Goal: Information Seeking & Learning: Learn about a topic

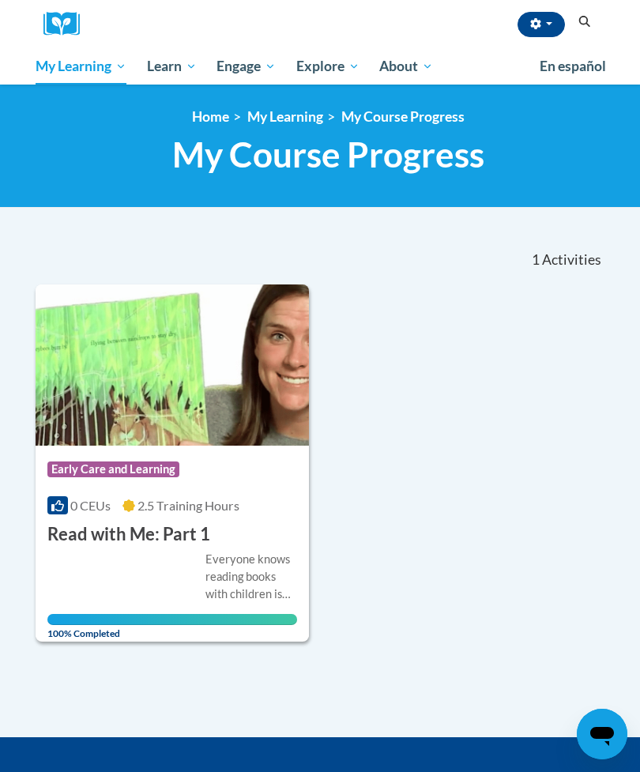
click at [545, 34] on button "button" at bounding box center [541, 24] width 47 height 25
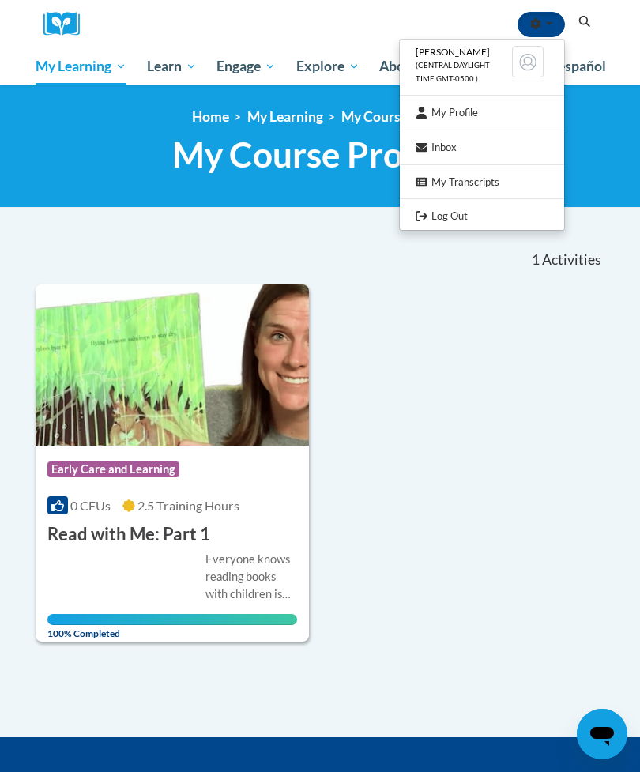
click at [430, 455] on div at bounding box center [320, 386] width 640 height 772
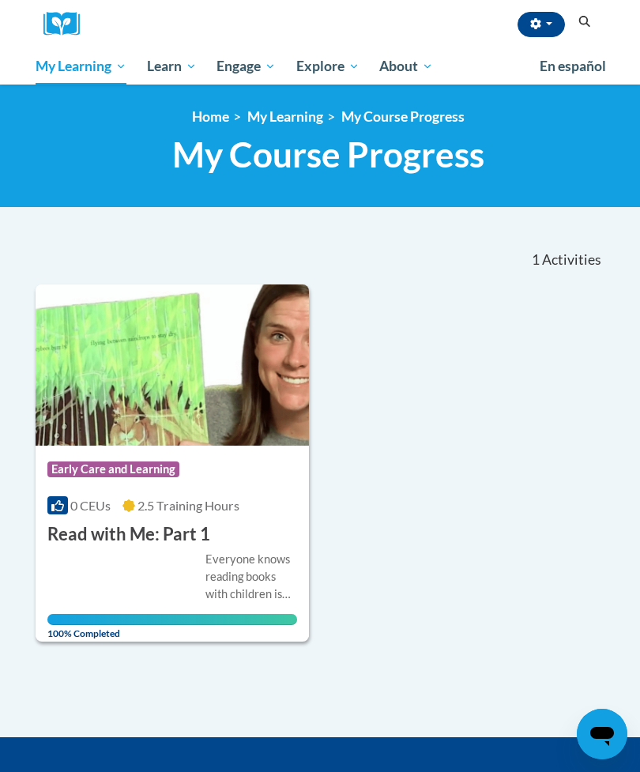
click at [0, 0] on span "Early Care and Learning" at bounding box center [0, 0] width 0 height 0
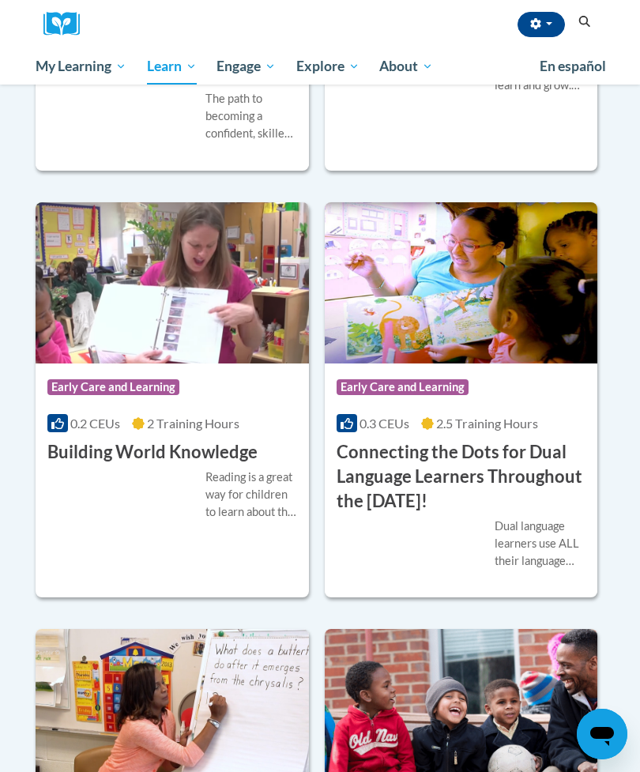
scroll to position [1196, 0]
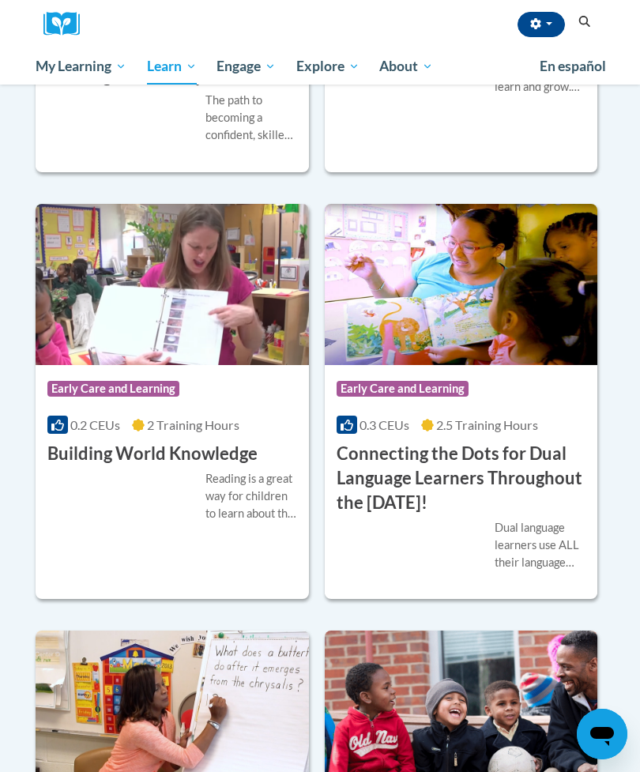
click at [434, 514] on h3 "Connecting the Dots for Dual Language Learners Throughout the [DATE]!" at bounding box center [462, 478] width 250 height 73
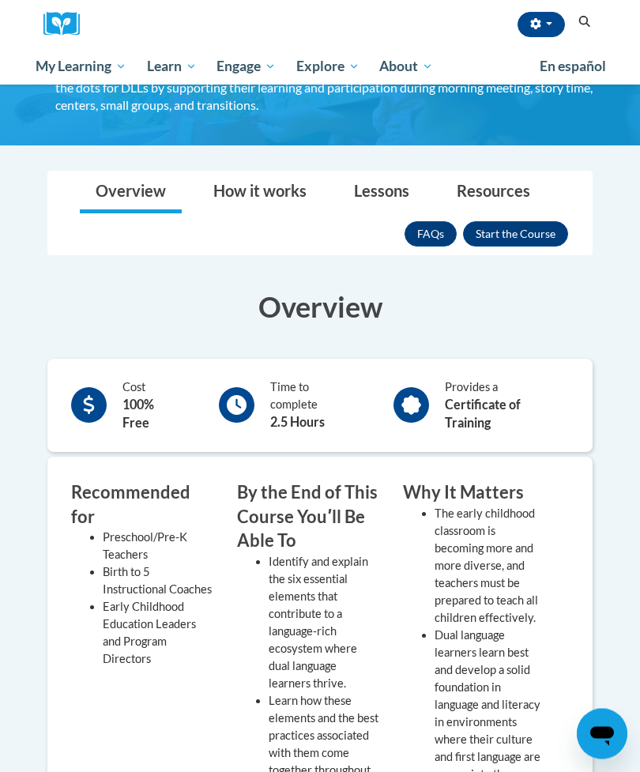
click at [526, 247] on button "Enroll" at bounding box center [515, 234] width 105 height 25
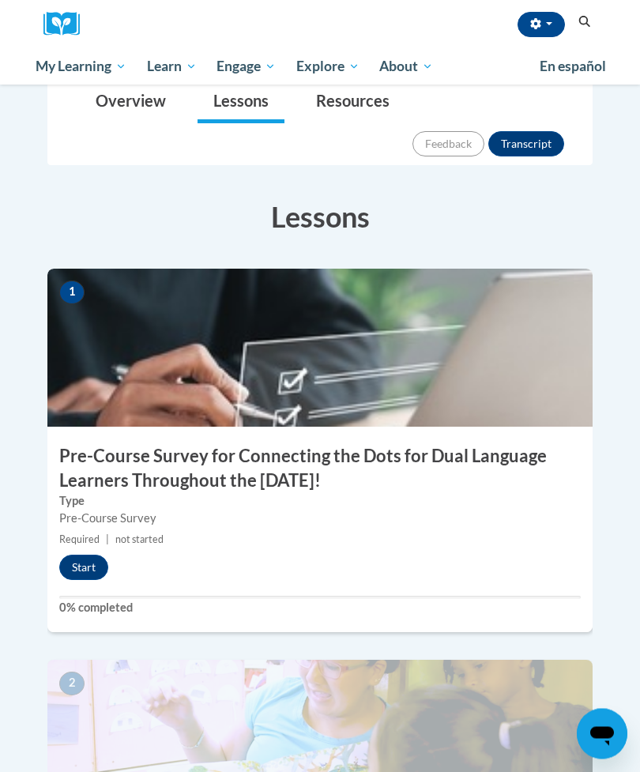
click at [95, 556] on button "Start" at bounding box center [83, 568] width 49 height 25
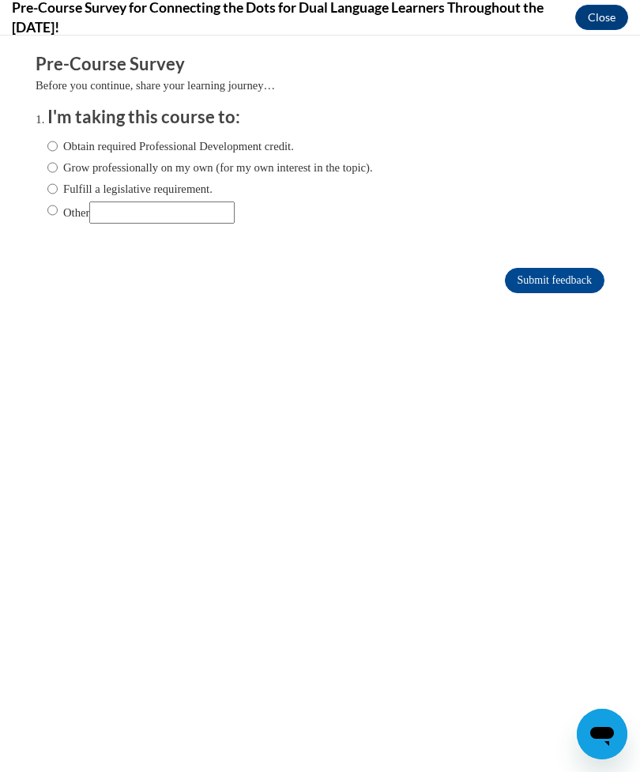
click at [58, 145] on input "Obtain required Professional Development credit." at bounding box center [52, 146] width 10 height 17
radio input "true"
click at [553, 274] on input "Submit feedback" at bounding box center [555, 280] width 100 height 25
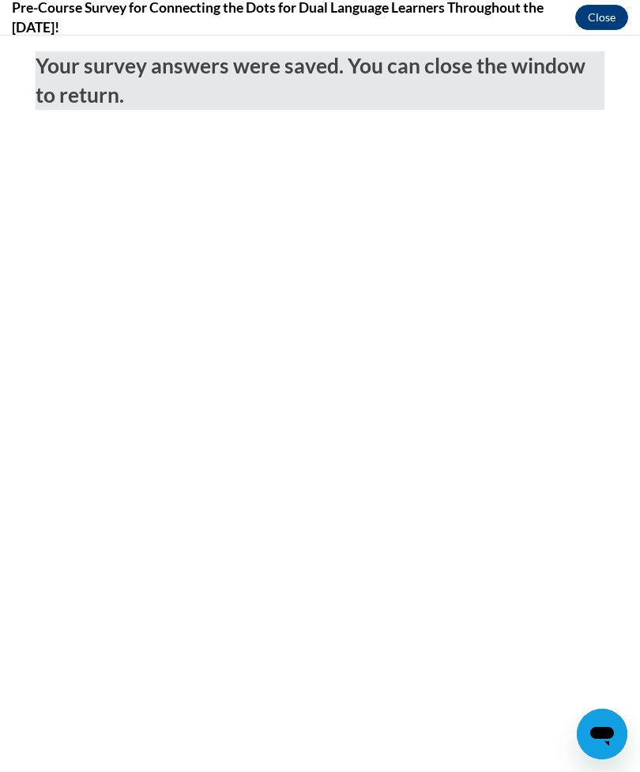
click at [608, 21] on button "Close" at bounding box center [601, 17] width 53 height 25
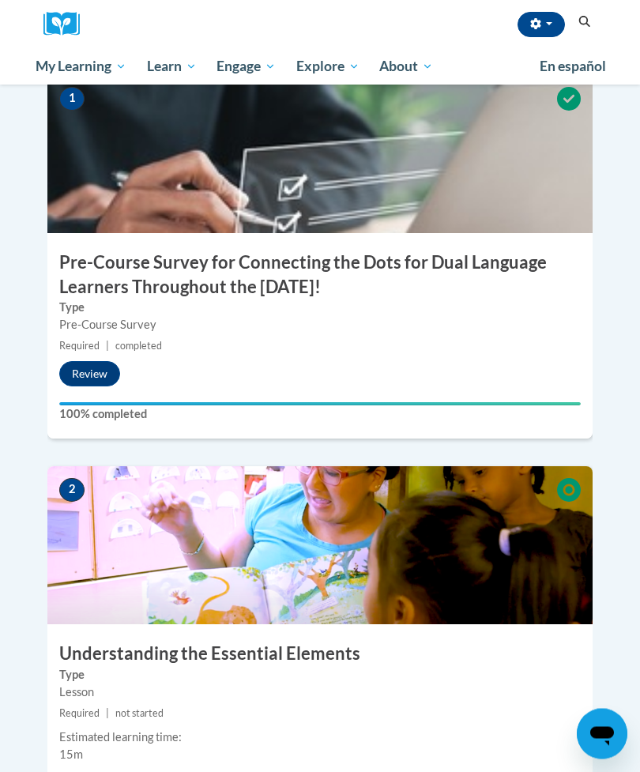
click at [86, 771] on button "Start" at bounding box center [83, 786] width 49 height 25
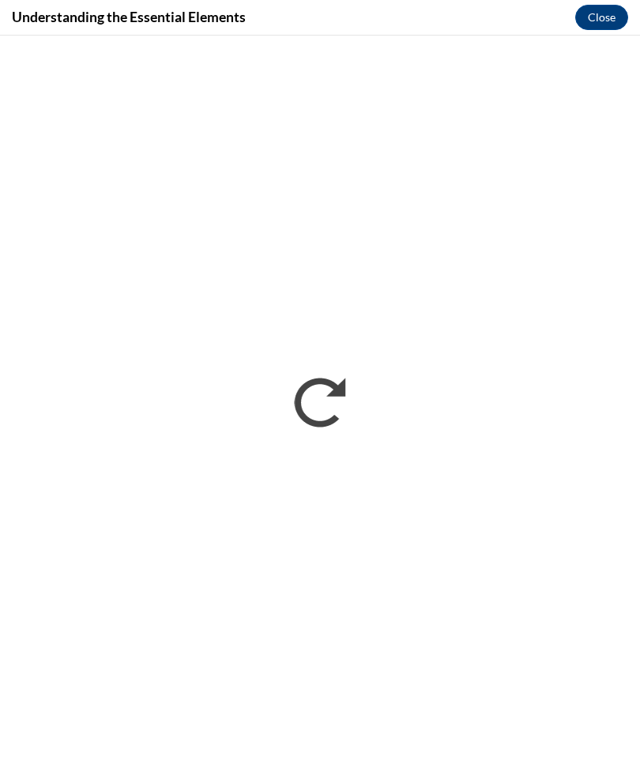
scroll to position [507, 0]
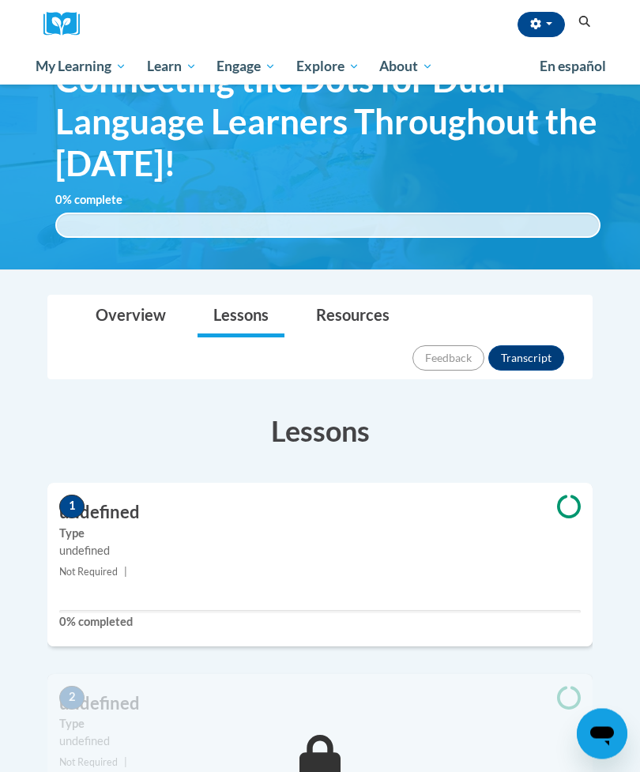
scroll to position [103, 0]
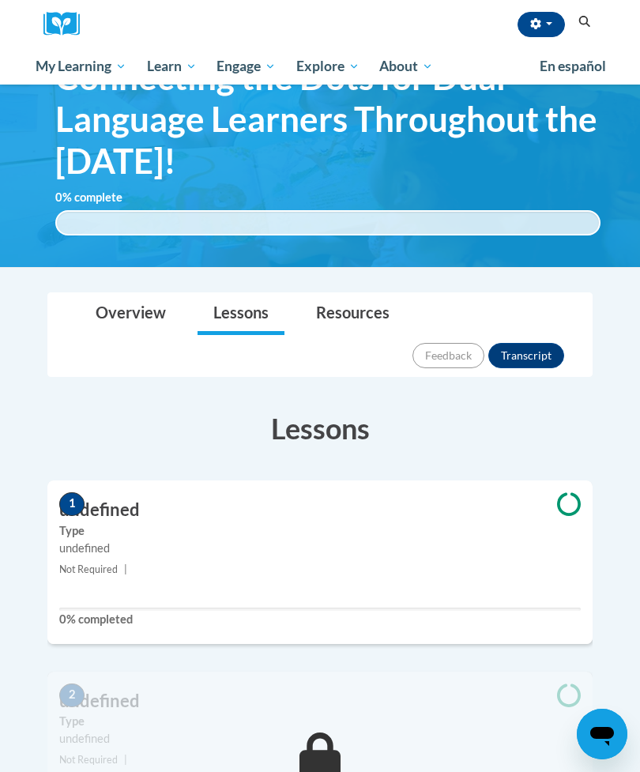
click at [134, 540] on div "undefined" at bounding box center [320, 548] width 522 height 17
click at [575, 492] on icon at bounding box center [569, 503] width 24 height 23
click at [494, 559] on div "1 undefined Type undefined Not Required | 0% completed" at bounding box center [319, 562] width 545 height 164
click at [92, 611] on label "0% completed" at bounding box center [320, 619] width 522 height 17
click at [96, 540] on div "undefined" at bounding box center [320, 548] width 522 height 17
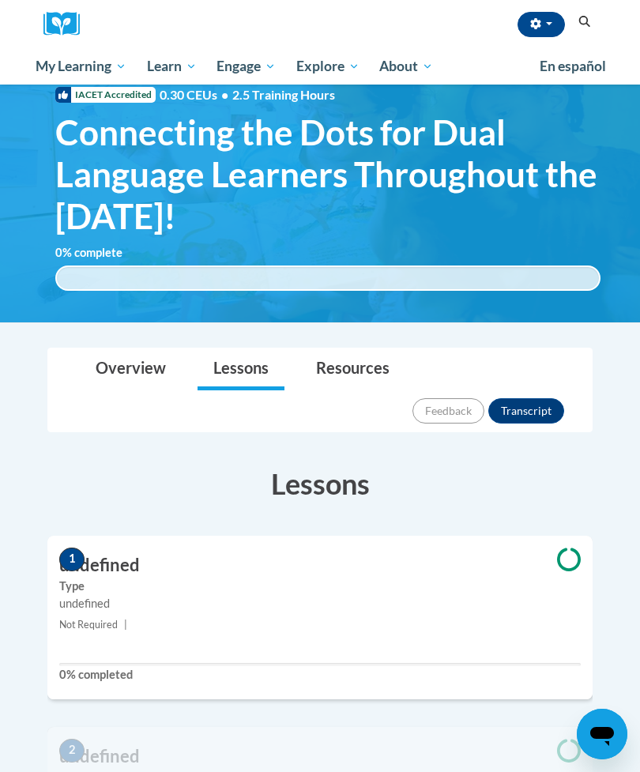
scroll to position [50, 0]
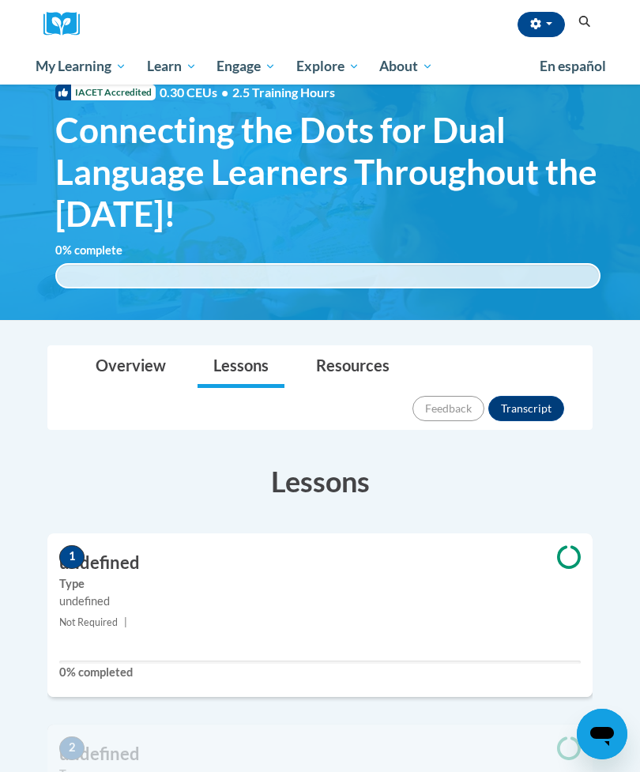
click at [76, 545] on span "1" at bounding box center [71, 557] width 25 height 24
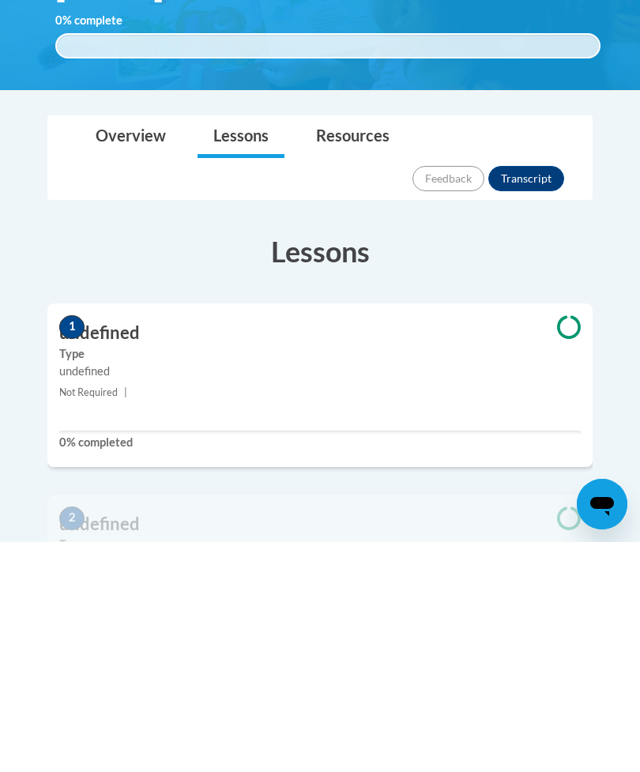
click at [524, 593] on div "undefined" at bounding box center [320, 601] width 522 height 17
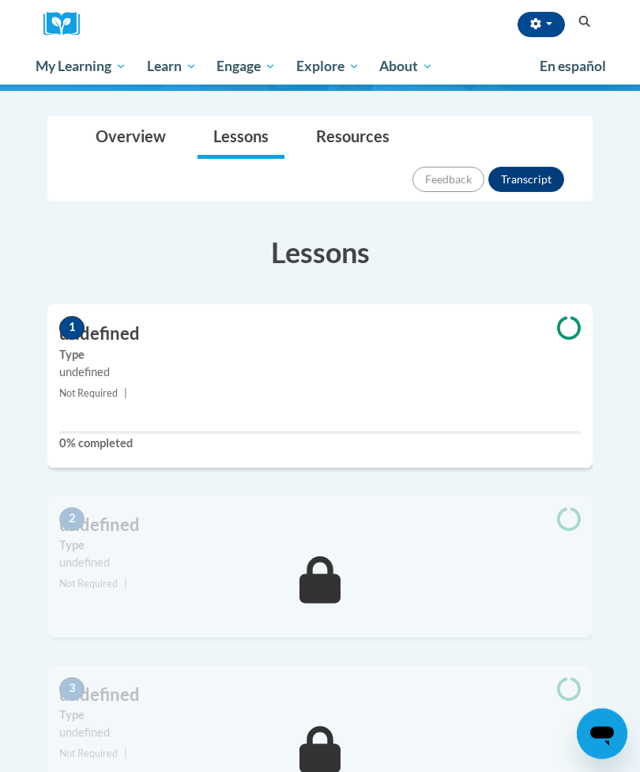
scroll to position [278, 0]
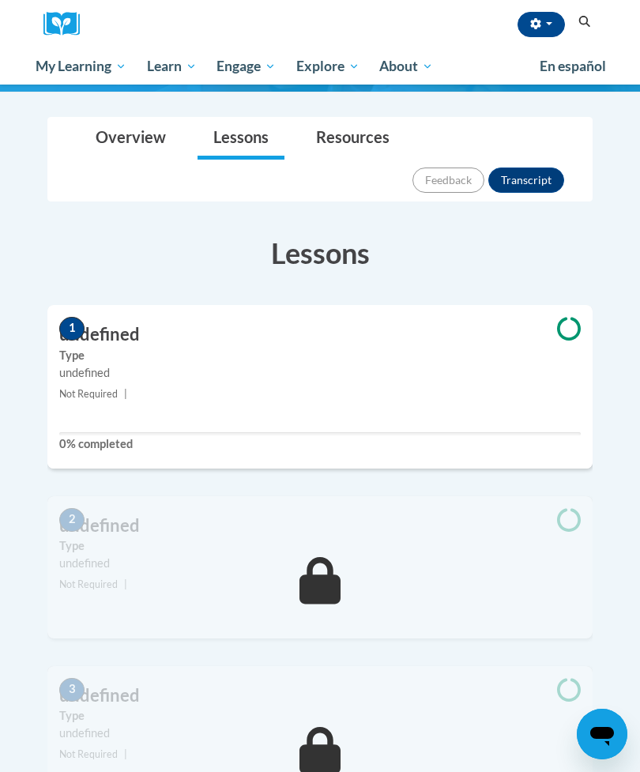
click at [563, 317] on icon at bounding box center [569, 329] width 24 height 24
click at [125, 388] on span "|" at bounding box center [125, 394] width 3 height 12
click at [174, 386] on small "Not Required |" at bounding box center [319, 394] width 545 height 17
click at [63, 317] on span "1" at bounding box center [71, 329] width 25 height 24
click at [157, 142] on link "Overview" at bounding box center [131, 139] width 102 height 42
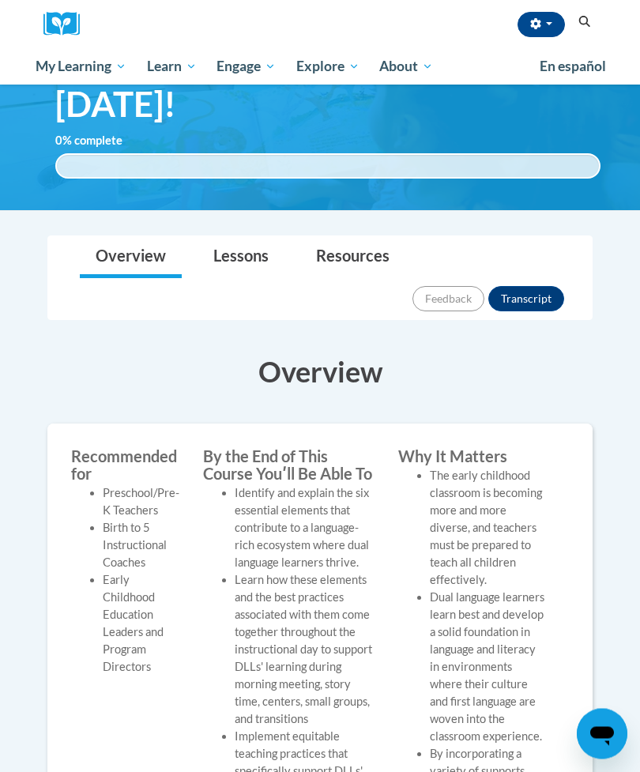
scroll to position [160, 0]
click at [248, 270] on link "Lessons" at bounding box center [241, 257] width 87 height 42
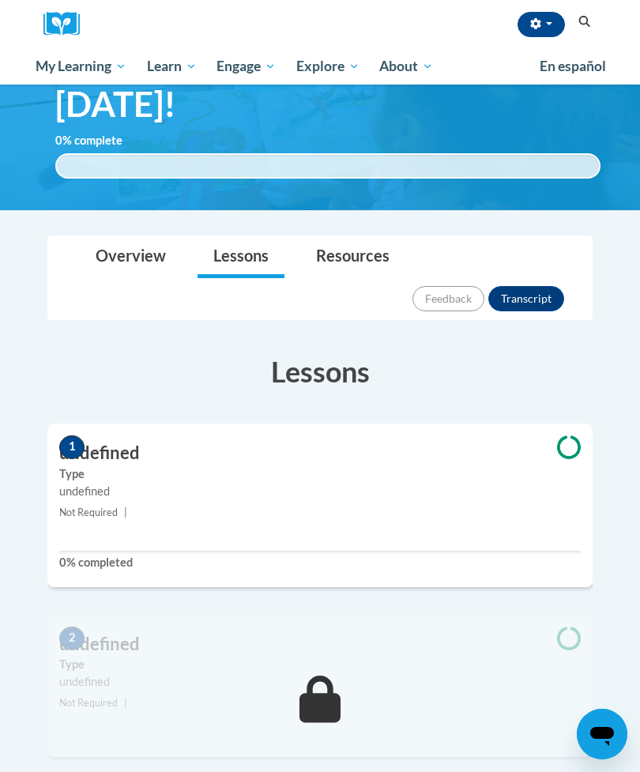
click at [569, 435] on icon at bounding box center [569, 447] width 24 height 24
click at [77, 435] on span "1" at bounding box center [71, 447] width 25 height 24
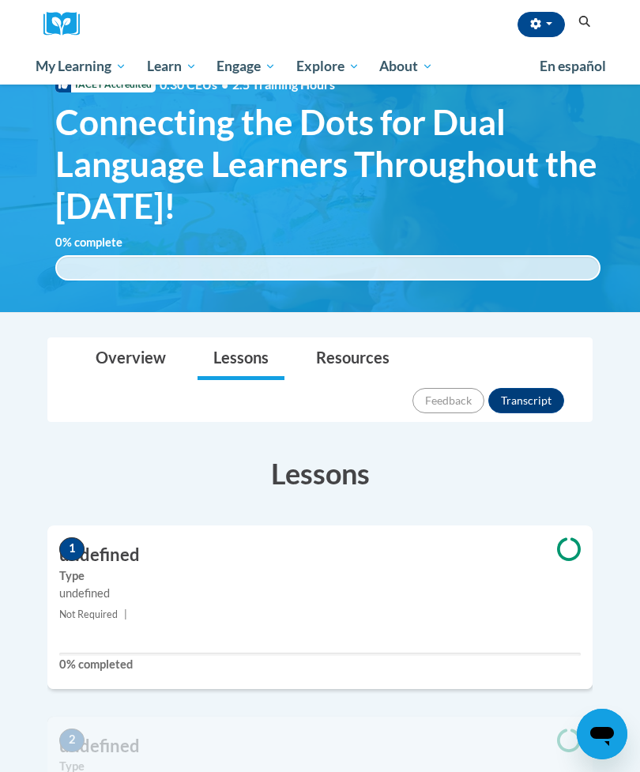
scroll to position [61, 0]
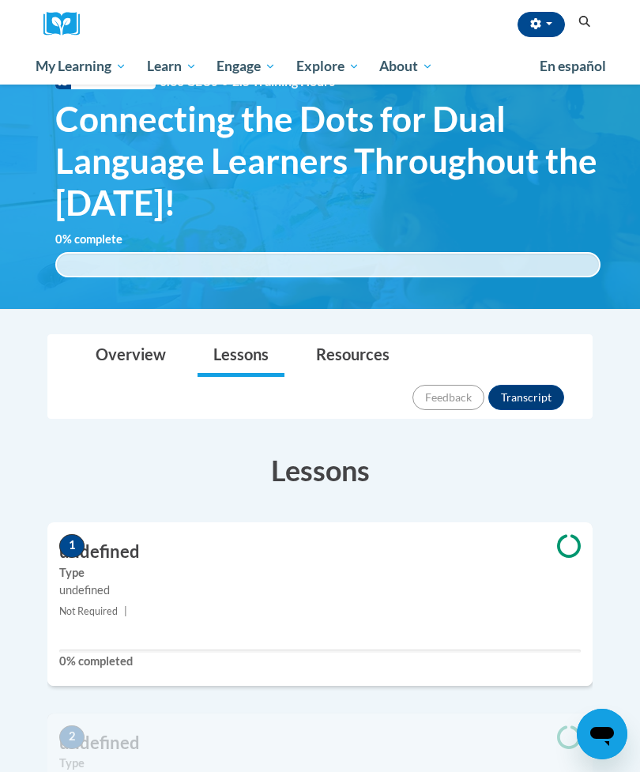
click at [358, 377] on link "Resources" at bounding box center [352, 356] width 105 height 42
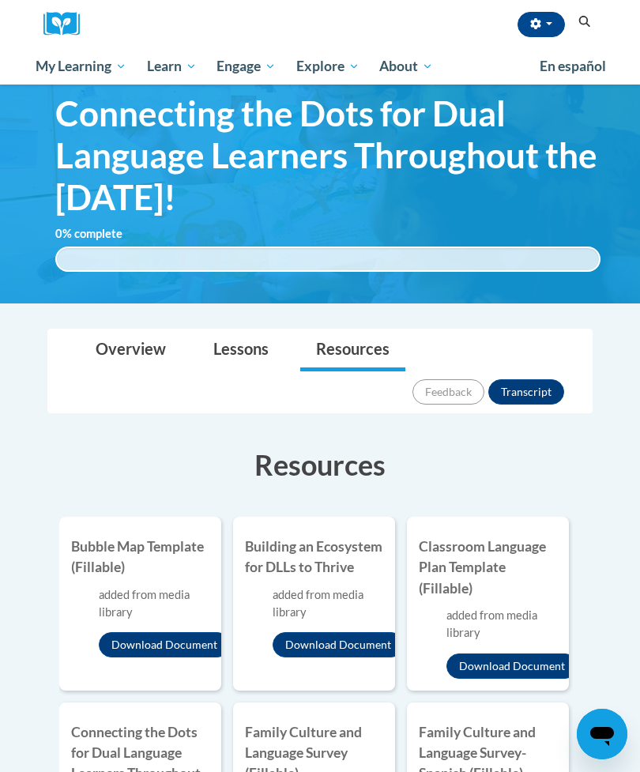
scroll to position [0, 0]
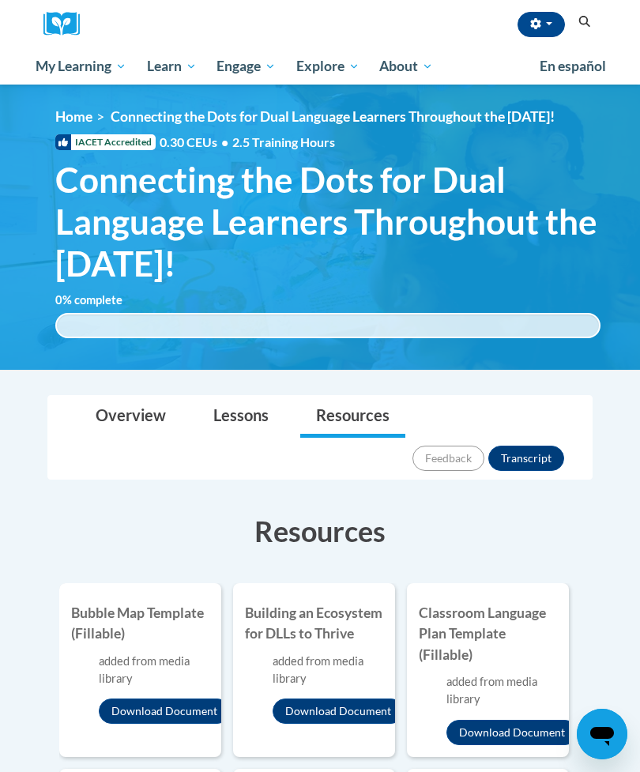
click at [132, 434] on link "Overview" at bounding box center [131, 417] width 102 height 42
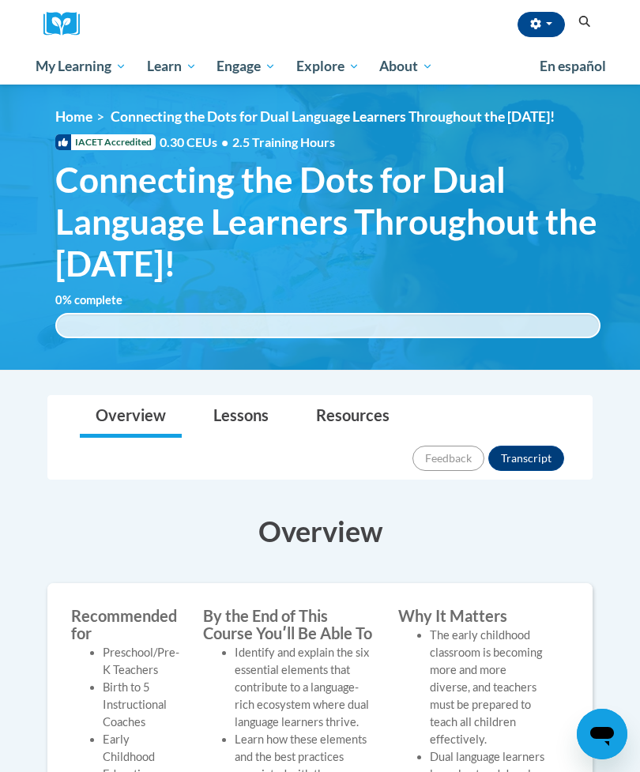
click at [245, 438] on link "Lessons" at bounding box center [241, 417] width 87 height 42
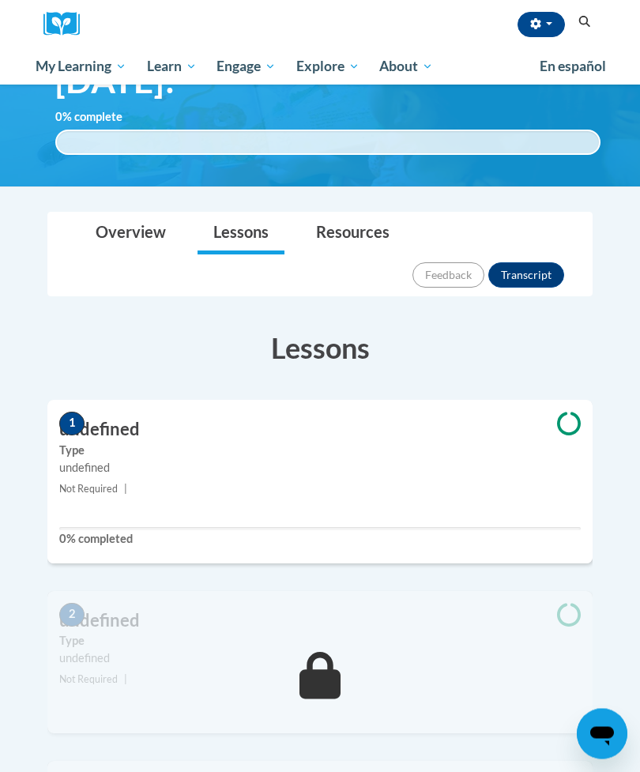
scroll to position [183, 0]
click at [76, 412] on span "1" at bounding box center [71, 424] width 25 height 24
click at [69, 412] on span "1" at bounding box center [71, 424] width 25 height 24
click at [532, 262] on button "Transcript" at bounding box center [526, 274] width 76 height 25
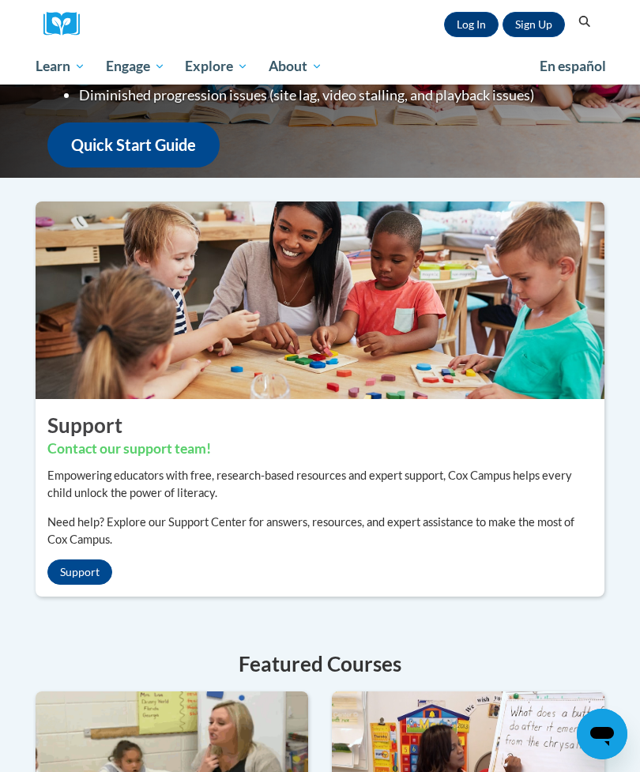
scroll to position [210, 0]
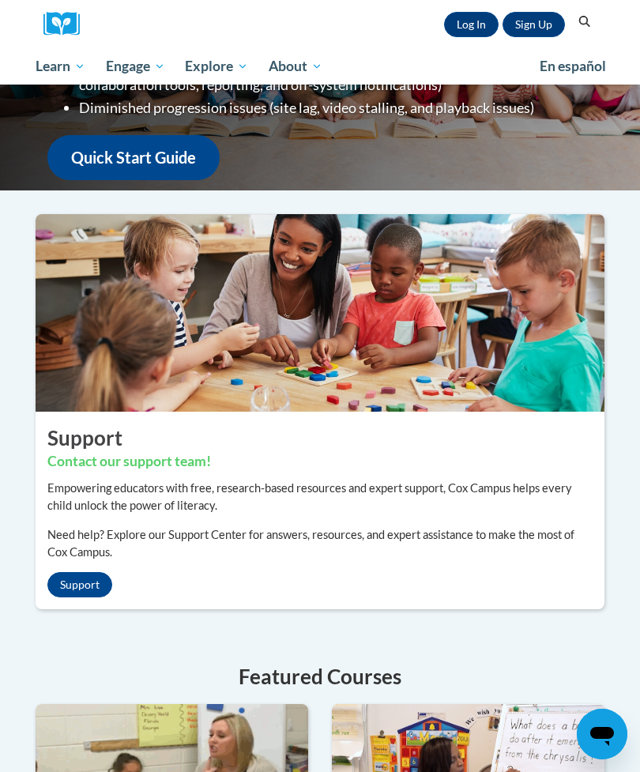
click at [473, 28] on link "Log In" at bounding box center [471, 24] width 55 height 25
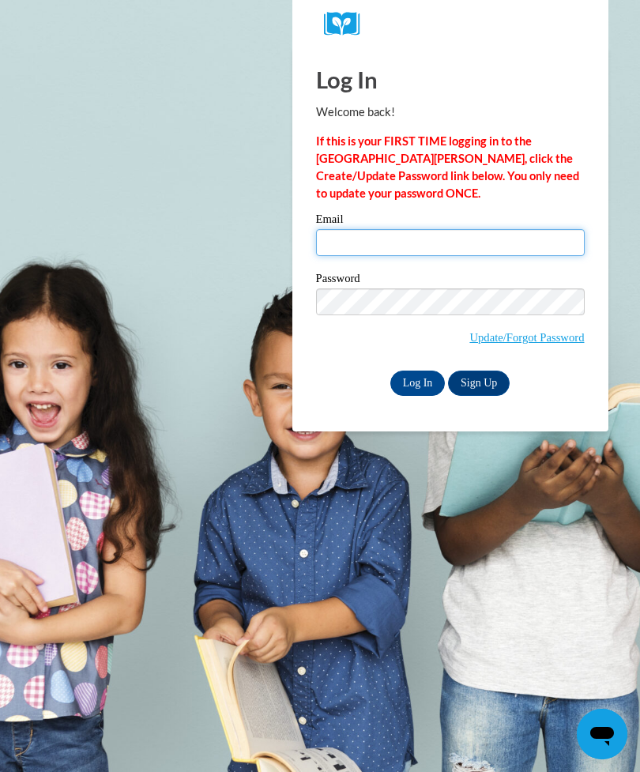
click at [417, 241] on input "Email" at bounding box center [450, 242] width 269 height 27
type input "warrennyasia5@gmail.com"
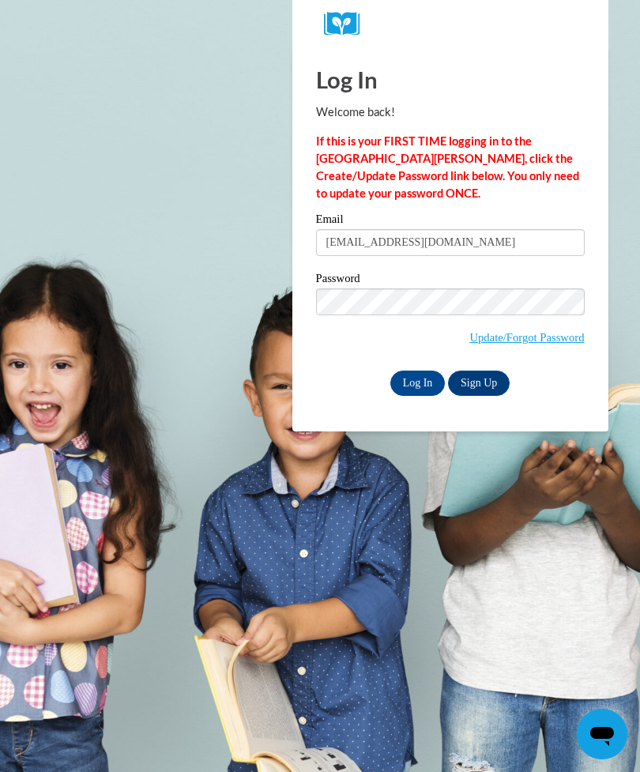
click at [417, 382] on input "Log In" at bounding box center [417, 383] width 55 height 25
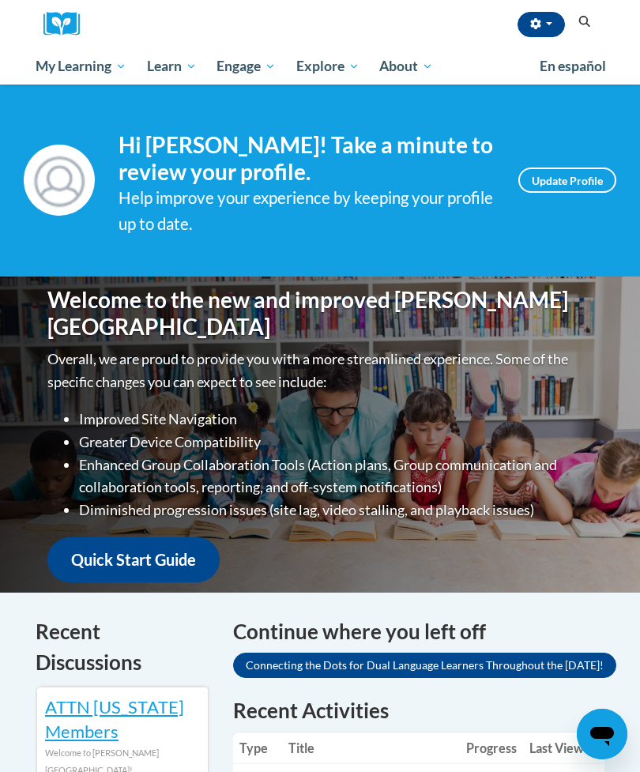
click at [0, 0] on span "Certificates" at bounding box center [0, 0] width 0 height 0
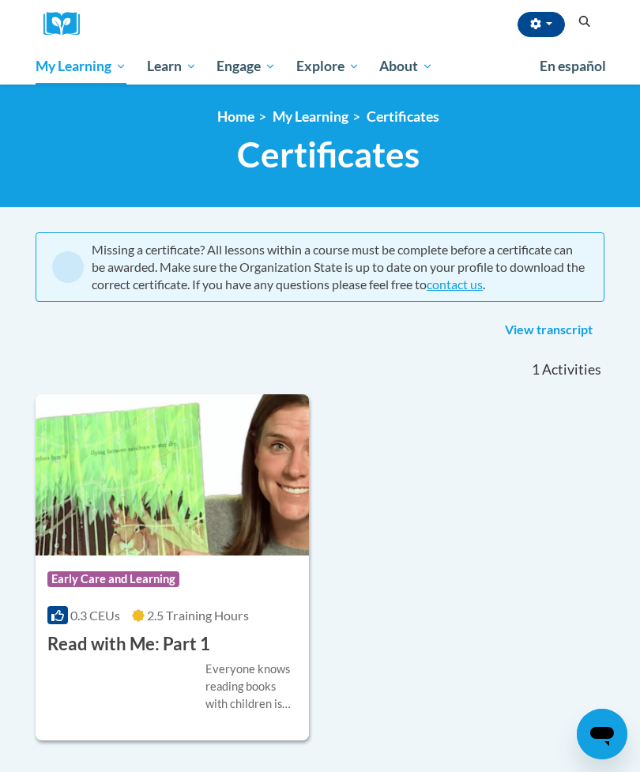
click at [0, 0] on span "Early Care and Learning" at bounding box center [0, 0] width 0 height 0
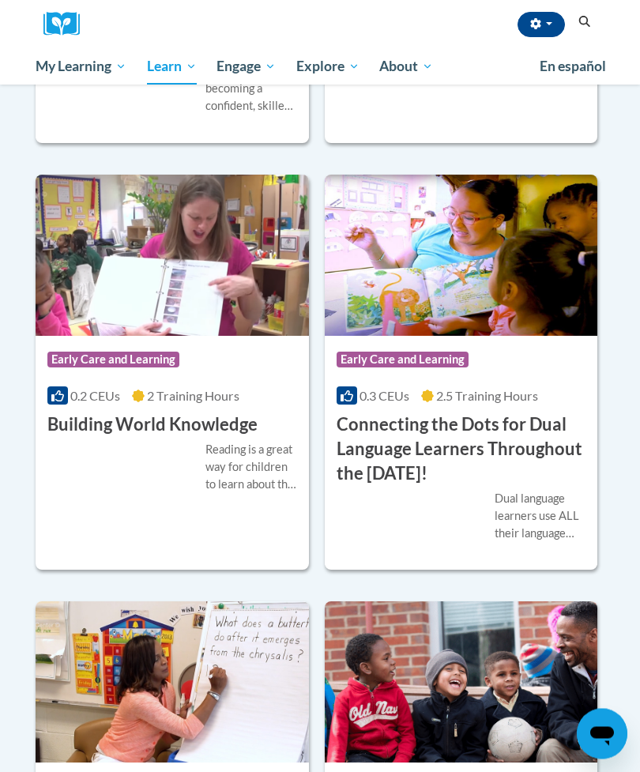
scroll to position [1226, 0]
click at [518, 336] on img at bounding box center [461, 255] width 273 height 161
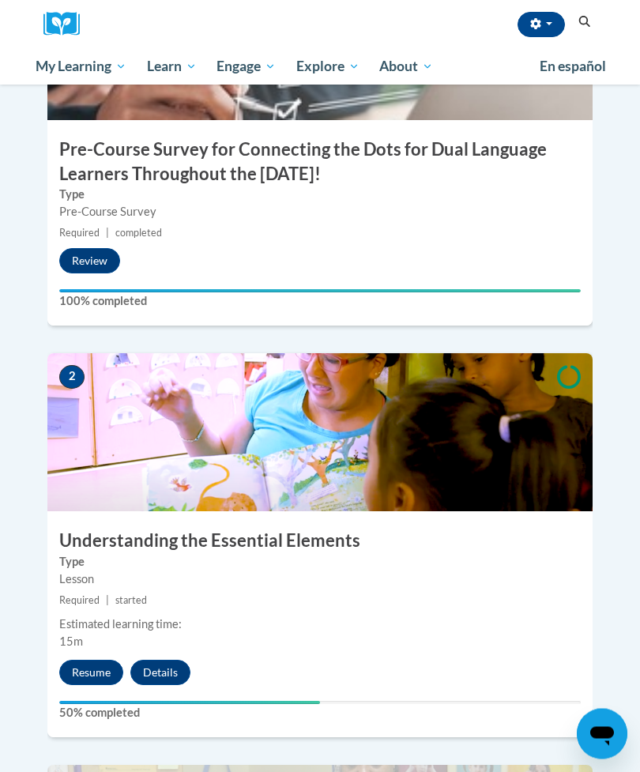
click at [92, 661] on button "Resume" at bounding box center [91, 673] width 64 height 25
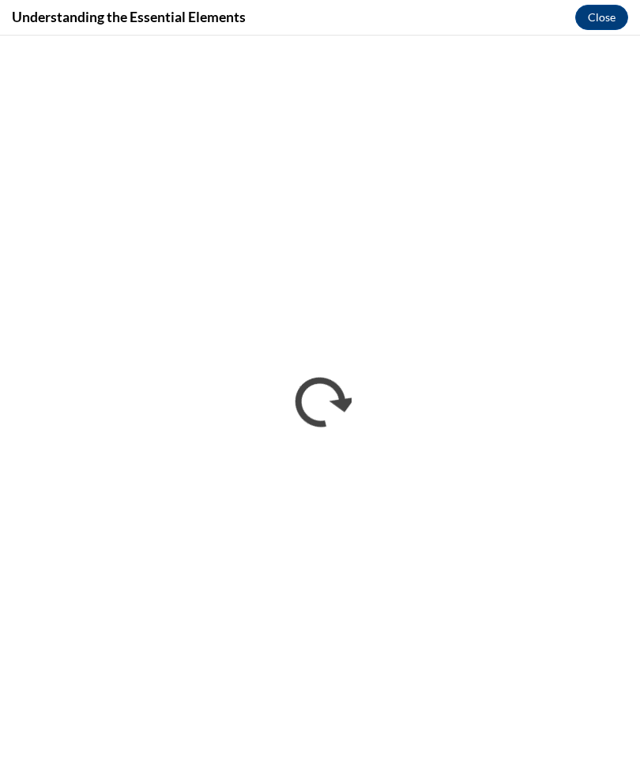
scroll to position [620, 0]
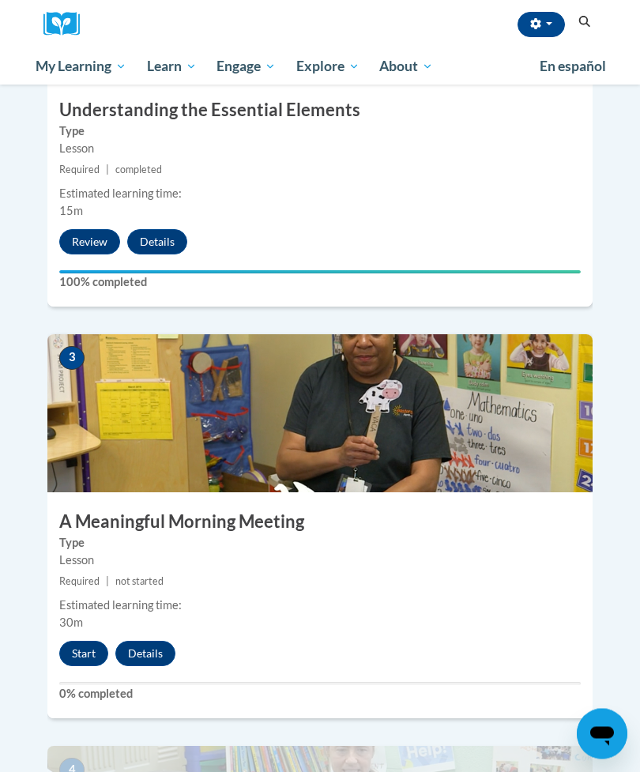
click at [78, 642] on button "Start" at bounding box center [83, 654] width 49 height 25
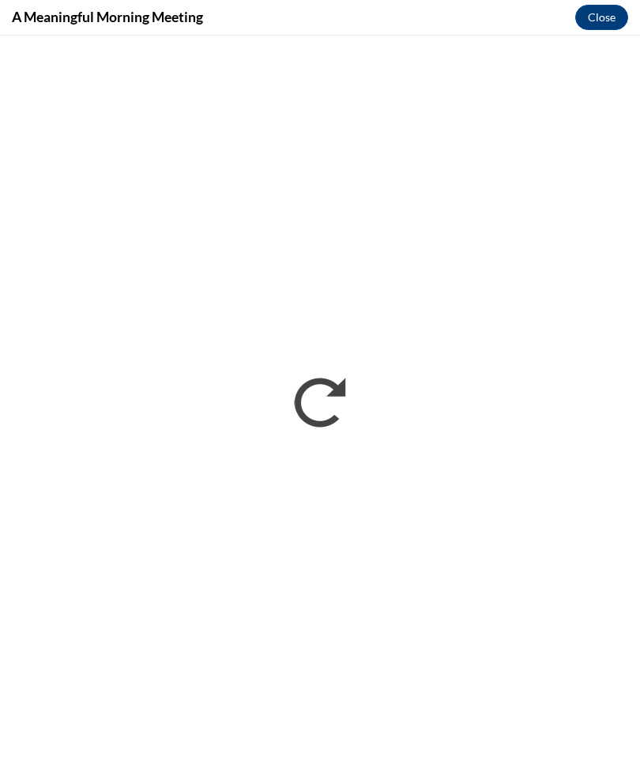
scroll to position [1051, 0]
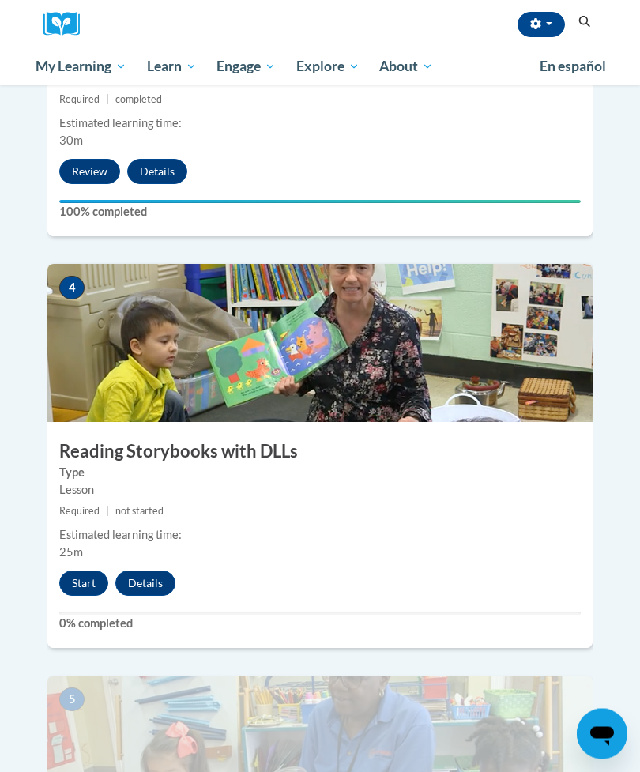
click at [78, 571] on button "Start" at bounding box center [83, 583] width 49 height 25
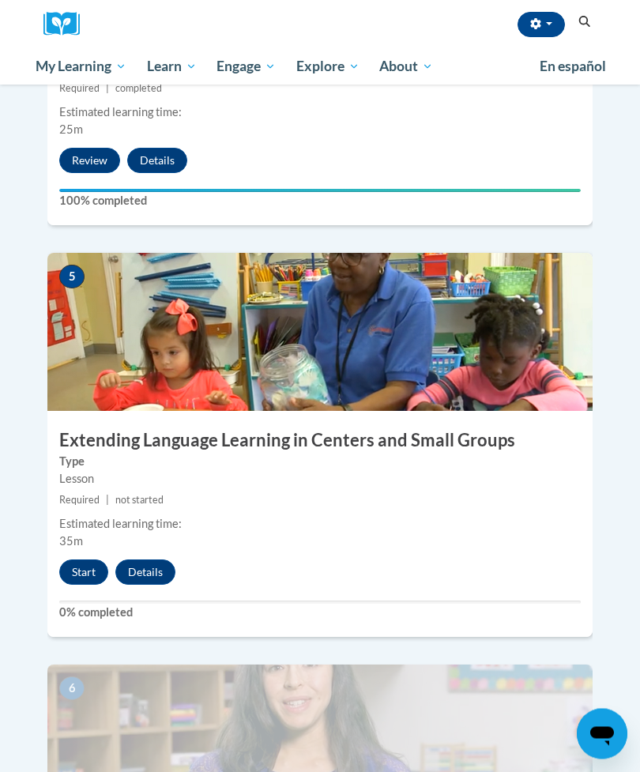
scroll to position [1969, 0]
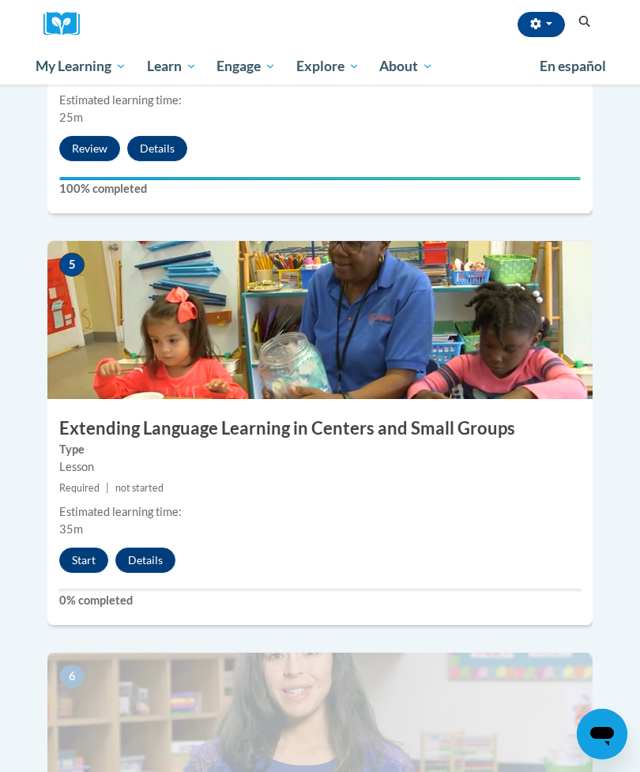
click at [79, 548] on button "Start" at bounding box center [83, 560] width 49 height 25
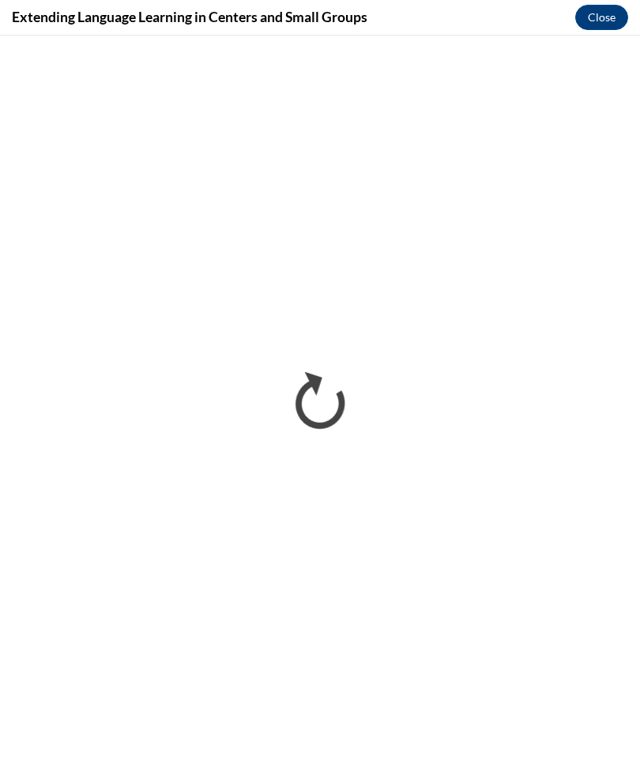
scroll to position [0, 0]
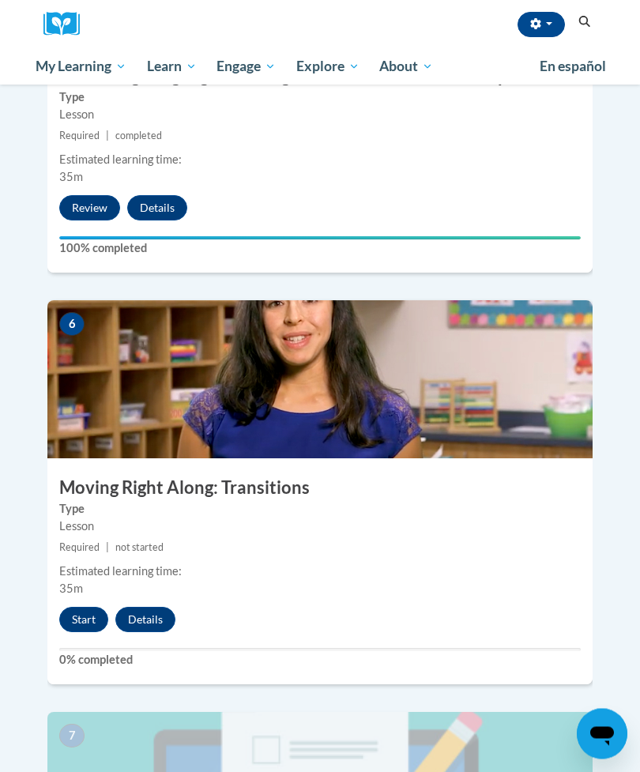
scroll to position [2321, 0]
click at [73, 607] on button "Start" at bounding box center [83, 619] width 49 height 25
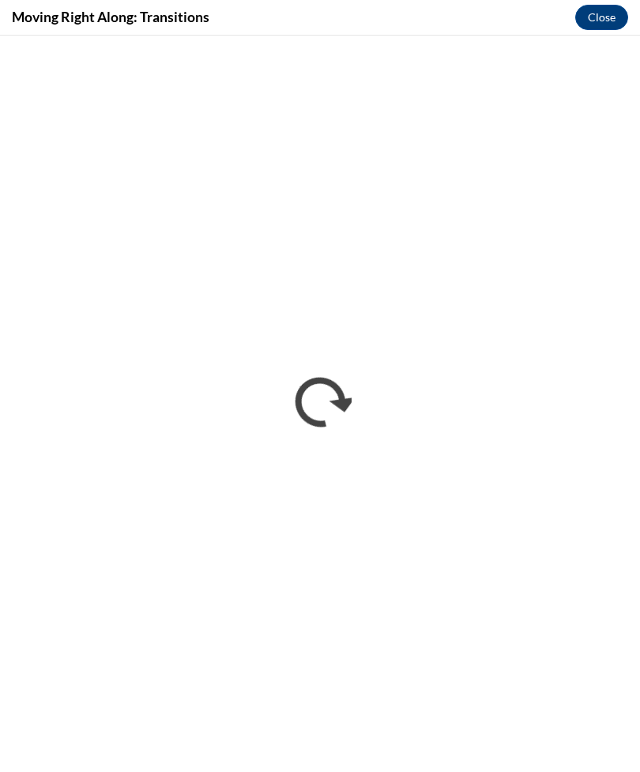
scroll to position [0, 0]
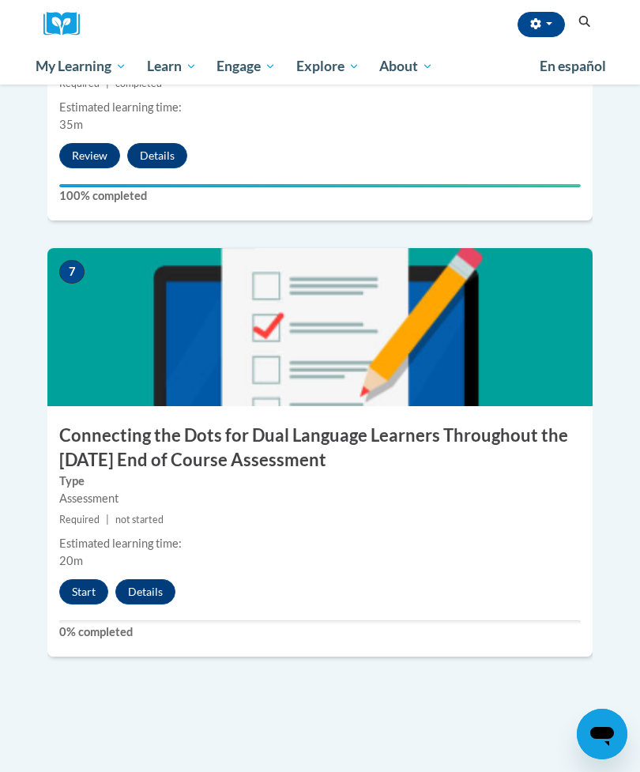
scroll to position [2784, 0]
click at [78, 580] on button "Start" at bounding box center [83, 592] width 49 height 25
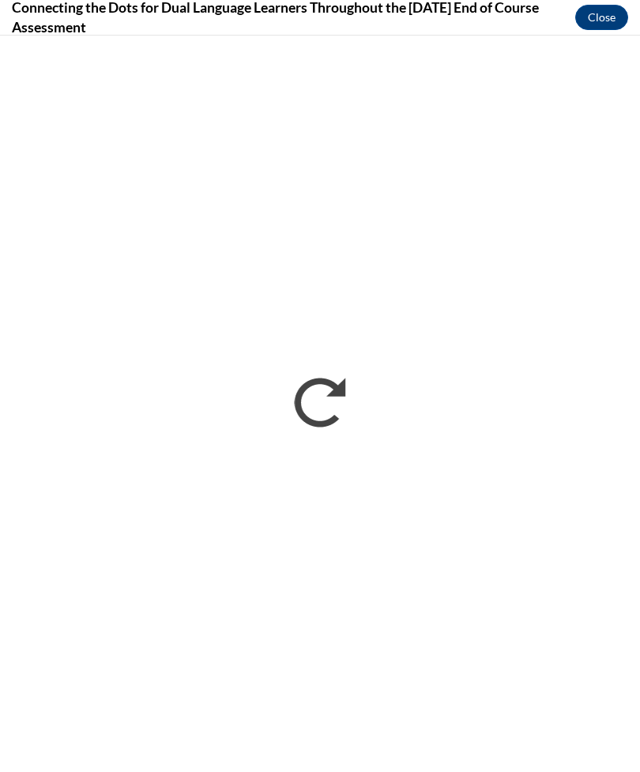
scroll to position [0, 0]
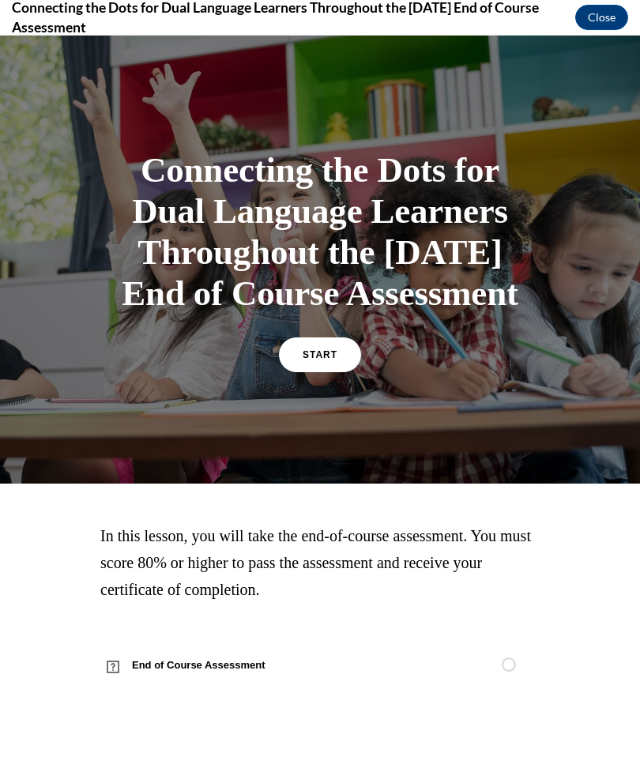
click at [334, 372] on link "START" at bounding box center [320, 354] width 82 height 35
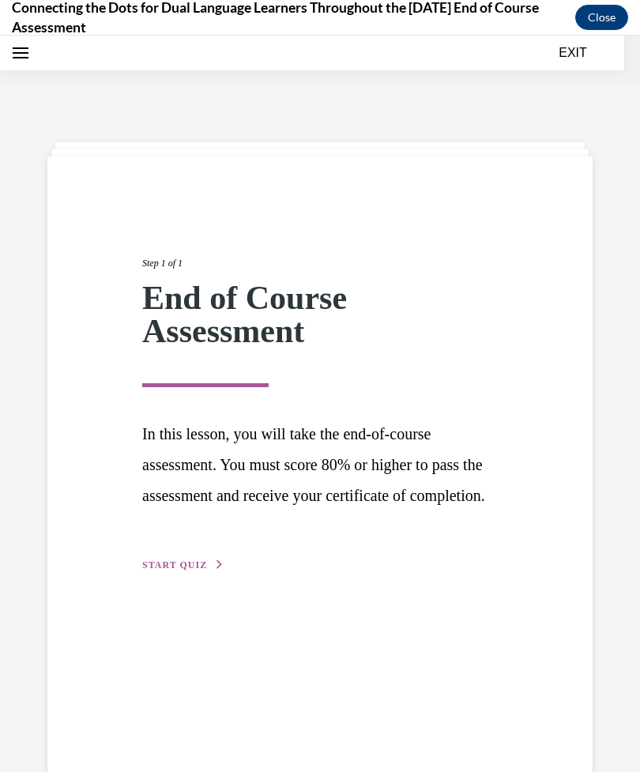
scroll to position [49, 0]
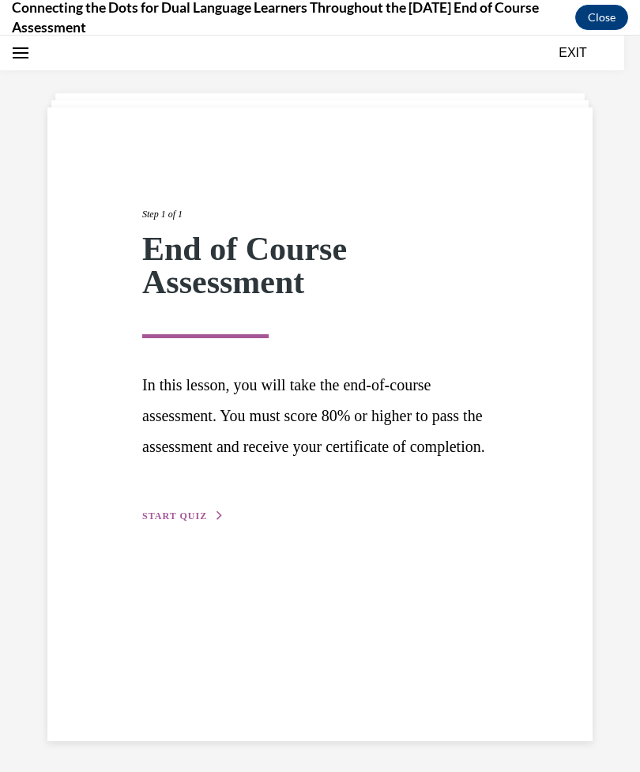
click at [183, 522] on span "START QUIZ" at bounding box center [174, 516] width 65 height 11
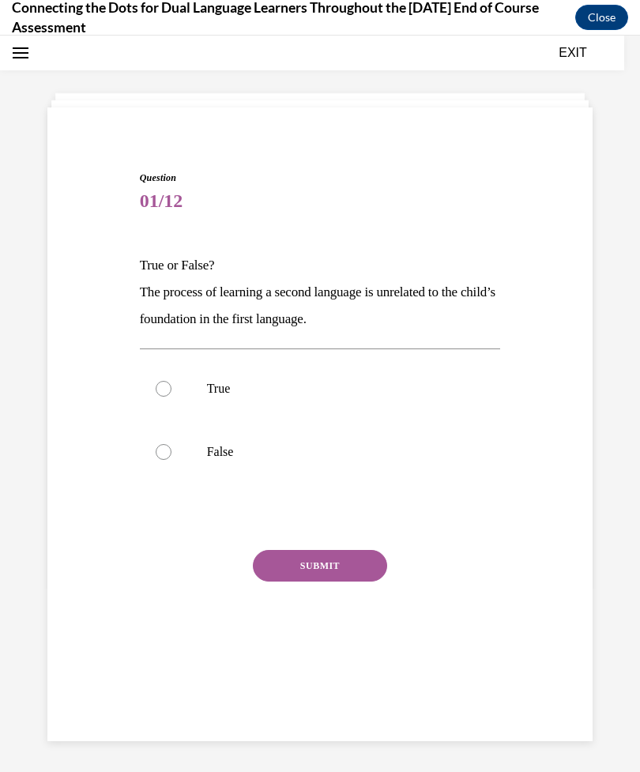
click at [171, 396] on label "True" at bounding box center [320, 388] width 361 height 63
click at [171, 396] on input "True" at bounding box center [164, 389] width 16 height 16
radio input "true"
click at [345, 567] on button "SUBMIT" at bounding box center [320, 566] width 134 height 32
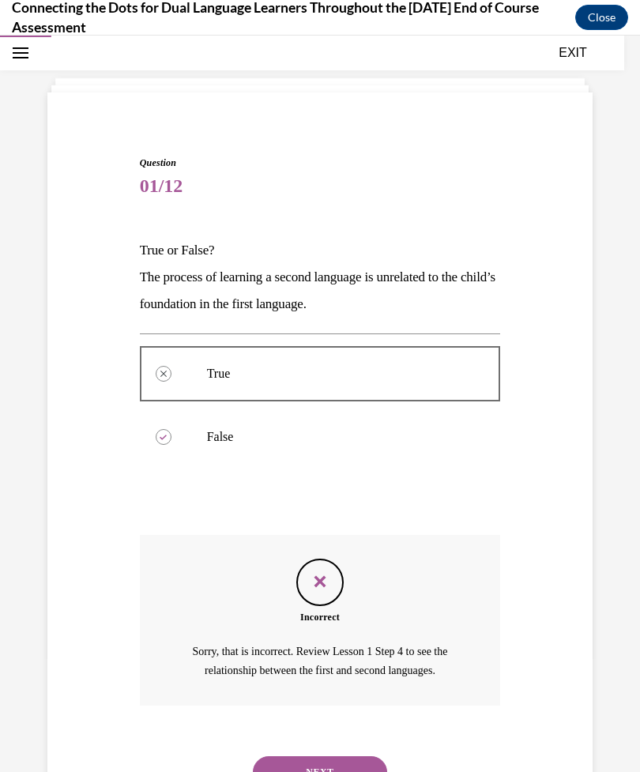
scroll to position [64, 0]
click at [357, 756] on button "NEXT" at bounding box center [320, 772] width 134 height 32
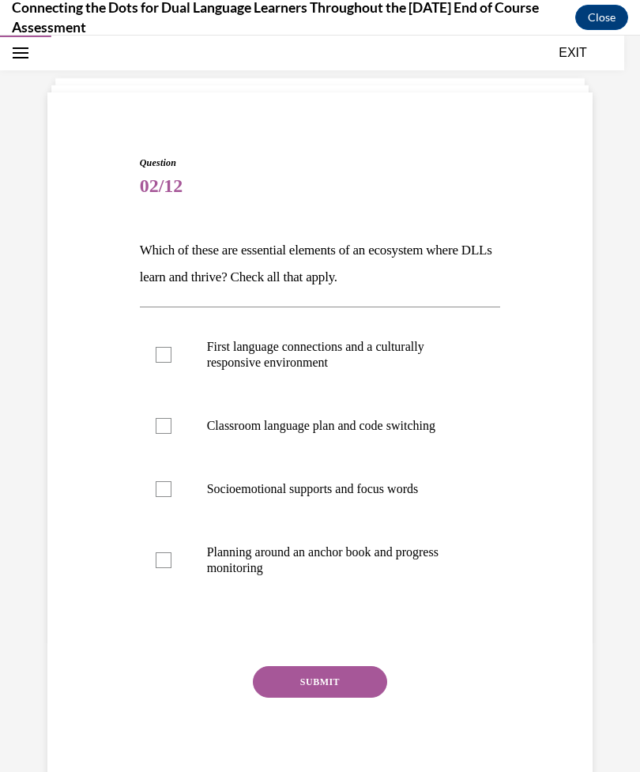
scroll to position [50, 0]
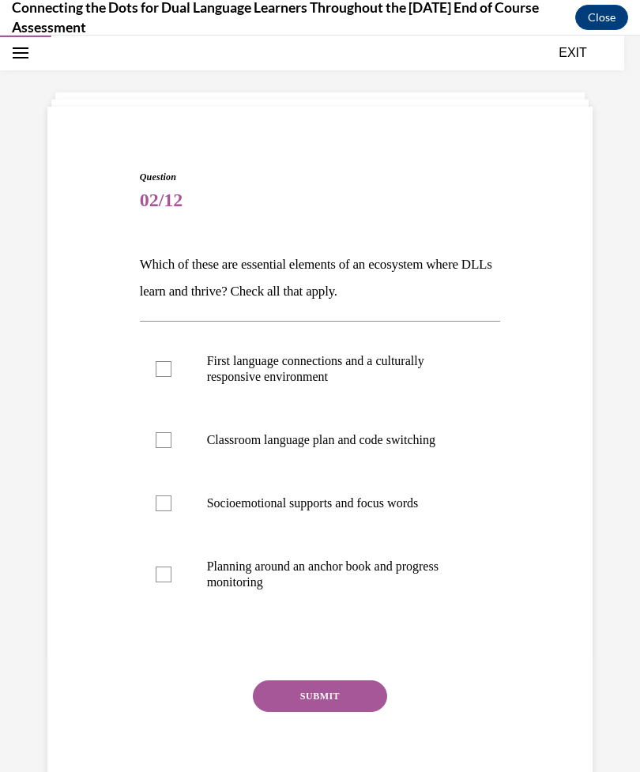
click at [162, 365] on div at bounding box center [164, 369] width 16 height 16
click at [162, 365] on input "First language connections and a culturally responsive environment" at bounding box center [164, 369] width 16 height 16
checkbox input "true"
click at [371, 697] on button "SUBMIT" at bounding box center [320, 696] width 134 height 32
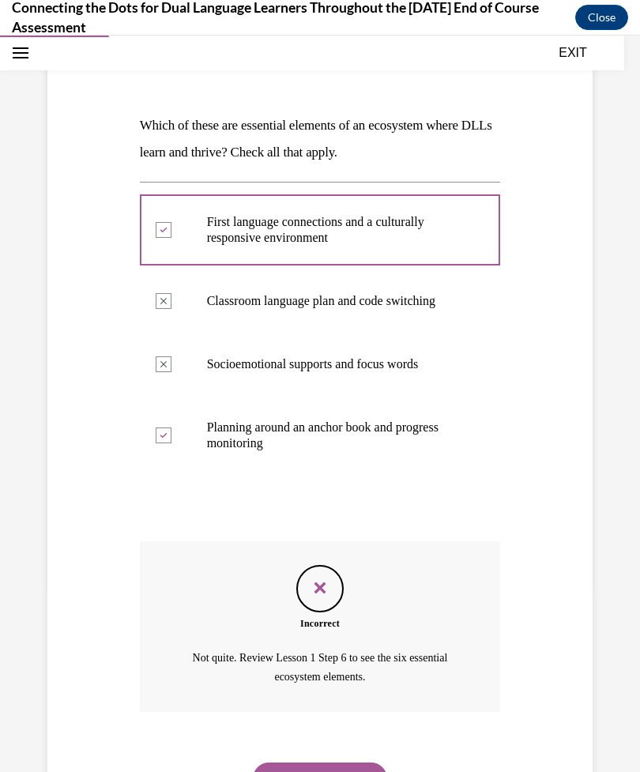
scroll to position [195, 0]
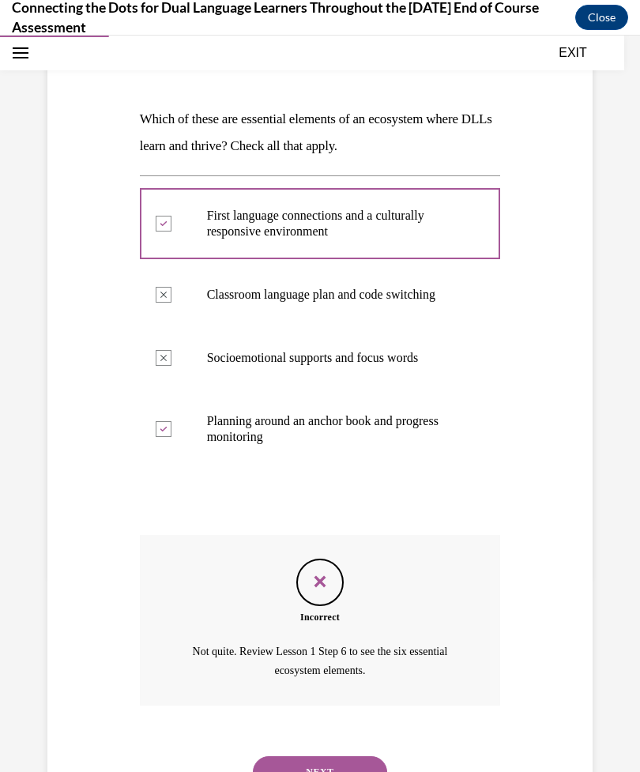
click at [360, 756] on button "NEXT" at bounding box center [320, 772] width 134 height 32
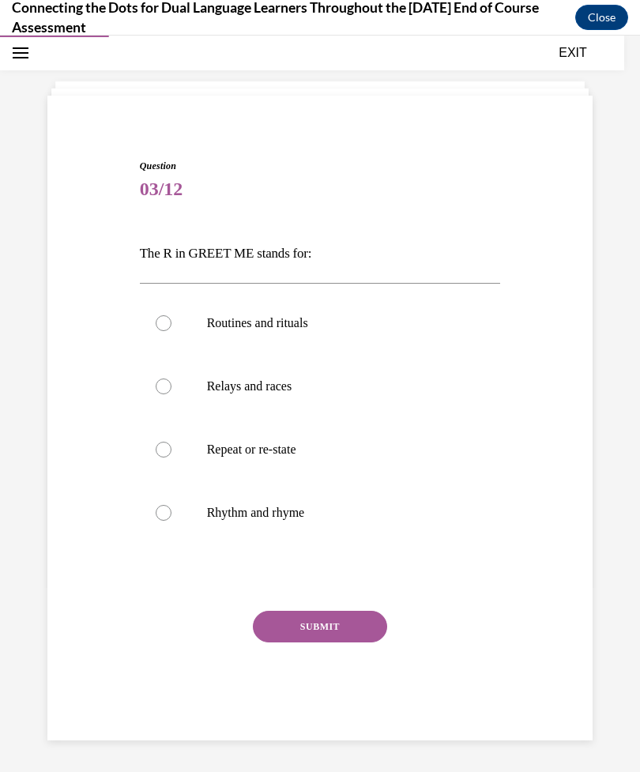
scroll to position [50, 0]
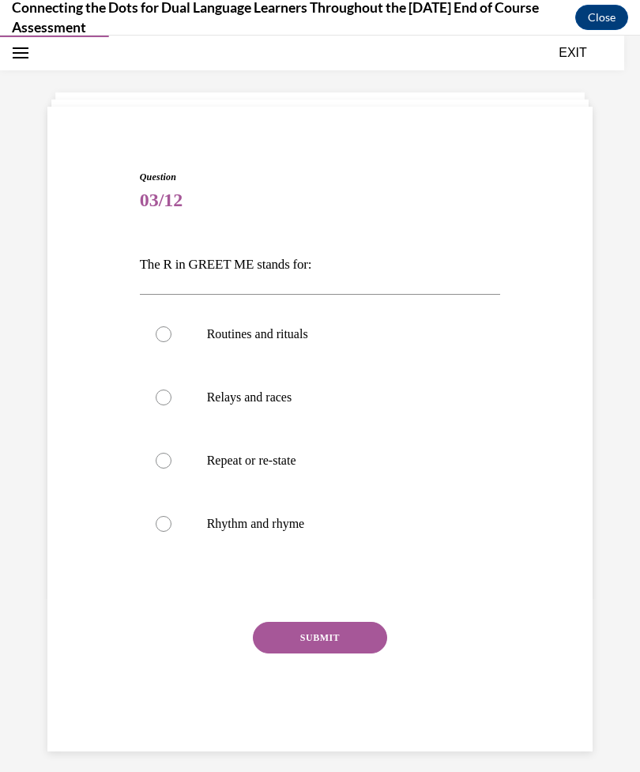
click at [154, 326] on label "Routines and rituals" at bounding box center [320, 334] width 361 height 63
click at [156, 326] on input "Routines and rituals" at bounding box center [164, 334] width 16 height 16
radio input "true"
click at [311, 649] on button "SUBMIT" at bounding box center [320, 638] width 134 height 32
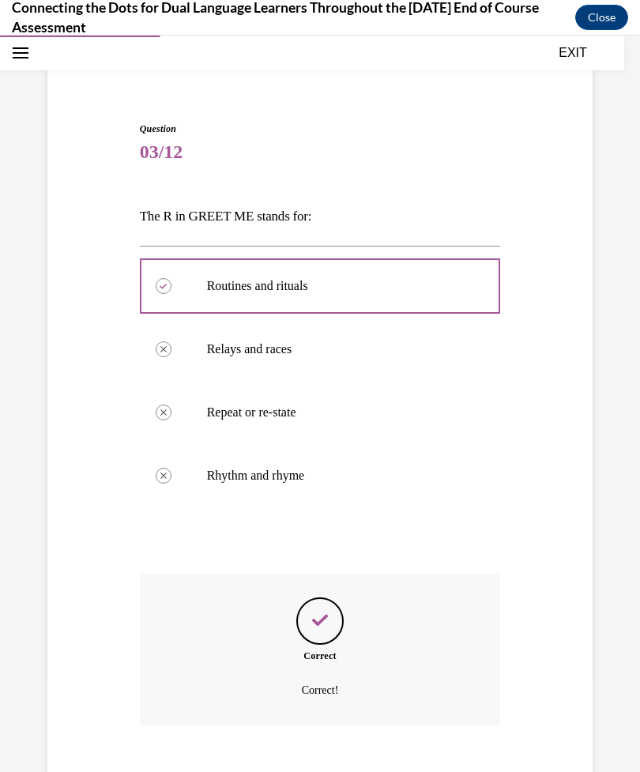
scroll to position [119, 0]
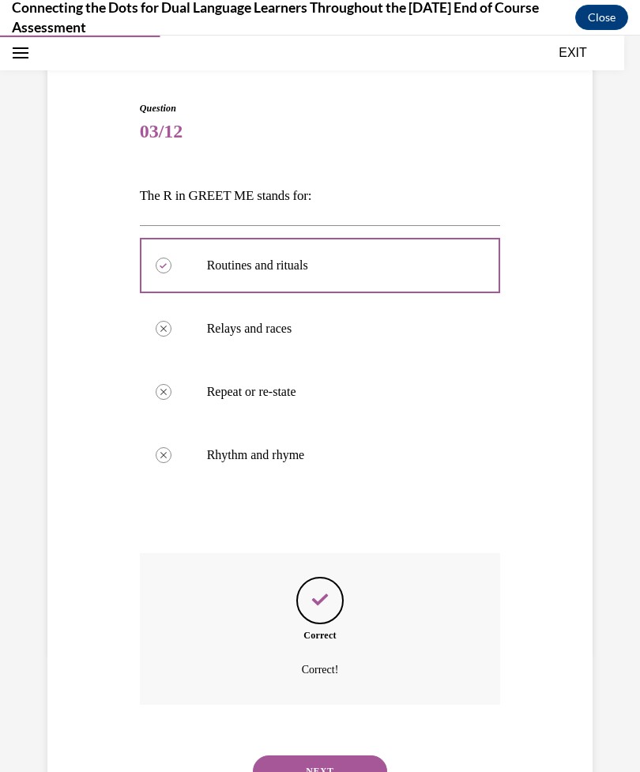
click at [351, 759] on button "NEXT" at bounding box center [320, 771] width 134 height 32
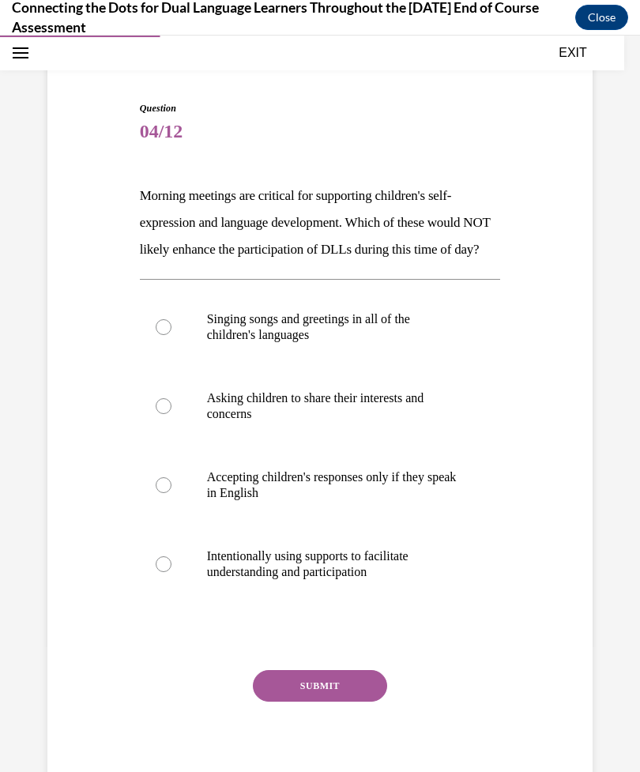
click at [164, 335] on div at bounding box center [164, 327] width 16 height 16
click at [164, 335] on input "Singing songs and greetings in all of the children's languages" at bounding box center [164, 327] width 16 height 16
radio input "true"
click at [337, 702] on button "SUBMIT" at bounding box center [320, 686] width 134 height 32
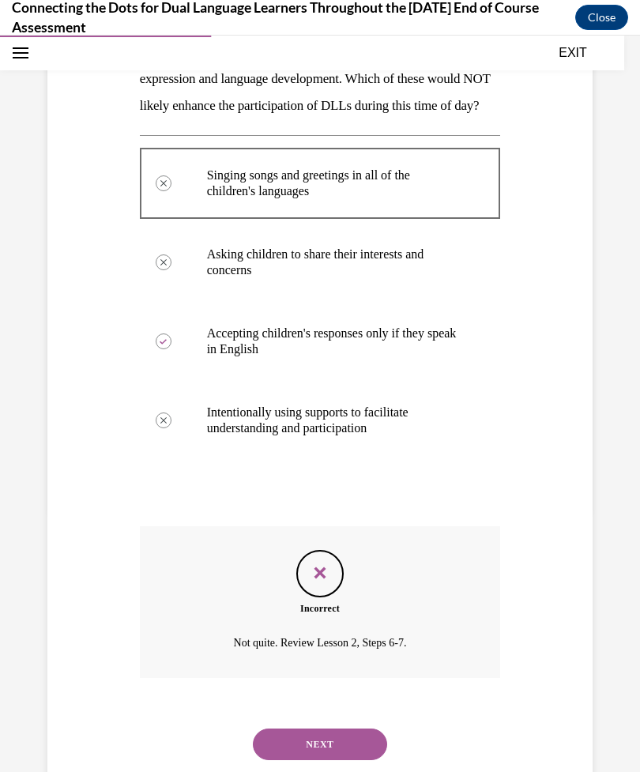
scroll to position [262, 0]
click at [349, 752] on button "NEXT" at bounding box center [320, 745] width 134 height 32
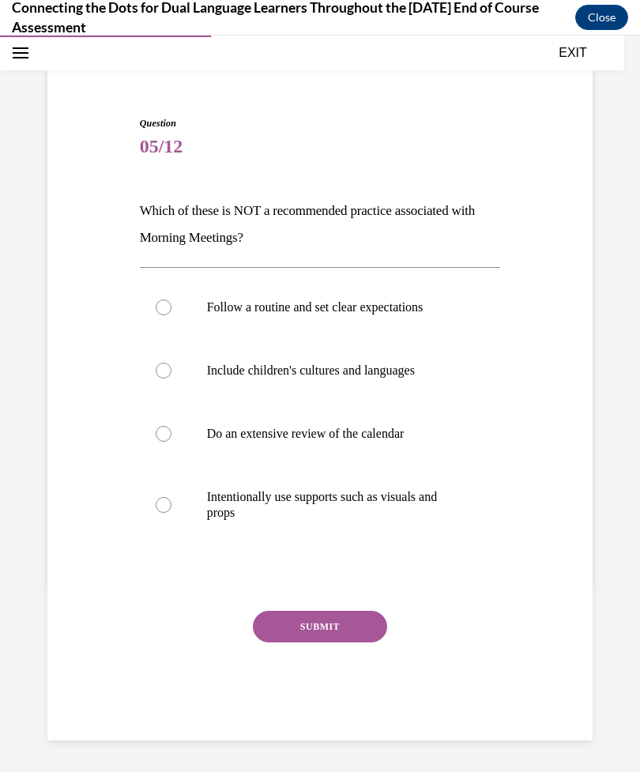
scroll to position [50, 0]
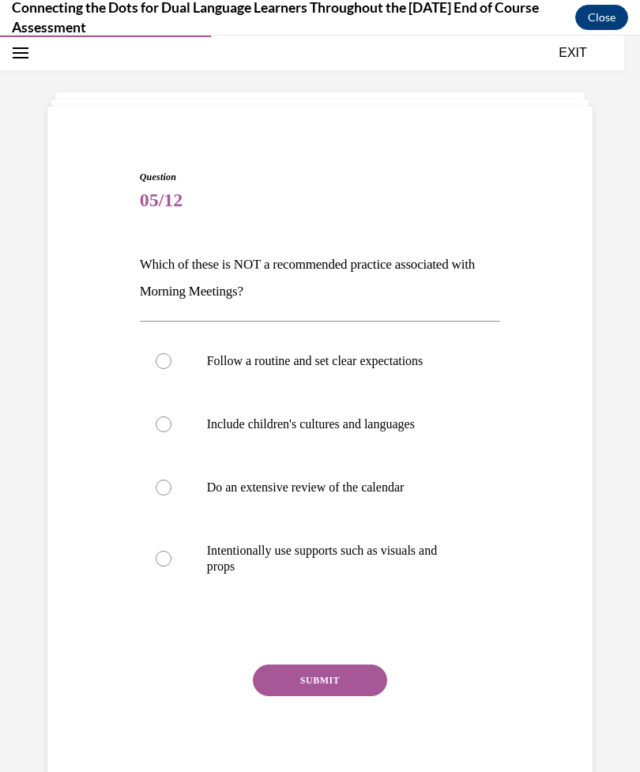
click at [176, 360] on label "Follow a routine and set clear expectations" at bounding box center [320, 361] width 361 height 63
click at [171, 360] on input "Follow a routine and set clear expectations" at bounding box center [164, 361] width 16 height 16
radio input "true"
click at [367, 673] on button "SUBMIT" at bounding box center [320, 681] width 134 height 32
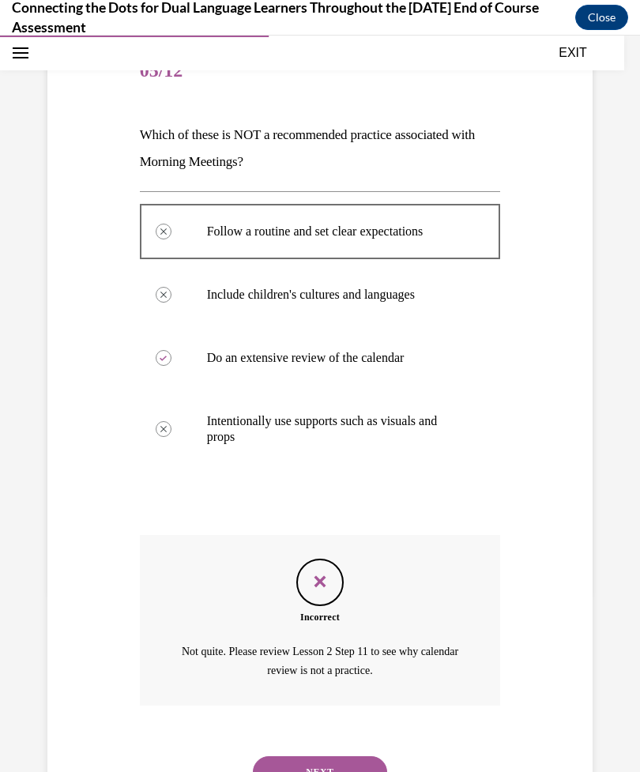
scroll to position [179, 0]
click at [342, 756] on button "NEXT" at bounding box center [320, 772] width 134 height 32
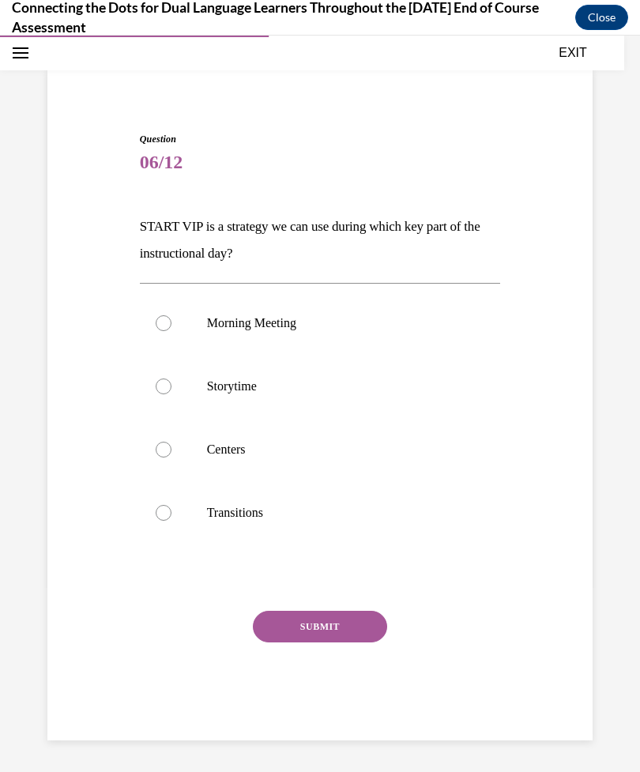
scroll to position [50, 0]
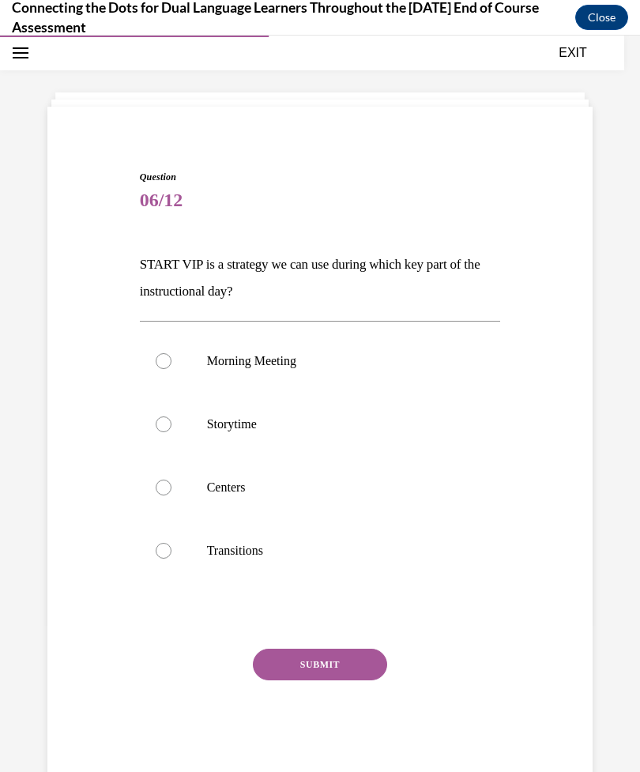
click at [169, 356] on div at bounding box center [164, 361] width 16 height 16
click at [169, 356] on input "Morning Meeting" at bounding box center [164, 361] width 16 height 16
radio input "true"
click at [346, 668] on button "SUBMIT" at bounding box center [320, 665] width 134 height 32
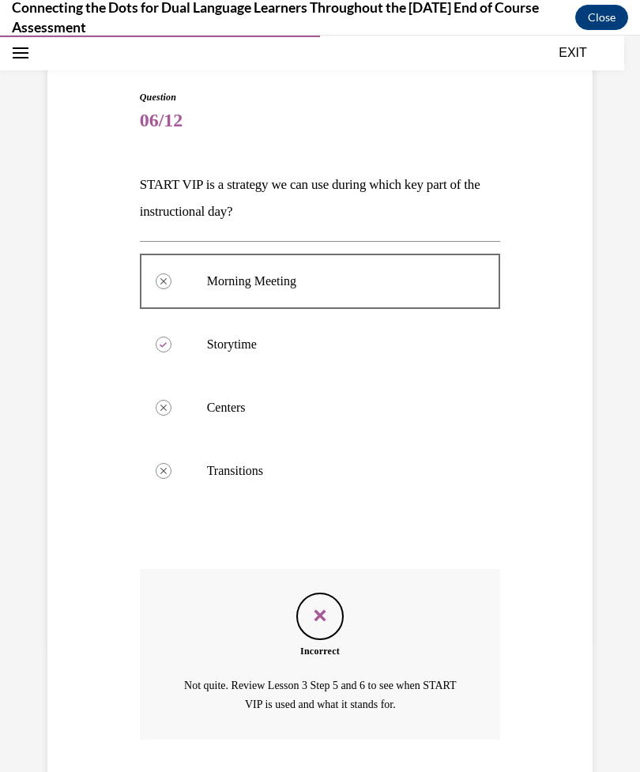
scroll to position [164, 0]
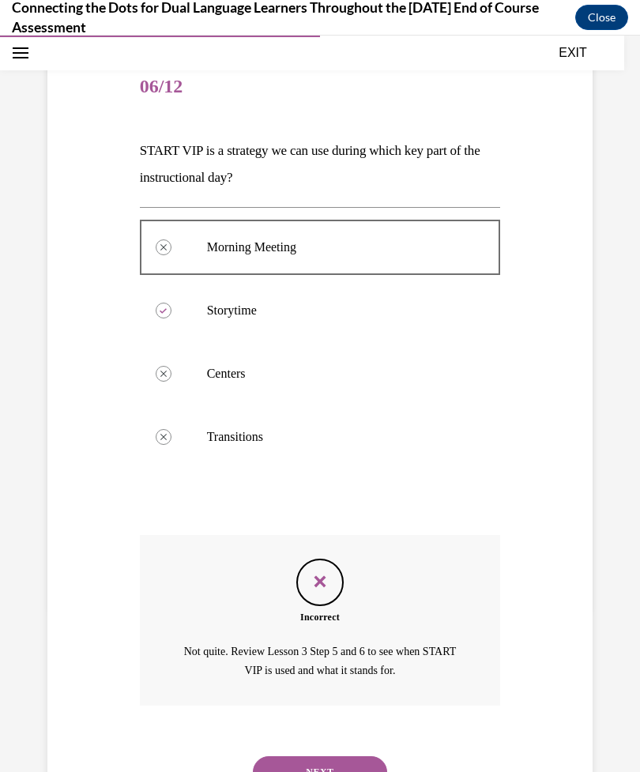
click at [356, 756] on button "NEXT" at bounding box center [320, 772] width 134 height 32
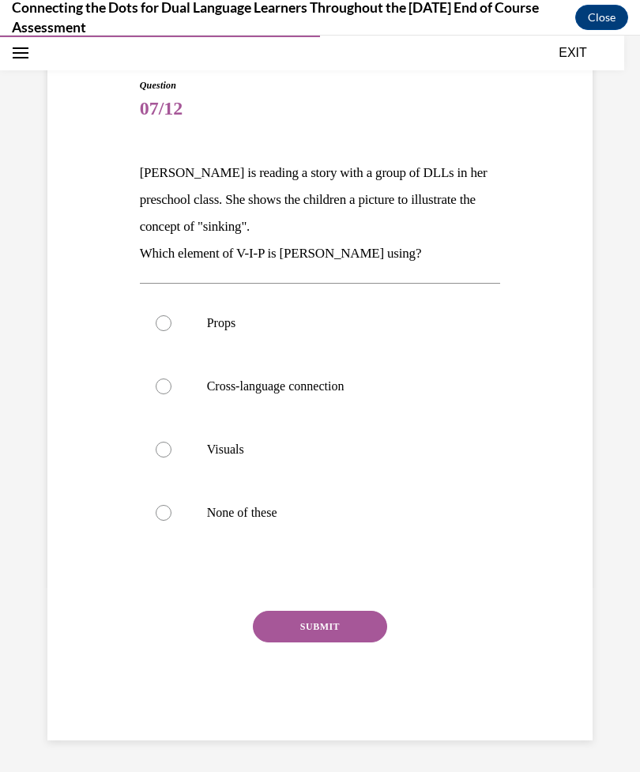
scroll to position [72, 0]
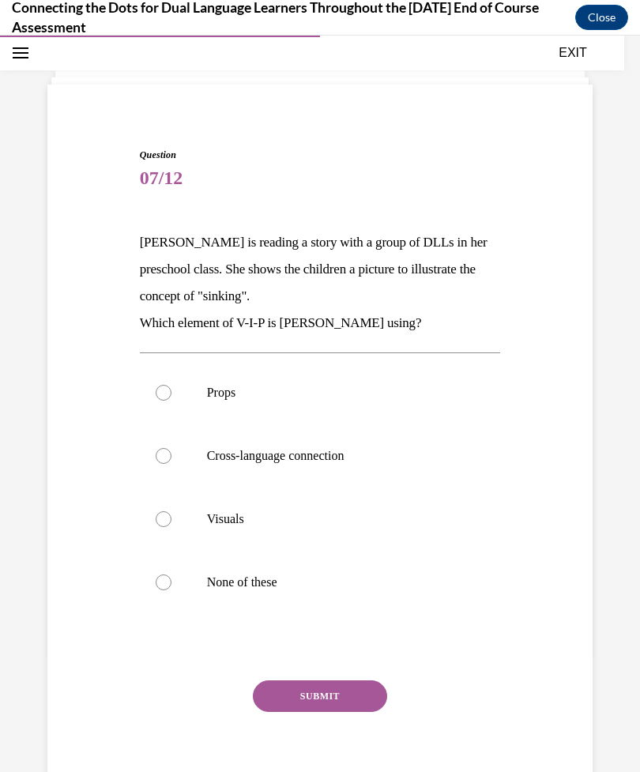
click at [161, 377] on label "Props" at bounding box center [320, 392] width 361 height 63
click at [161, 385] on input "Props" at bounding box center [164, 393] width 16 height 16
radio input "true"
click at [344, 698] on button "SUBMIT" at bounding box center [320, 696] width 134 height 32
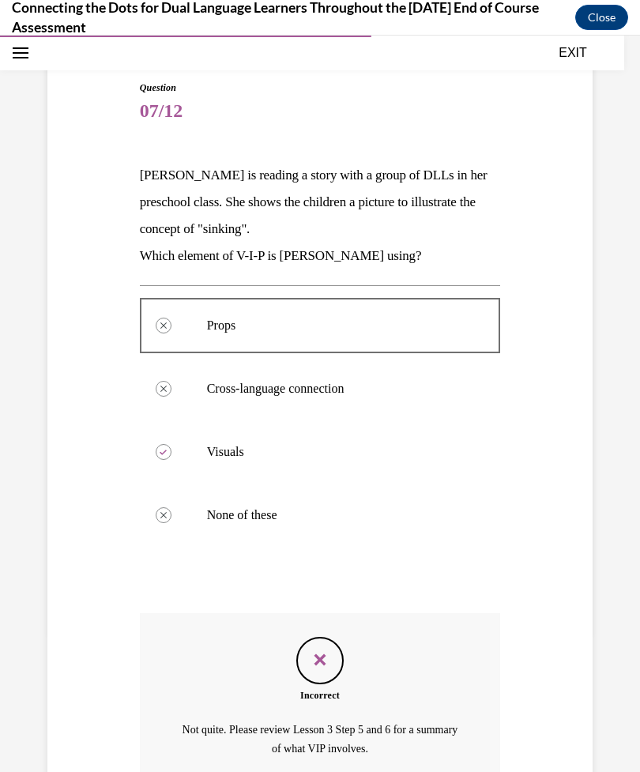
scroll to position [217, 0]
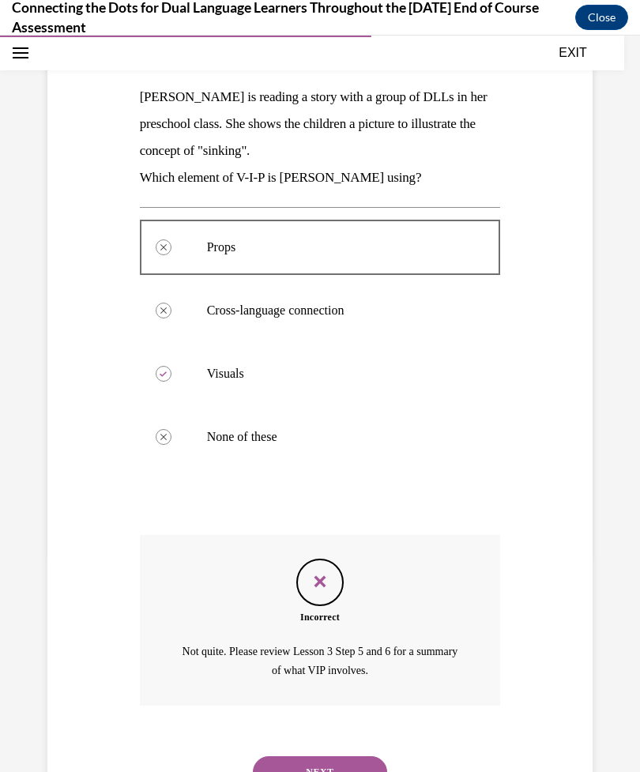
click at [314, 756] on button "NEXT" at bounding box center [320, 772] width 134 height 32
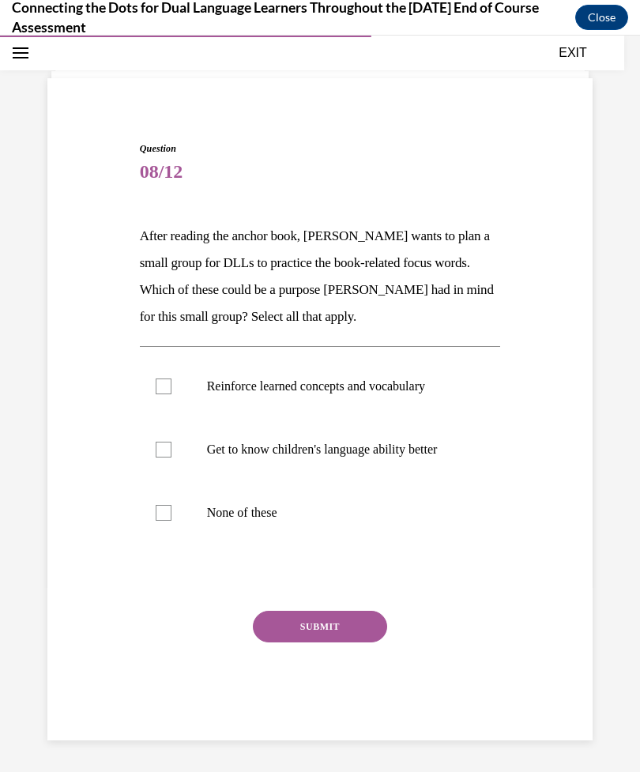
scroll to position [50, 0]
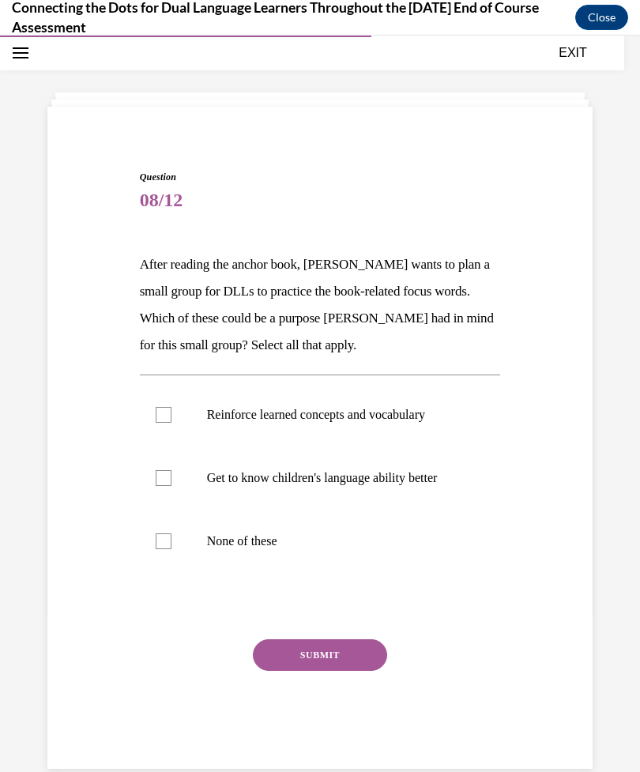
click at [165, 475] on div at bounding box center [164, 478] width 16 height 16
click at [165, 475] on input "Get to know children's language ability better" at bounding box center [164, 478] width 16 height 16
checkbox input "true"
click at [310, 670] on button "SUBMIT" at bounding box center [320, 655] width 134 height 32
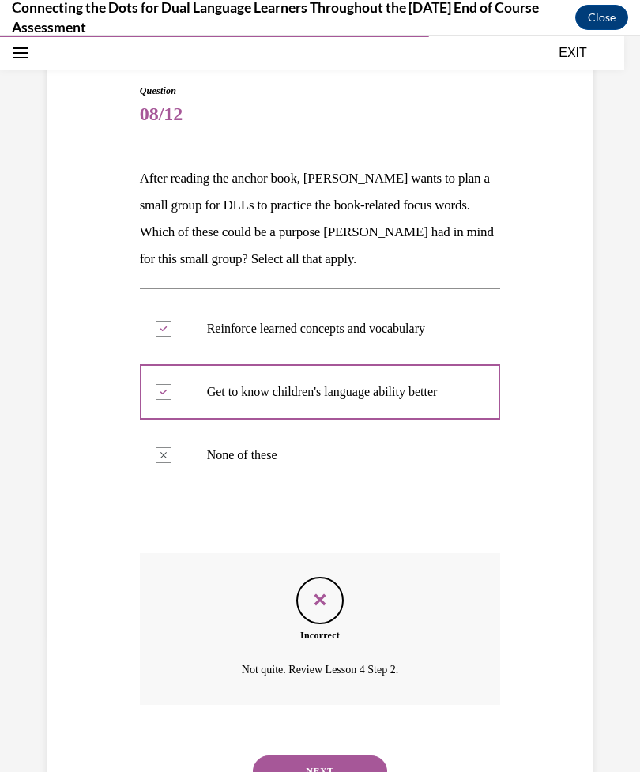
scroll to position [136, 0]
click at [341, 759] on button "NEXT" at bounding box center [320, 771] width 134 height 32
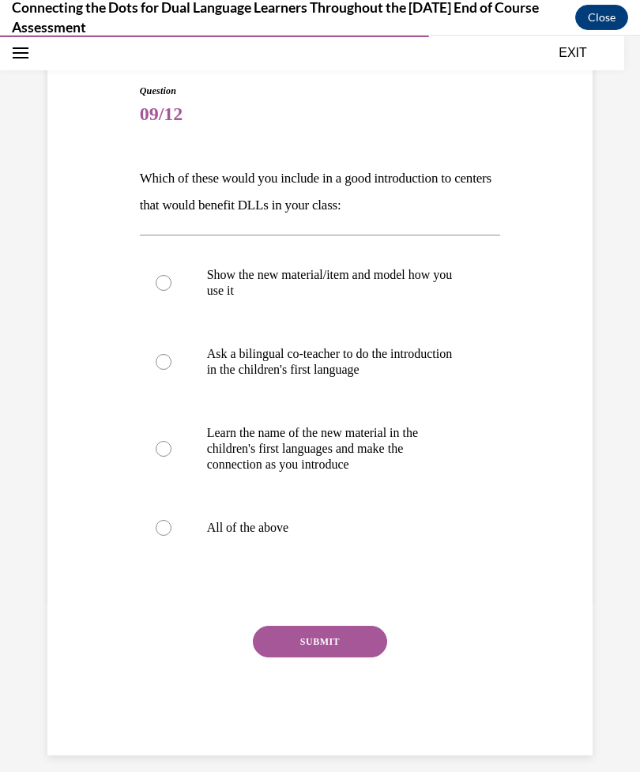
scroll to position [81, 0]
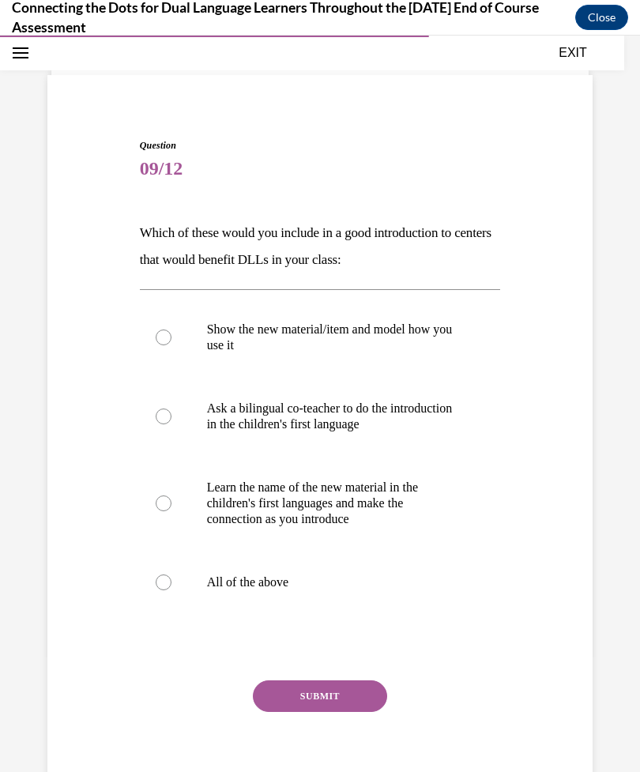
click at [156, 340] on div at bounding box center [164, 338] width 16 height 16
click at [156, 340] on input "Show the new material/item and model how you use it" at bounding box center [164, 338] width 16 height 16
radio input "true"
click at [346, 710] on button "SUBMIT" at bounding box center [320, 696] width 134 height 32
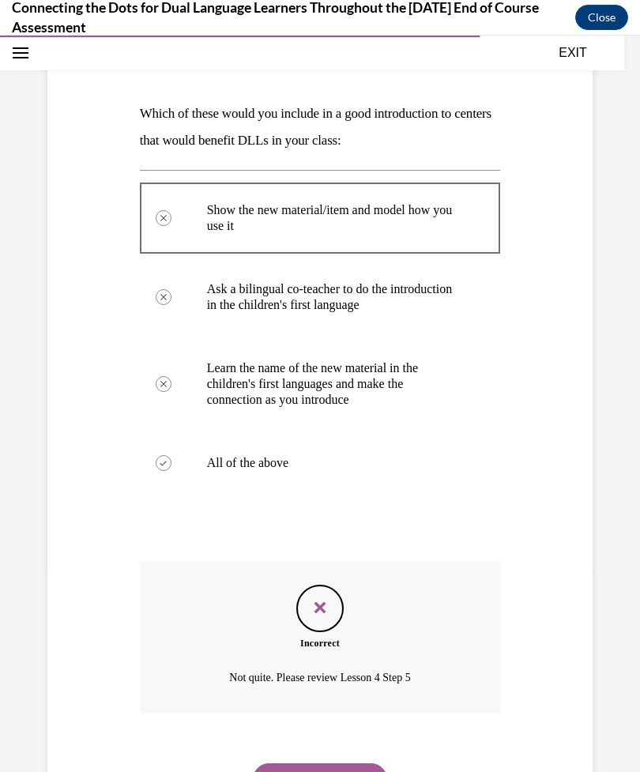
scroll to position [209, 0]
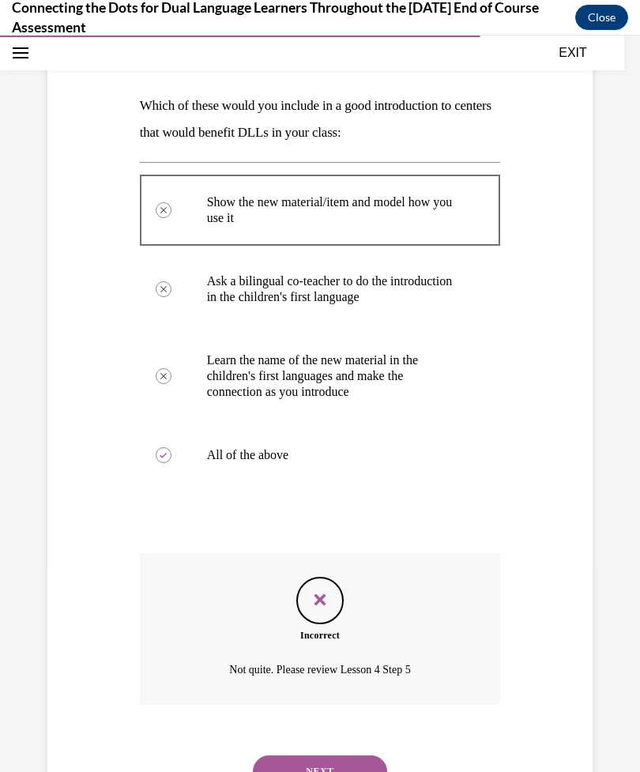
click at [344, 761] on button "NEXT" at bounding box center [320, 771] width 134 height 32
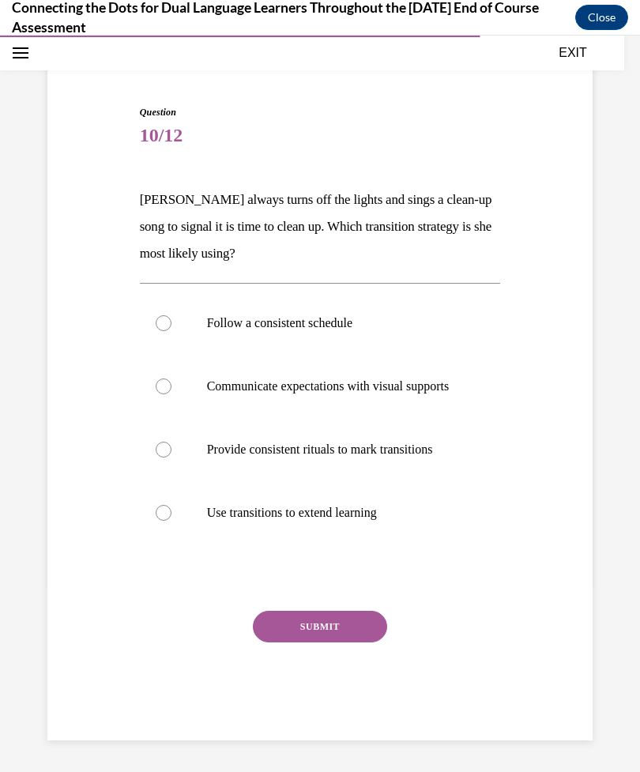
scroll to position [61, 0]
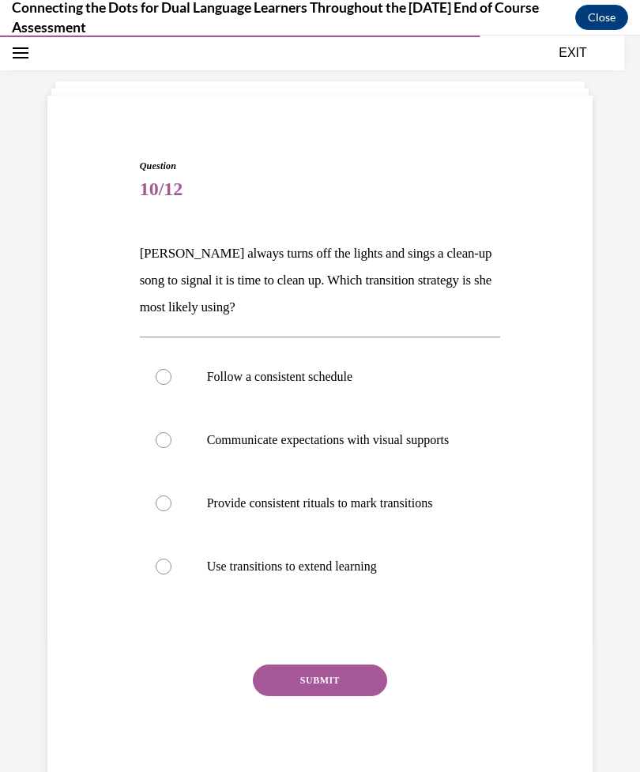
click at [161, 384] on div at bounding box center [164, 377] width 16 height 16
click at [161, 384] on input "Follow a consistent schedule" at bounding box center [164, 377] width 16 height 16
radio input "true"
click at [350, 696] on button "SUBMIT" at bounding box center [320, 681] width 134 height 32
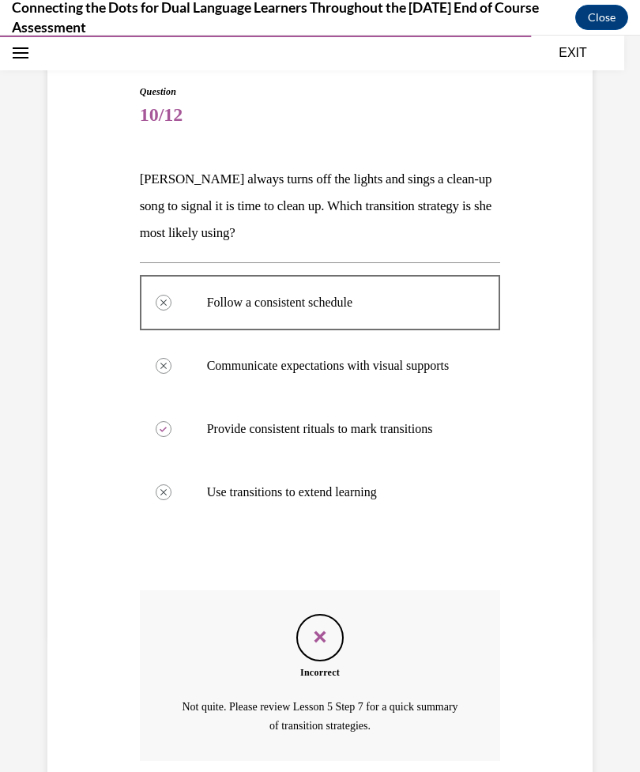
scroll to position [206, 0]
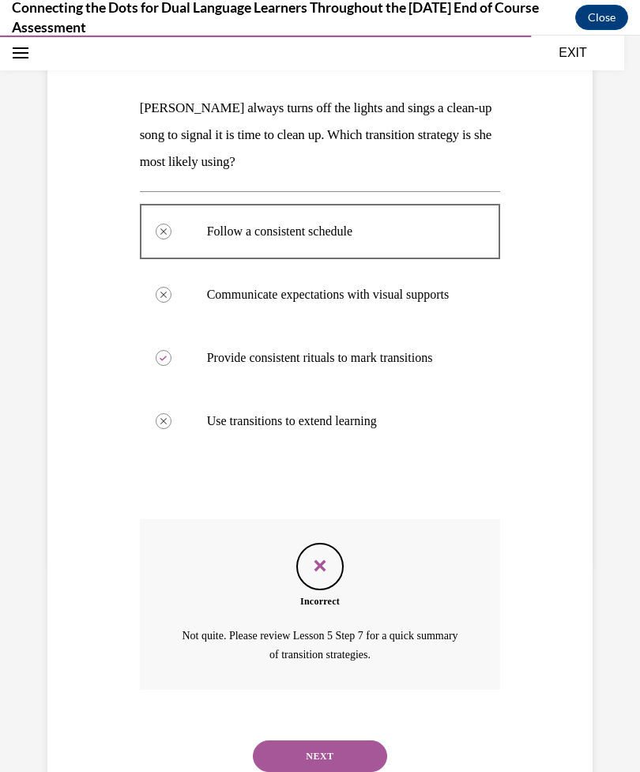
click at [351, 744] on button "NEXT" at bounding box center [320, 756] width 134 height 32
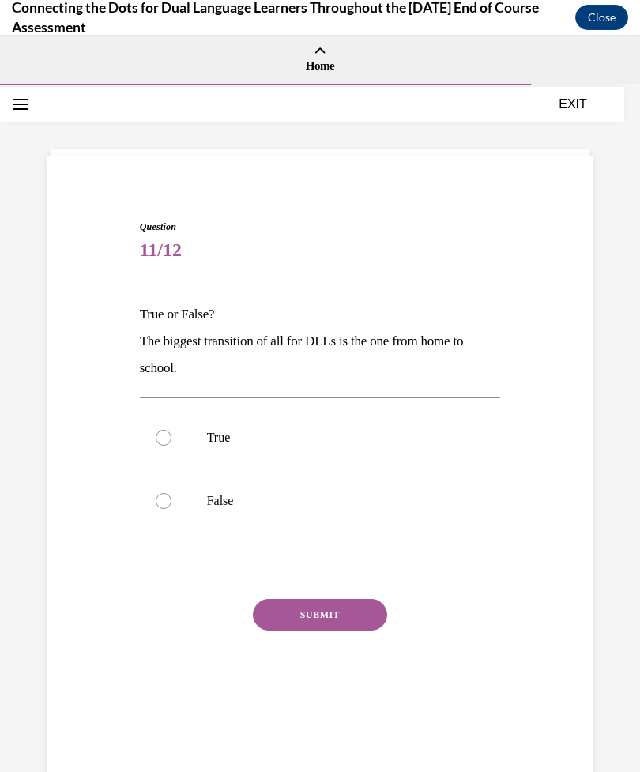
scroll to position [0, 0]
click at [160, 424] on label "True" at bounding box center [320, 437] width 361 height 63
click at [160, 430] on input "True" at bounding box center [164, 438] width 16 height 16
radio input "true"
click at [351, 622] on button "SUBMIT" at bounding box center [320, 615] width 134 height 32
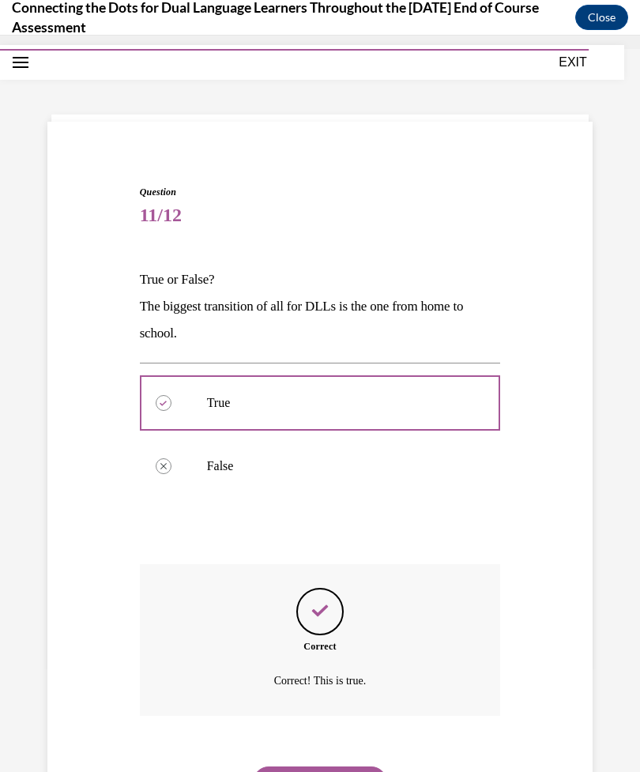
scroll to position [50, 0]
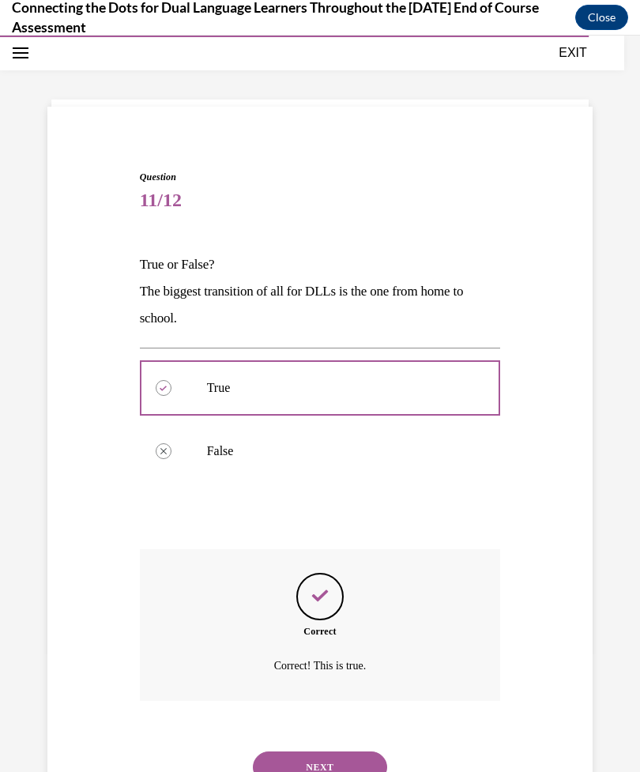
click at [349, 752] on button "NEXT" at bounding box center [320, 768] width 134 height 32
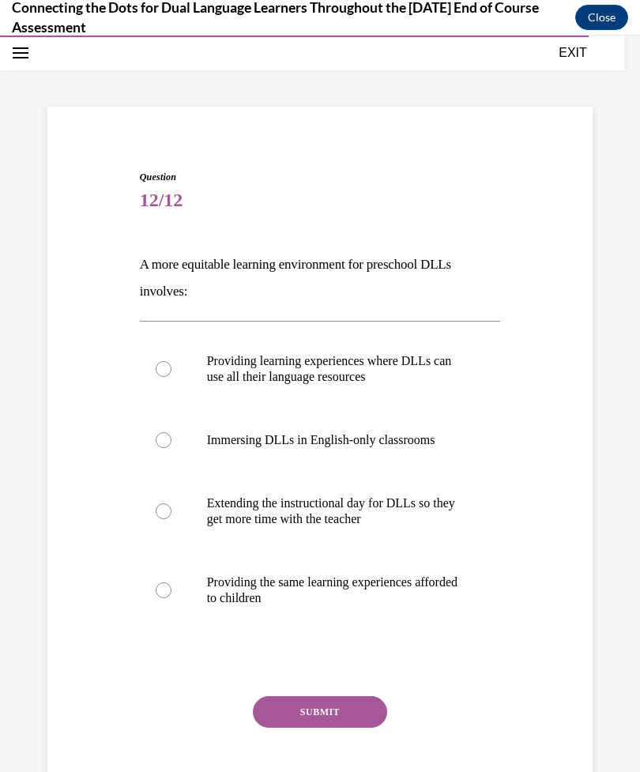
click at [160, 450] on label "Immersing DLLs in English-only classrooms" at bounding box center [320, 440] width 361 height 63
click at [160, 448] on input "Immersing DLLs in English-only classrooms" at bounding box center [164, 440] width 16 height 16
radio input "true"
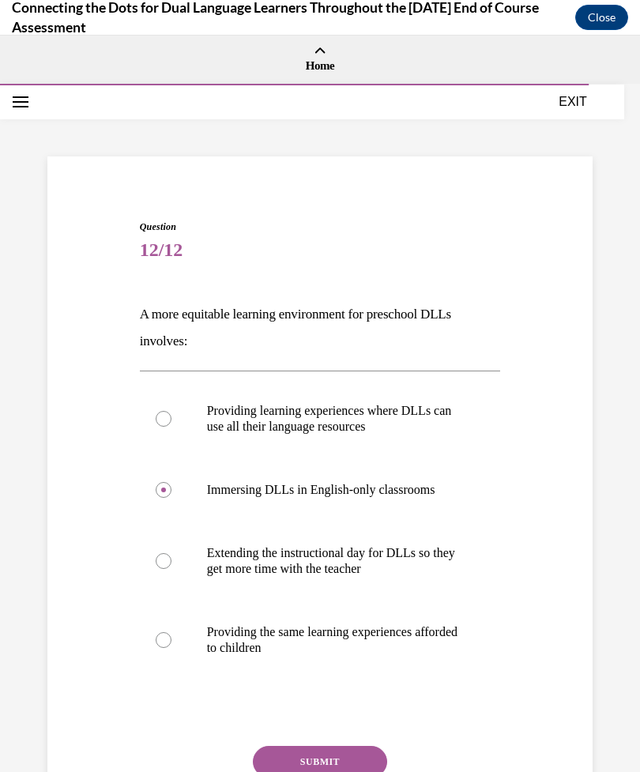
scroll to position [0, 0]
click at [333, 754] on button "SUBMIT" at bounding box center [320, 762] width 134 height 32
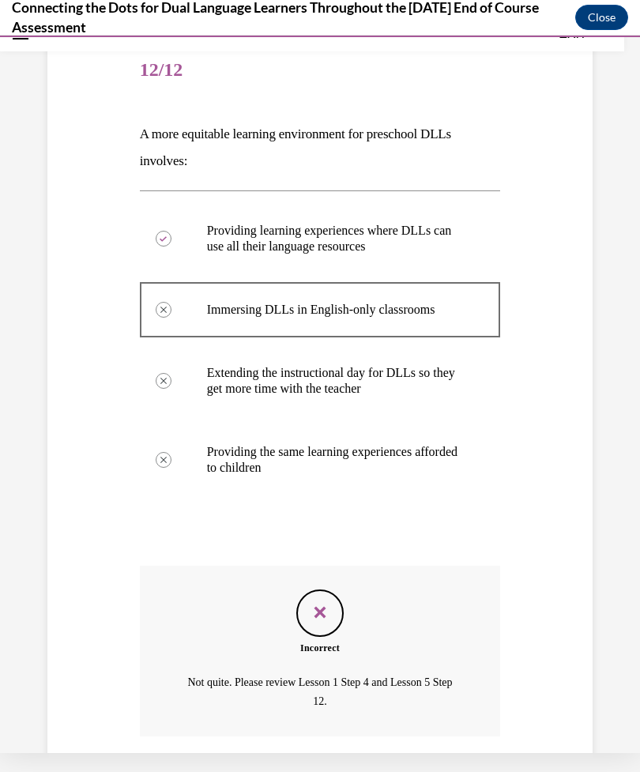
scroll to position [211, 0]
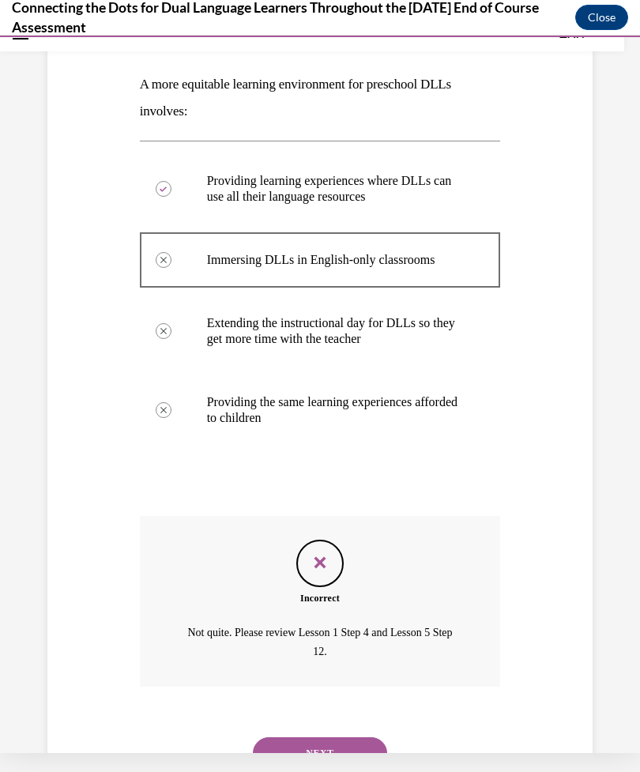
click at [343, 737] on button "NEXT" at bounding box center [320, 753] width 134 height 32
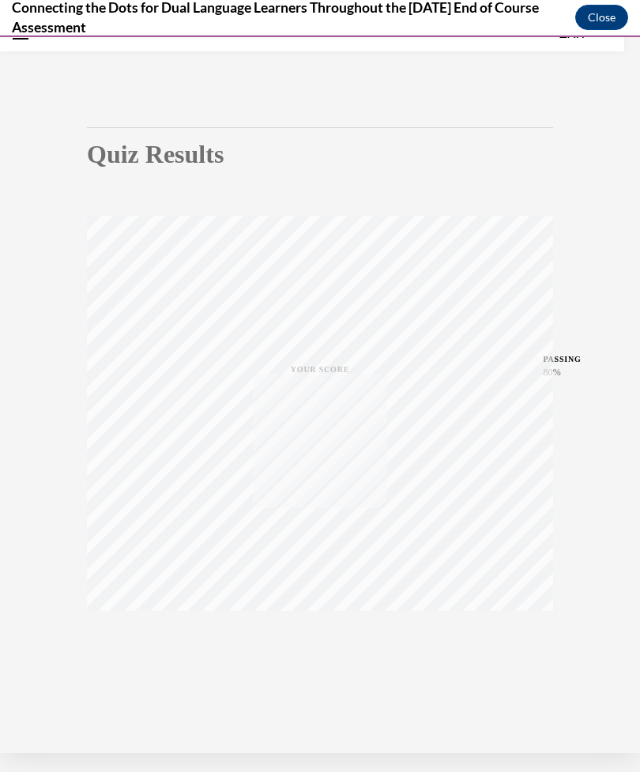
scroll to position [50, 0]
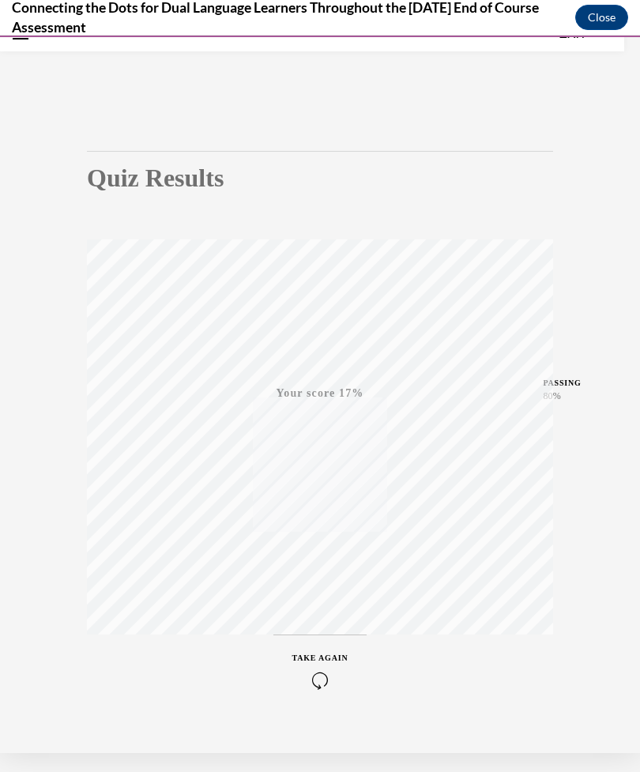
click at [306, 672] on icon "button" at bounding box center [320, 680] width 56 height 17
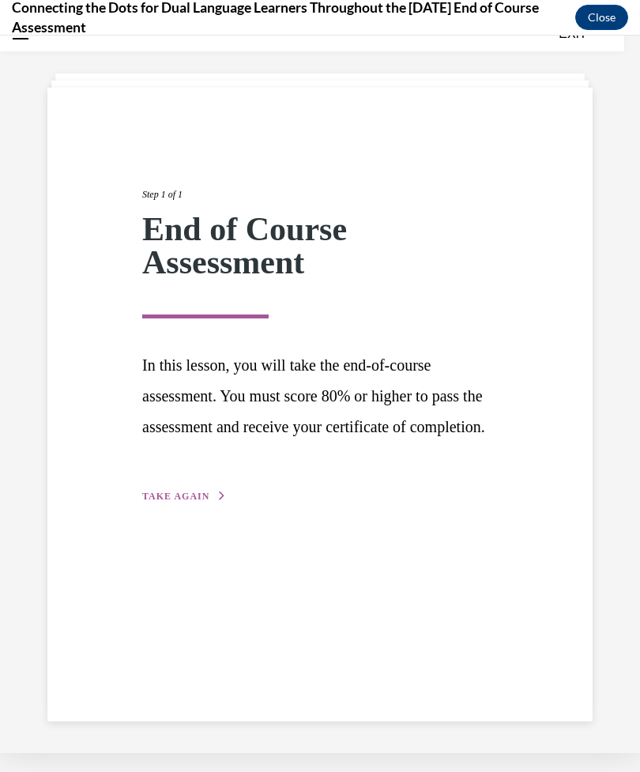
click at [162, 502] on span "TAKE AGAIN" at bounding box center [175, 496] width 67 height 11
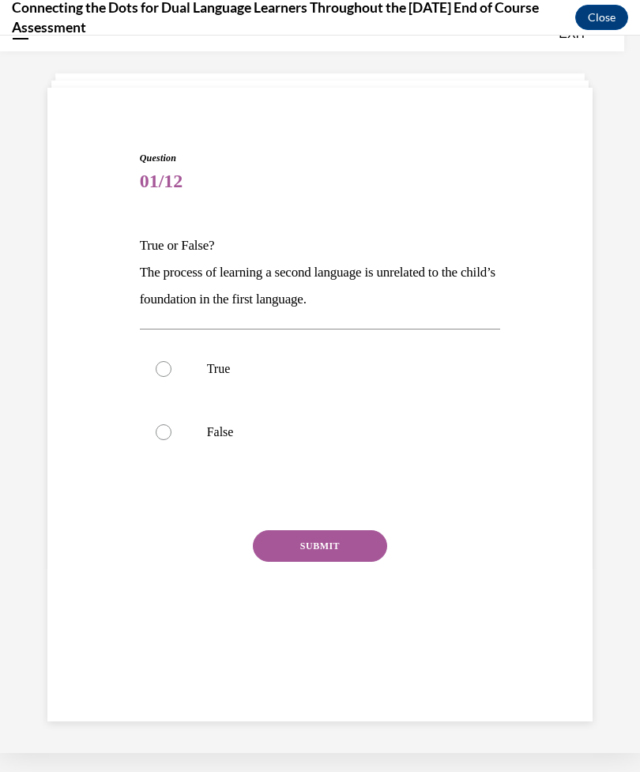
click at [166, 443] on label "False" at bounding box center [320, 432] width 361 height 63
click at [166, 440] on input "False" at bounding box center [164, 432] width 16 height 16
radio input "true"
click at [272, 559] on button "SUBMIT" at bounding box center [320, 546] width 134 height 32
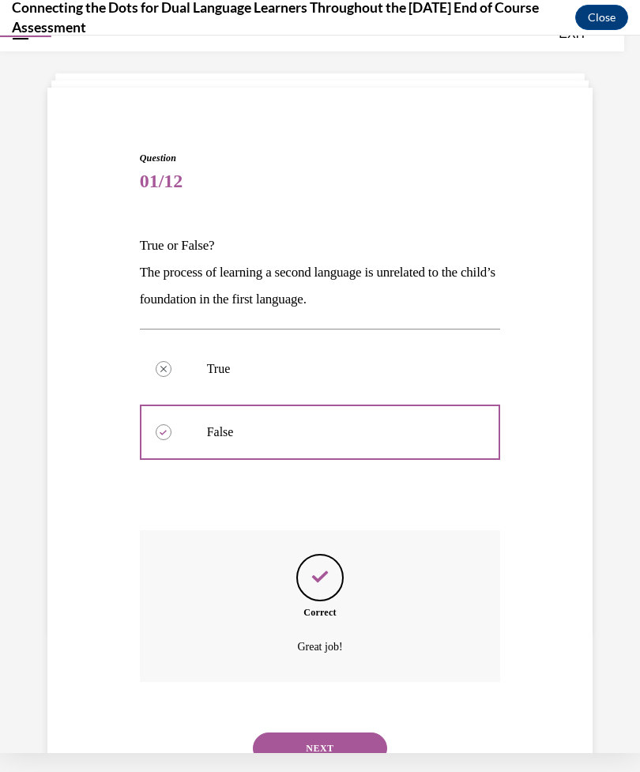
click at [372, 733] on button "NEXT" at bounding box center [320, 749] width 134 height 32
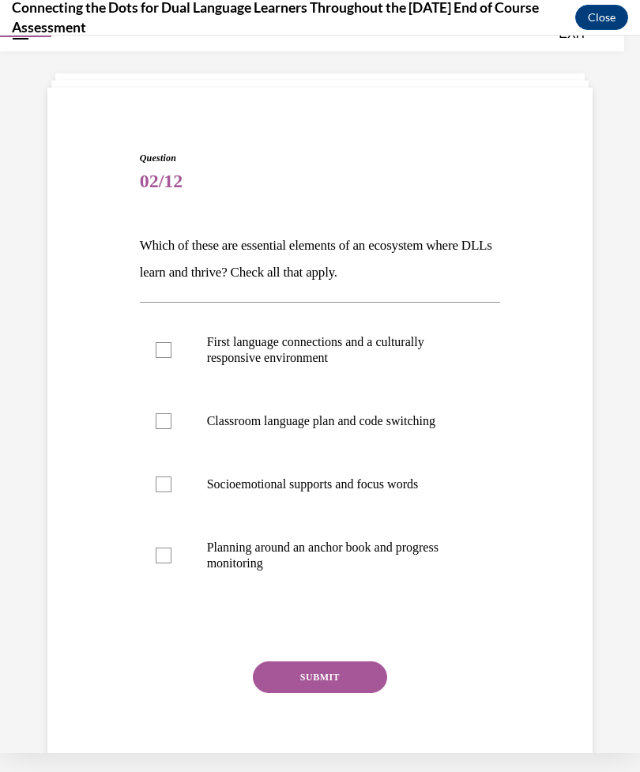
click at [150, 357] on label "First language connections and a culturally responsive environment" at bounding box center [320, 350] width 361 height 79
click at [156, 357] on input "First language connections and a culturally responsive environment" at bounding box center [164, 350] width 16 height 16
checkbox input "true"
click at [156, 556] on div at bounding box center [164, 556] width 16 height 16
click at [156, 556] on input "Planning around an anchor book and progress monitoring" at bounding box center [164, 556] width 16 height 16
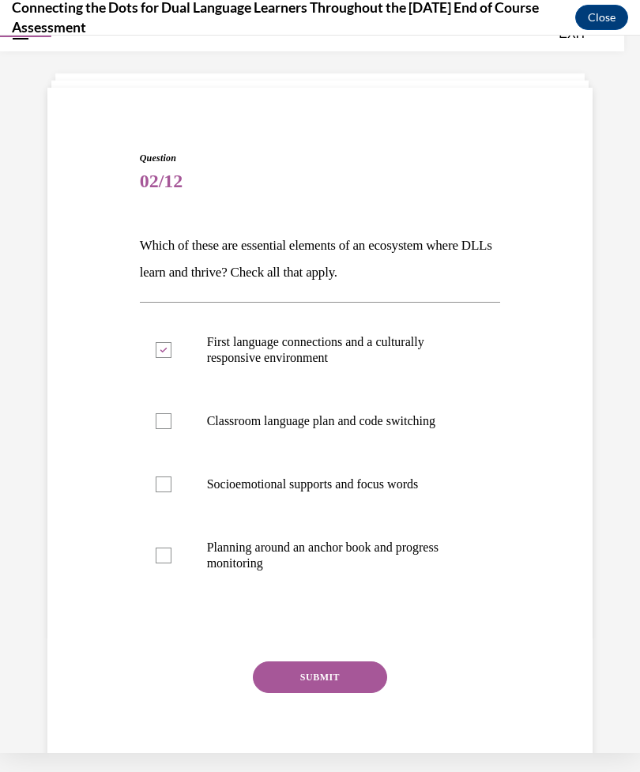
checkbox input "true"
click at [369, 688] on button "SUBMIT" at bounding box center [320, 677] width 134 height 32
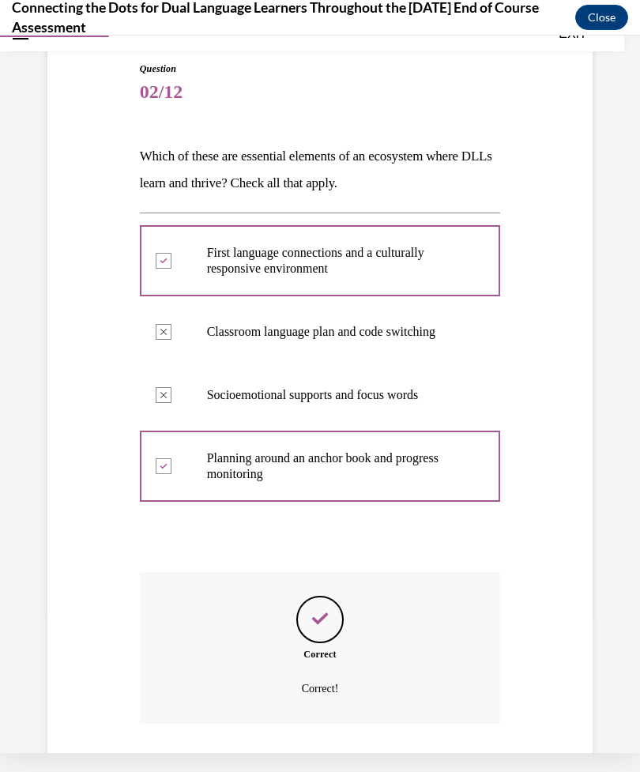
scroll to position [177, 0]
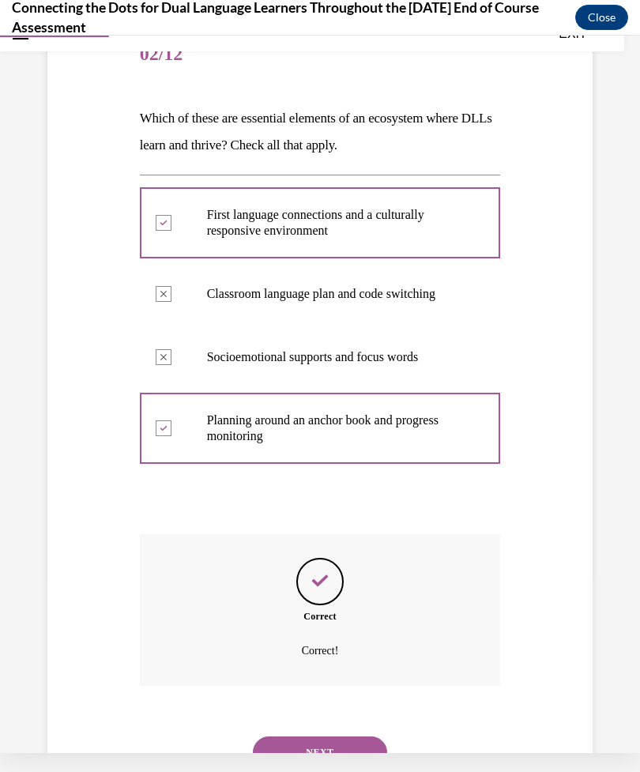
click at [379, 737] on button "NEXT" at bounding box center [320, 753] width 134 height 32
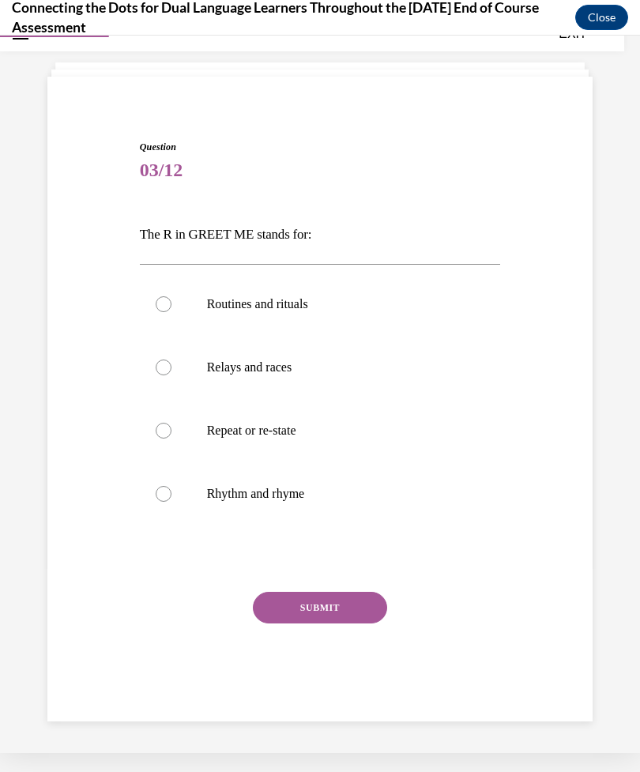
scroll to position [50, 0]
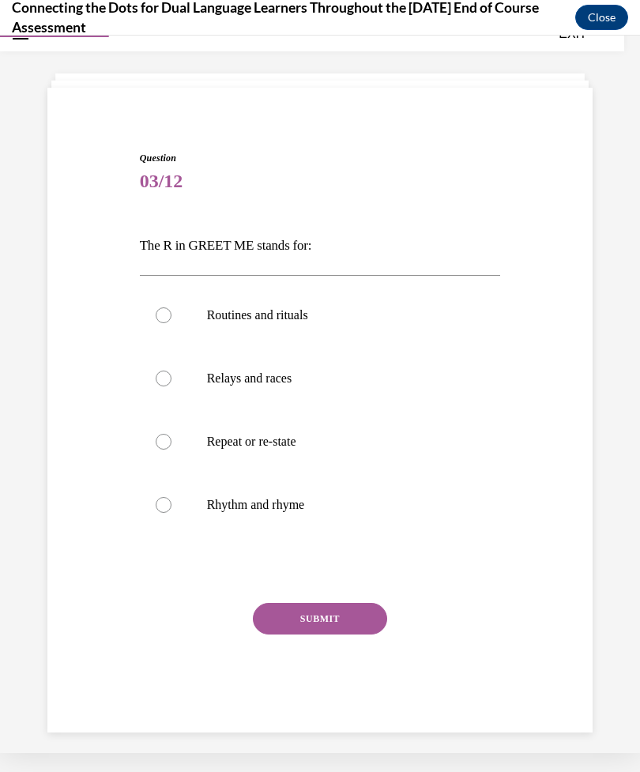
click at [160, 318] on div at bounding box center [164, 315] width 16 height 16
click at [160, 318] on input "Routines and rituals" at bounding box center [164, 315] width 16 height 16
radio input "true"
click at [356, 627] on button "SUBMIT" at bounding box center [320, 619] width 134 height 32
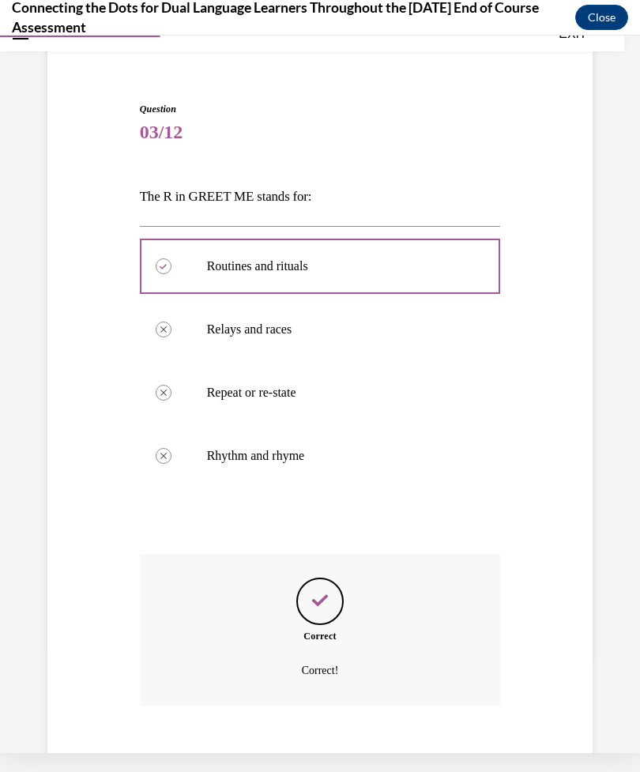
scroll to position [119, 0]
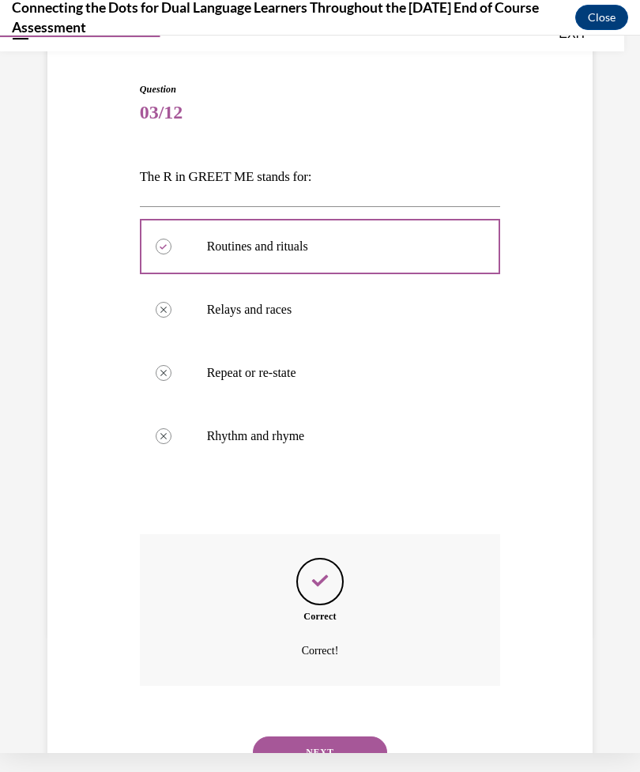
click at [367, 737] on button "NEXT" at bounding box center [320, 753] width 134 height 32
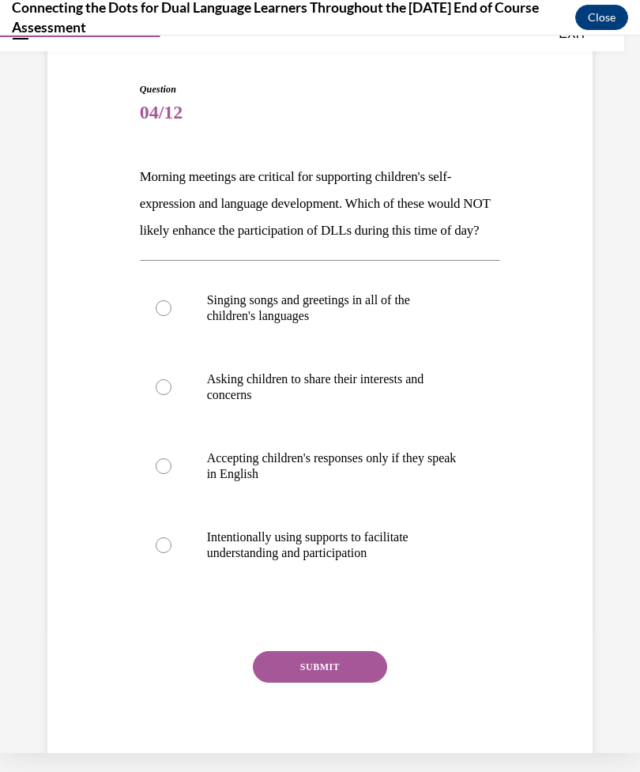
click at [153, 495] on label "Accepting children's responses only if they speak in English" at bounding box center [320, 466] width 361 height 79
click at [156, 474] on input "Accepting children's responses only if they speak in English" at bounding box center [164, 466] width 16 height 16
radio input "true"
click at [367, 683] on button "SUBMIT" at bounding box center [320, 667] width 134 height 32
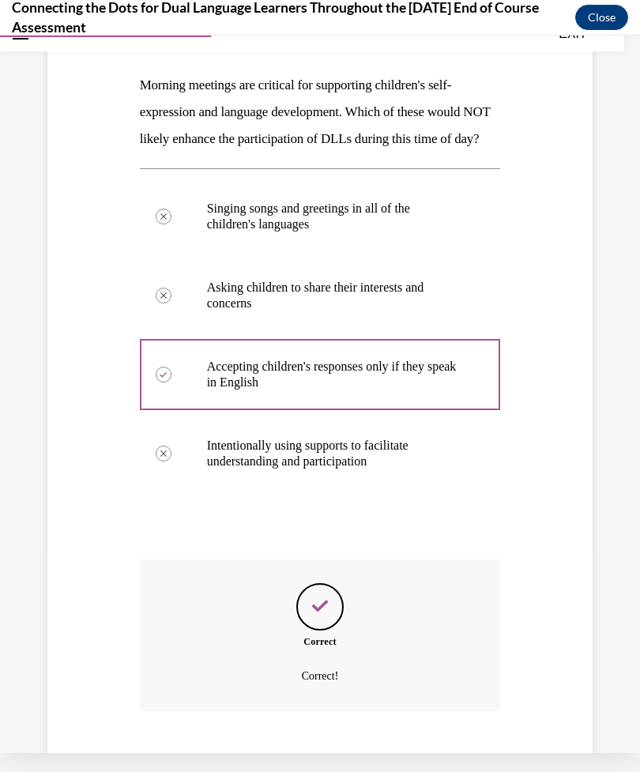
scroll to position [262, 0]
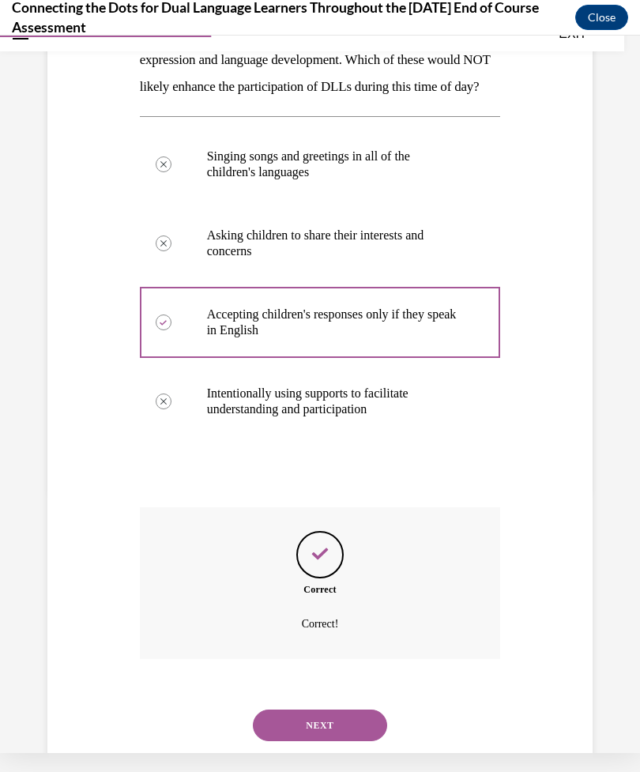
click at [370, 725] on button "NEXT" at bounding box center [320, 726] width 134 height 32
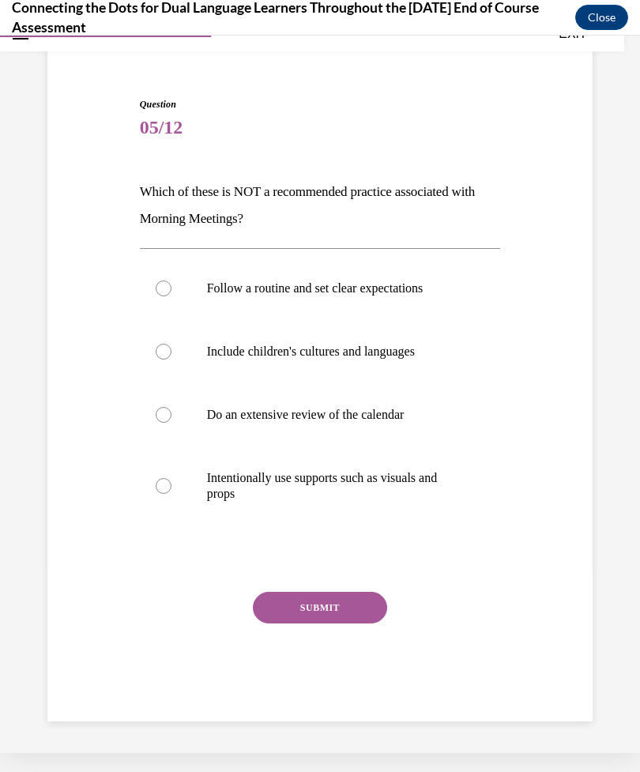
scroll to position [50, 0]
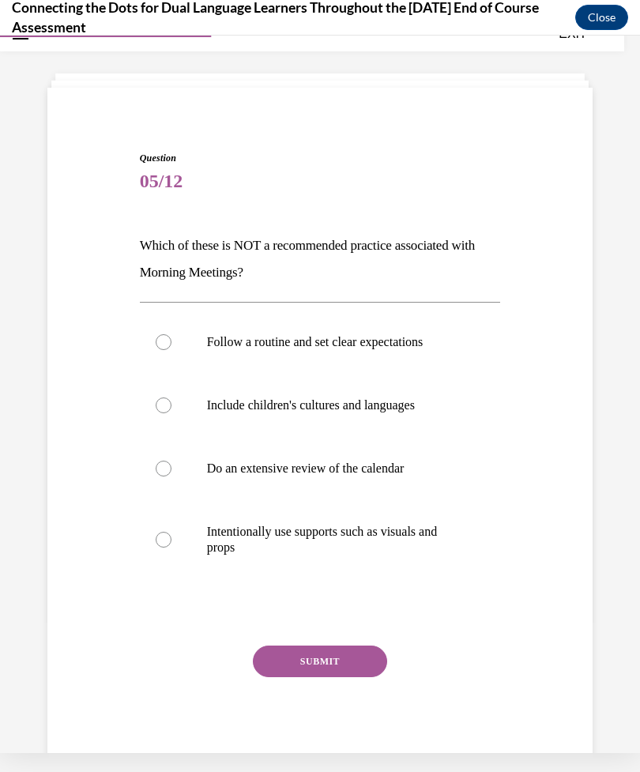
click at [148, 468] on label "Do an extensive review of the calendar" at bounding box center [320, 468] width 361 height 63
click at [156, 468] on input "Do an extensive review of the calendar" at bounding box center [164, 469] width 16 height 16
radio input "true"
click at [352, 671] on button "SUBMIT" at bounding box center [320, 662] width 134 height 32
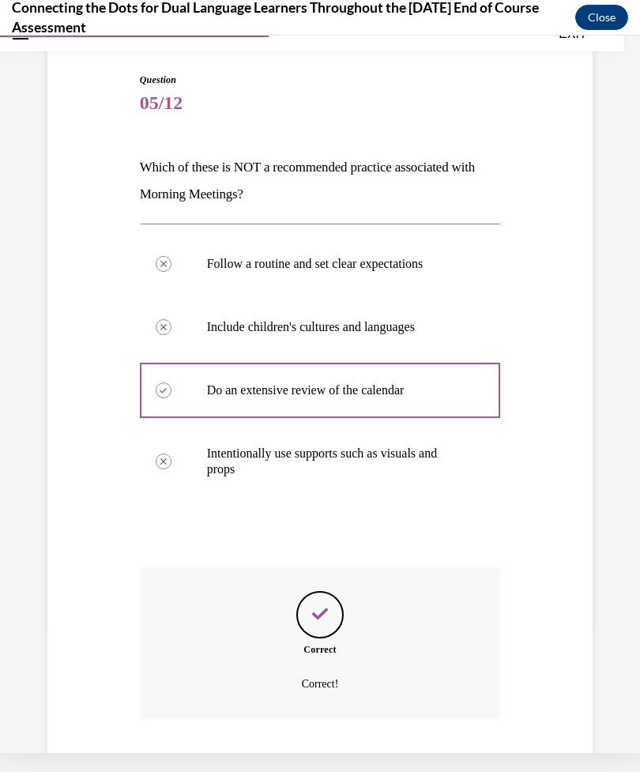
scroll to position [161, 0]
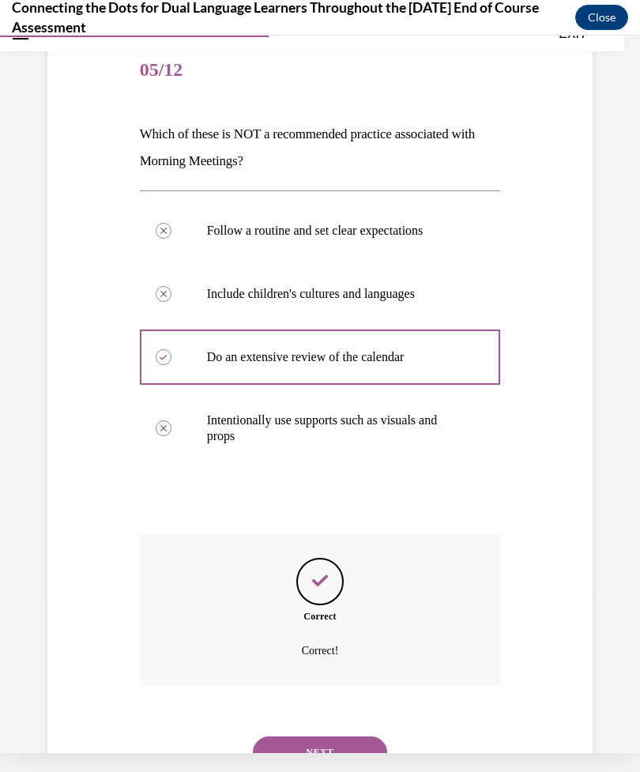
click at [364, 737] on button "NEXT" at bounding box center [320, 753] width 134 height 32
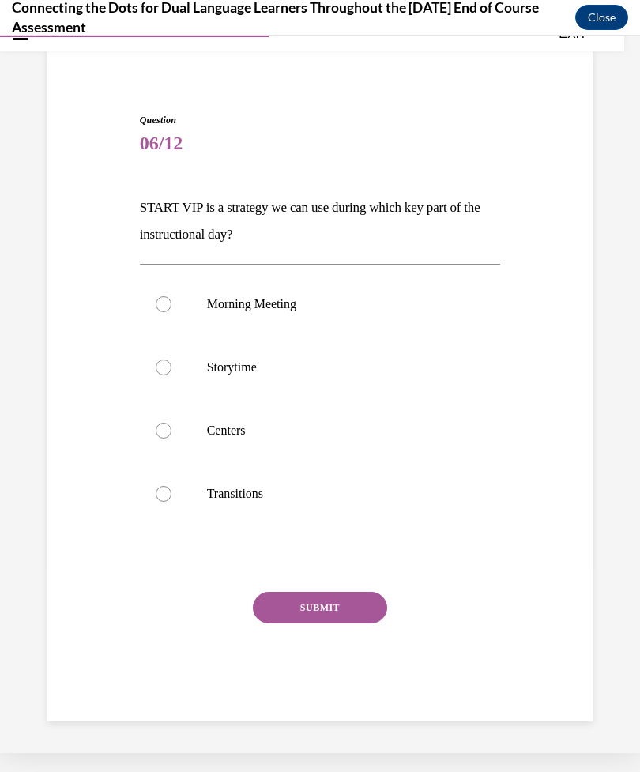
scroll to position [50, 0]
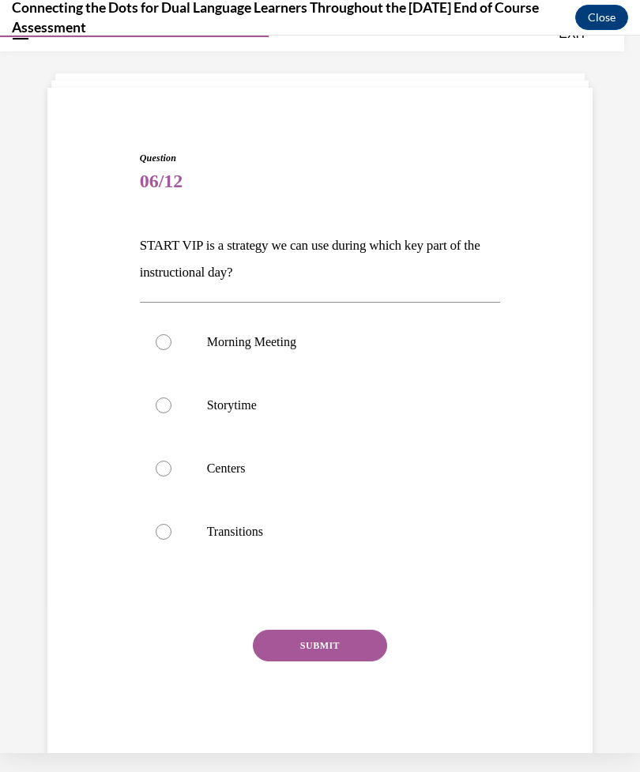
click at [156, 401] on label "Storytime" at bounding box center [320, 405] width 361 height 63
click at [156, 401] on input "Storytime" at bounding box center [164, 405] width 16 height 16
radio input "true"
click at [361, 655] on button "SUBMIT" at bounding box center [320, 646] width 134 height 32
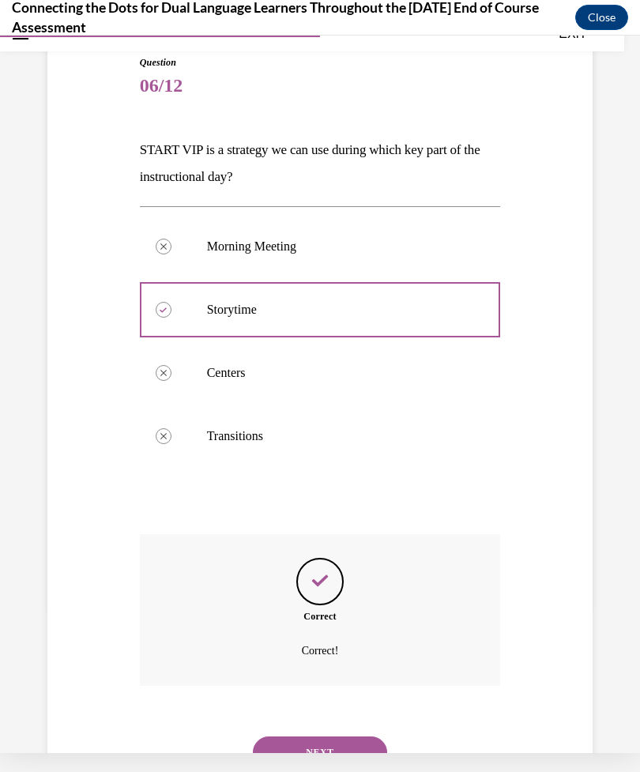
scroll to position [145, 0]
click at [357, 737] on button "NEXT" at bounding box center [320, 753] width 134 height 32
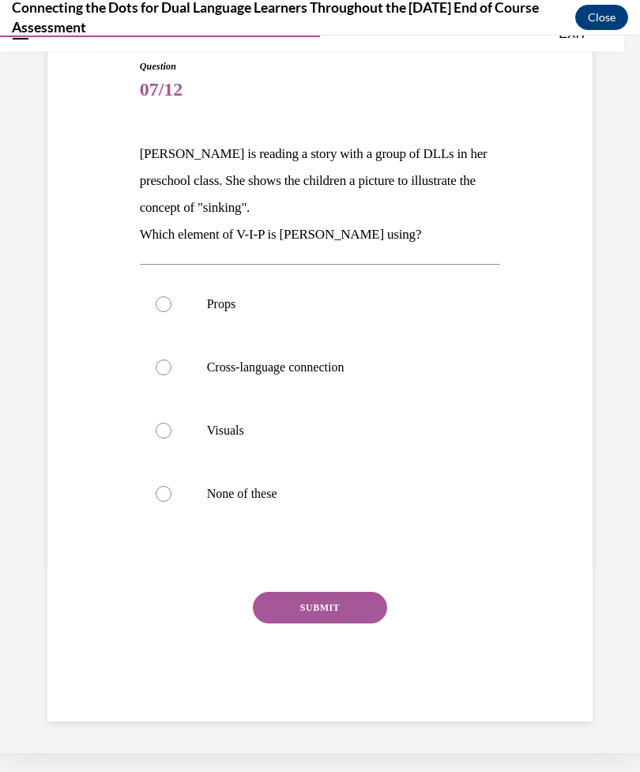
scroll to position [72, 0]
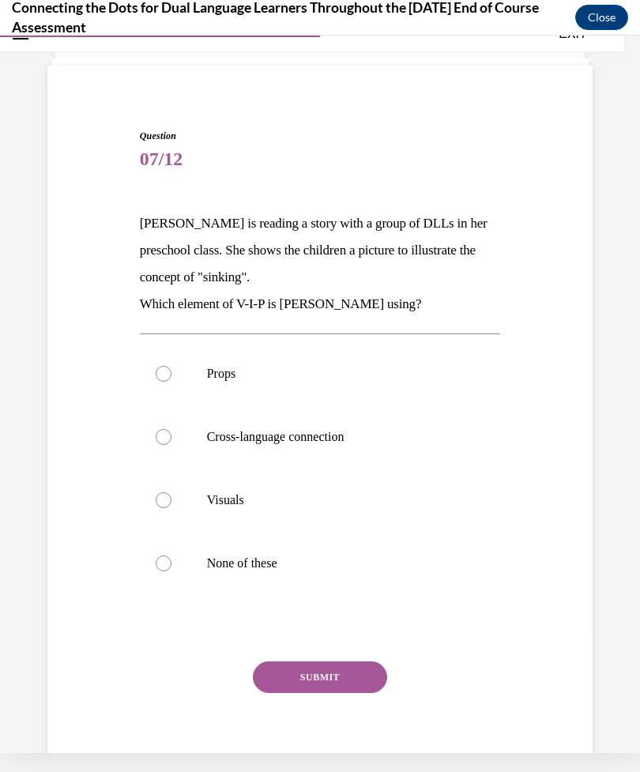
click at [149, 502] on label "Visuals" at bounding box center [320, 500] width 361 height 63
click at [156, 502] on input "Visuals" at bounding box center [164, 500] width 16 height 16
radio input "true"
click at [356, 688] on button "SUBMIT" at bounding box center [320, 677] width 134 height 32
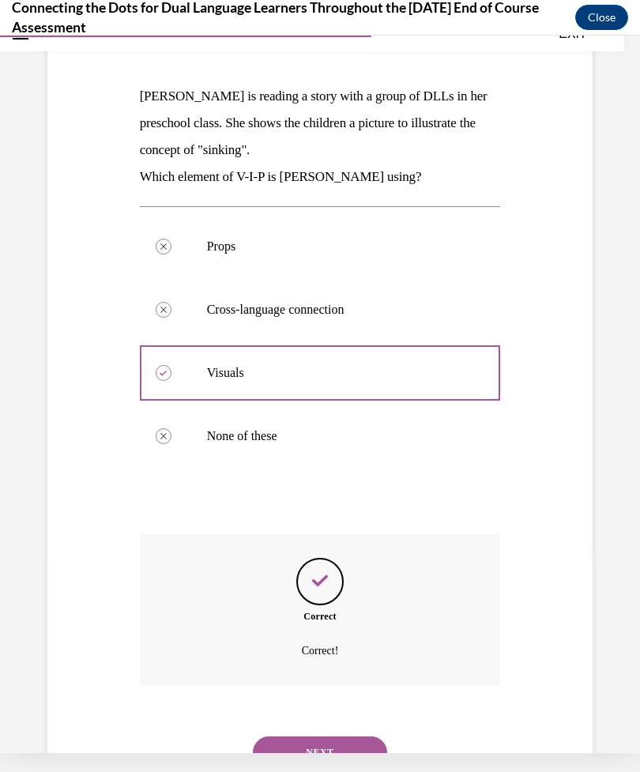
click at [359, 737] on button "NEXT" at bounding box center [320, 753] width 134 height 32
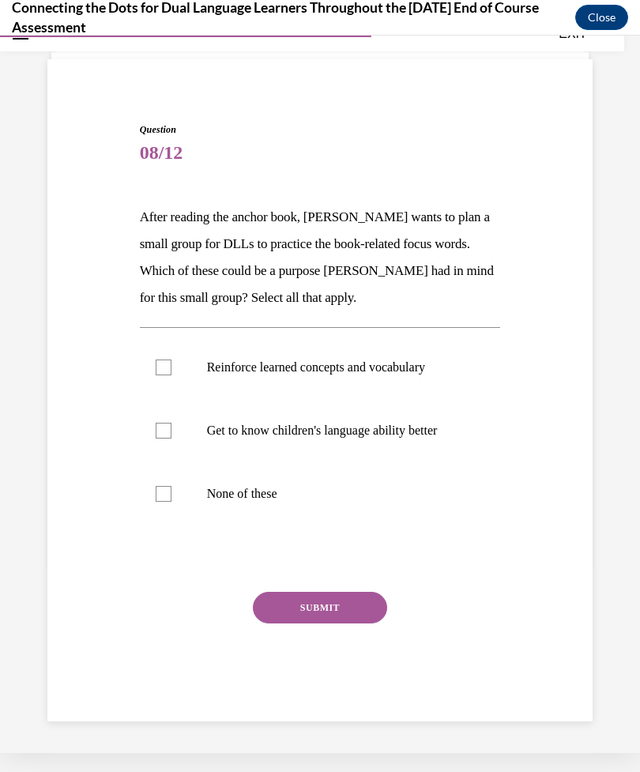
scroll to position [50, 0]
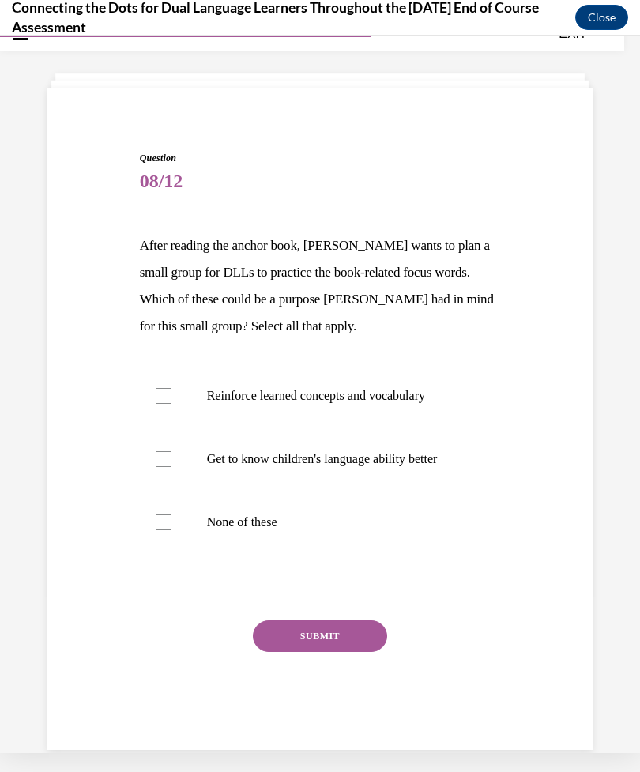
click at [154, 398] on label "Reinforce learned concepts and vocabulary" at bounding box center [320, 395] width 361 height 63
click at [156, 398] on input "Reinforce learned concepts and vocabulary" at bounding box center [164, 396] width 16 height 16
checkbox input "true"
click at [153, 448] on label "Get to know children's language ability better" at bounding box center [320, 459] width 361 height 63
click at [156, 451] on input "Get to know children's language ability better" at bounding box center [164, 459] width 16 height 16
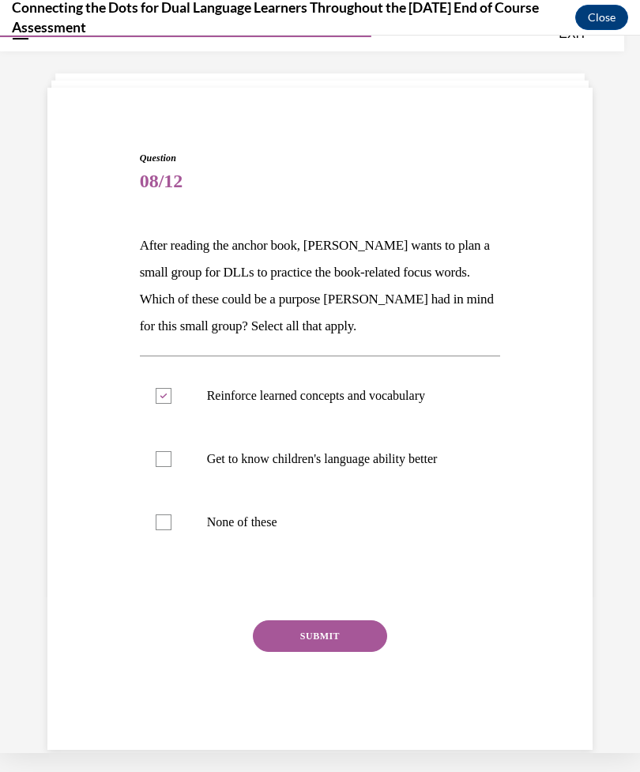
checkbox input "true"
click at [352, 642] on button "SUBMIT" at bounding box center [320, 636] width 134 height 32
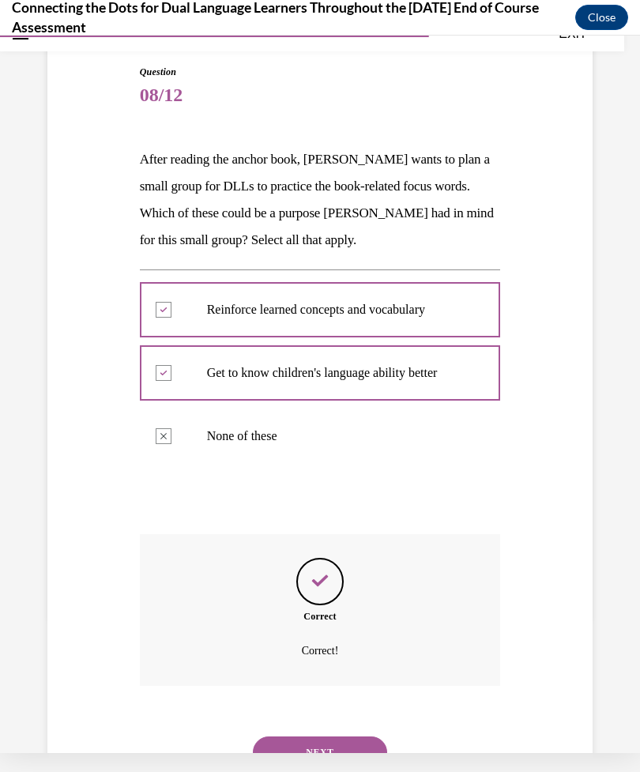
scroll to position [136, 0]
click at [362, 737] on button "NEXT" at bounding box center [320, 753] width 134 height 32
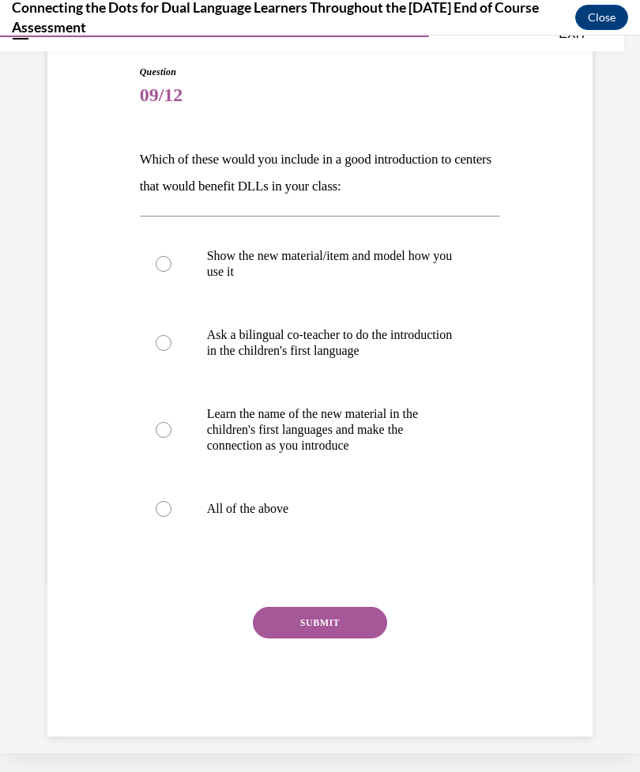
scroll to position [81, 0]
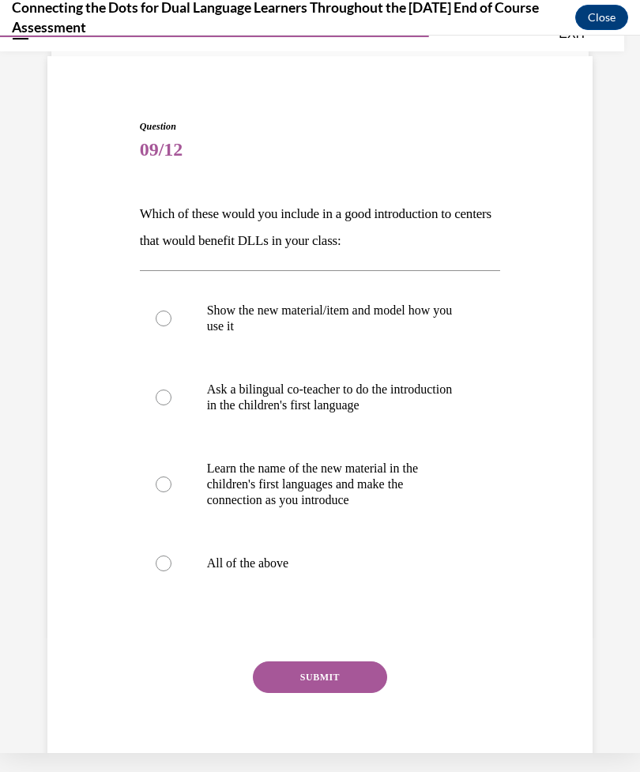
click at [145, 550] on label "All of the above" at bounding box center [320, 563] width 361 height 63
click at [156, 556] on input "All of the above" at bounding box center [164, 564] width 16 height 16
radio input "true"
click at [350, 685] on button "SUBMIT" at bounding box center [320, 677] width 134 height 32
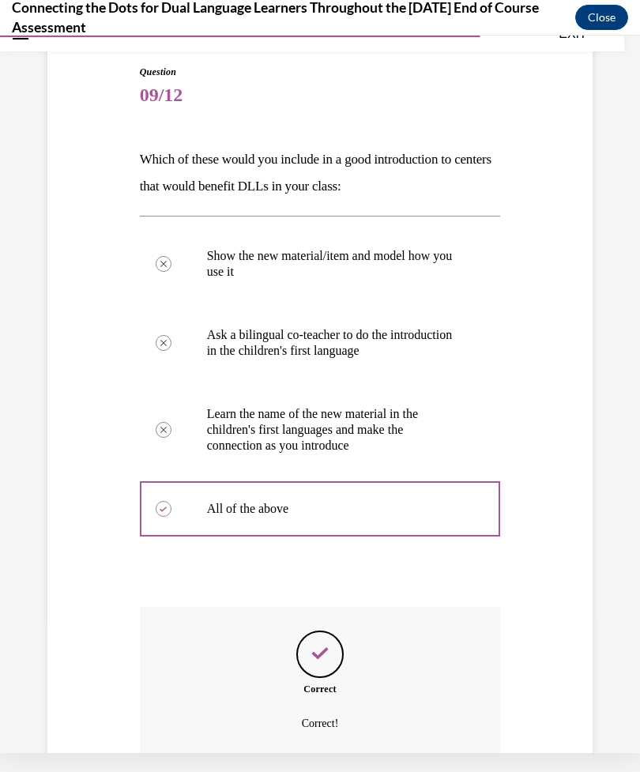
scroll to position [209, 0]
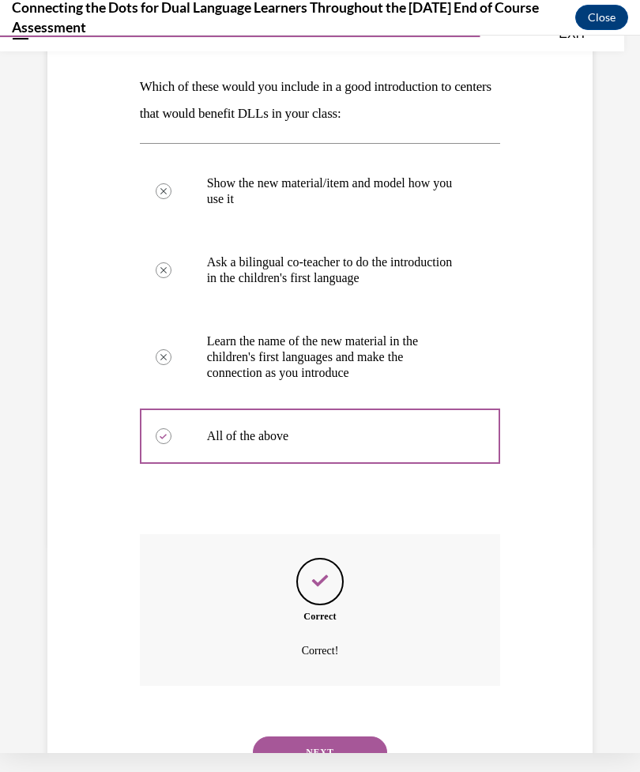
click at [359, 737] on button "NEXT" at bounding box center [320, 753] width 134 height 32
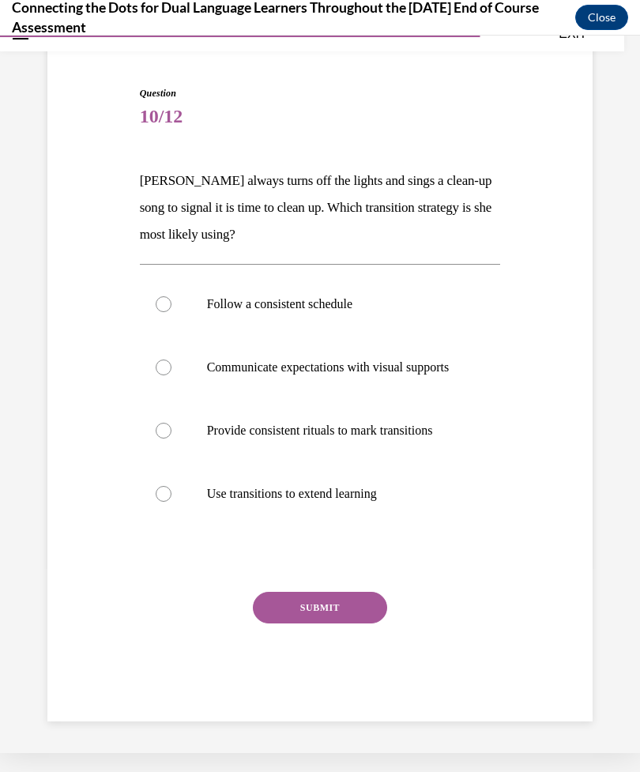
scroll to position [61, 0]
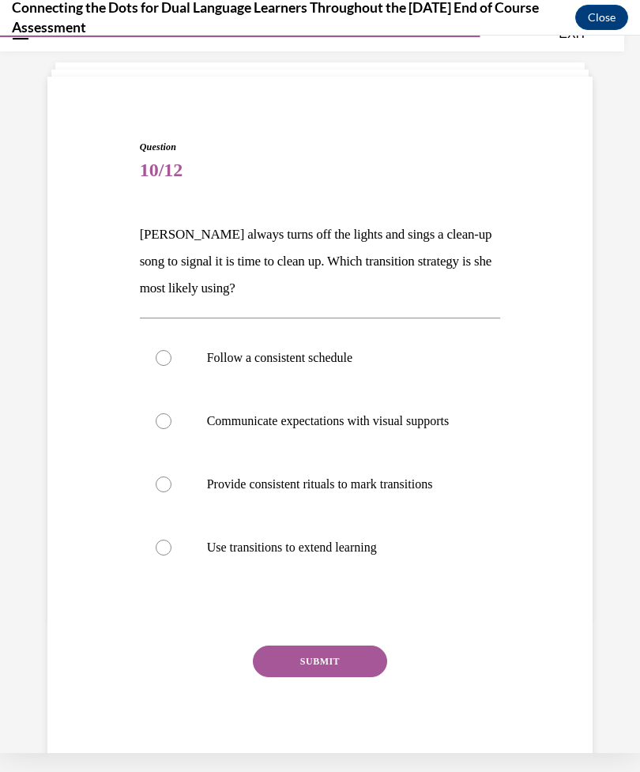
click at [148, 499] on label "Provide consistent rituals to mark transitions" at bounding box center [320, 484] width 361 height 63
click at [156, 492] on input "Provide consistent rituals to mark transitions" at bounding box center [164, 485] width 16 height 16
radio input "true"
click at [362, 677] on button "SUBMIT" at bounding box center [320, 662] width 134 height 32
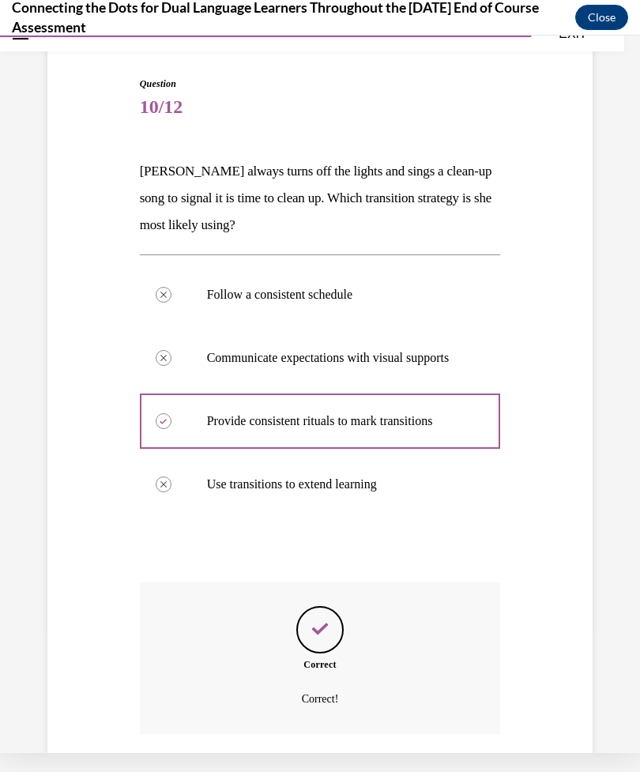
scroll to position [188, 0]
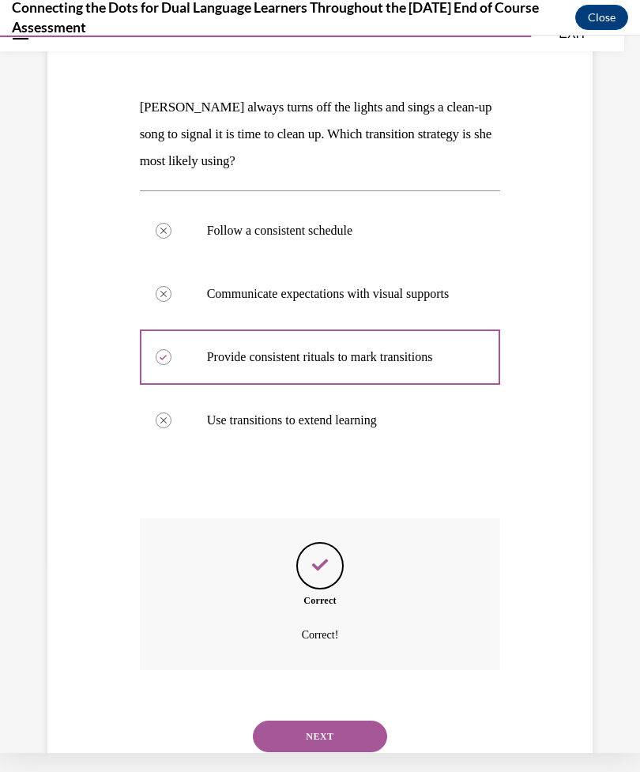
click at [360, 729] on button "NEXT" at bounding box center [320, 737] width 134 height 32
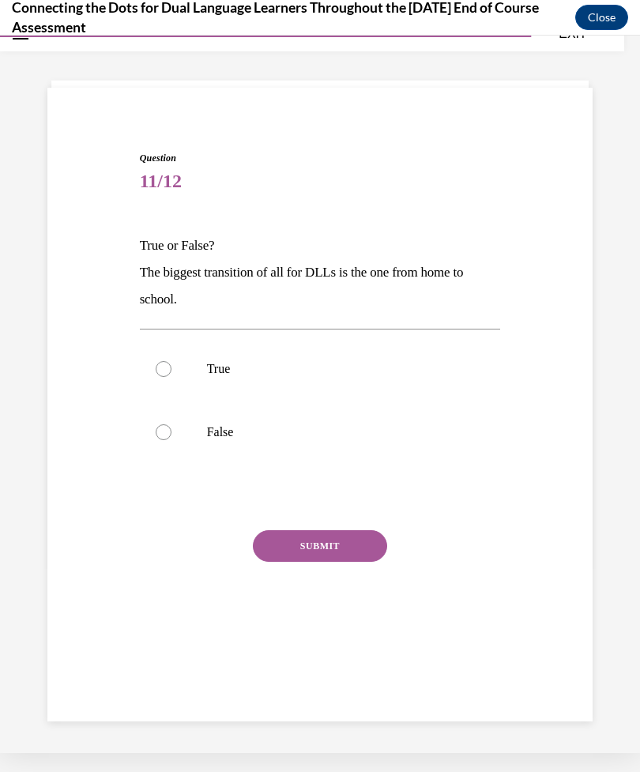
scroll to position [50, 0]
click at [160, 378] on label "True" at bounding box center [320, 368] width 361 height 63
click at [160, 377] on input "True" at bounding box center [164, 369] width 16 height 16
radio input "true"
click at [349, 541] on button "SUBMIT" at bounding box center [320, 546] width 134 height 32
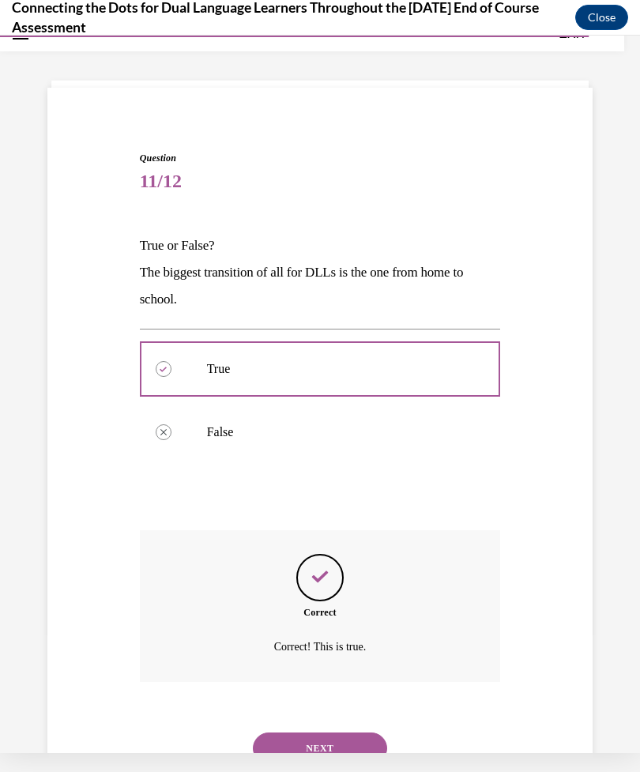
click at [335, 733] on button "NEXT" at bounding box center [320, 749] width 134 height 32
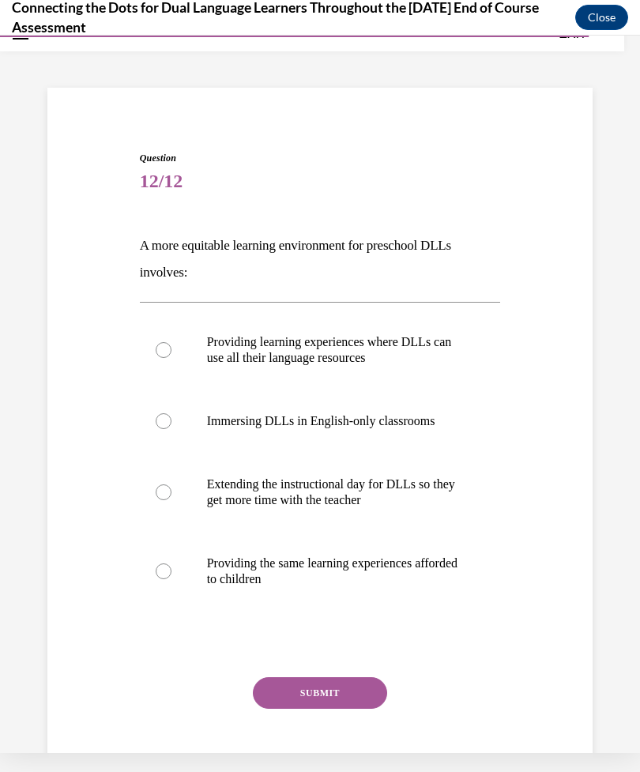
click at [155, 350] on label "Providing learning experiences where DLLs can use all their language resources" at bounding box center [320, 350] width 361 height 79
click at [156, 350] on input "Providing learning experiences where DLLs can use all their language resources" at bounding box center [164, 350] width 16 height 16
radio input "true"
click at [351, 700] on button "SUBMIT" at bounding box center [320, 693] width 134 height 32
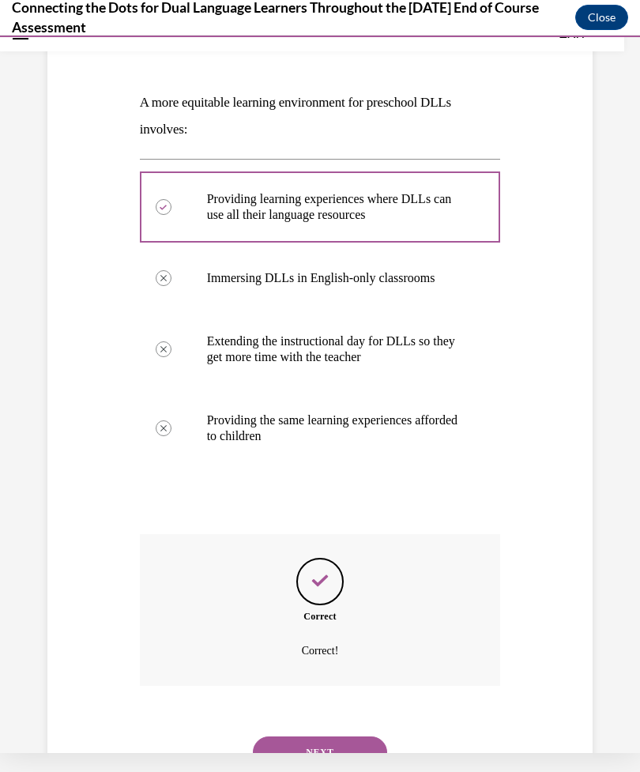
click at [356, 738] on button "NEXT" at bounding box center [320, 753] width 134 height 32
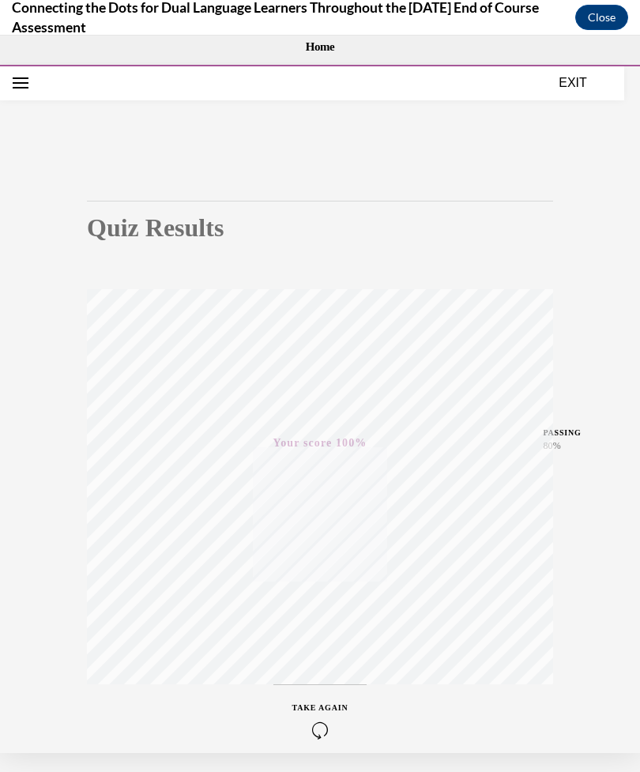
scroll to position [0, 0]
click at [572, 89] on button "EXIT" at bounding box center [573, 82] width 95 height 19
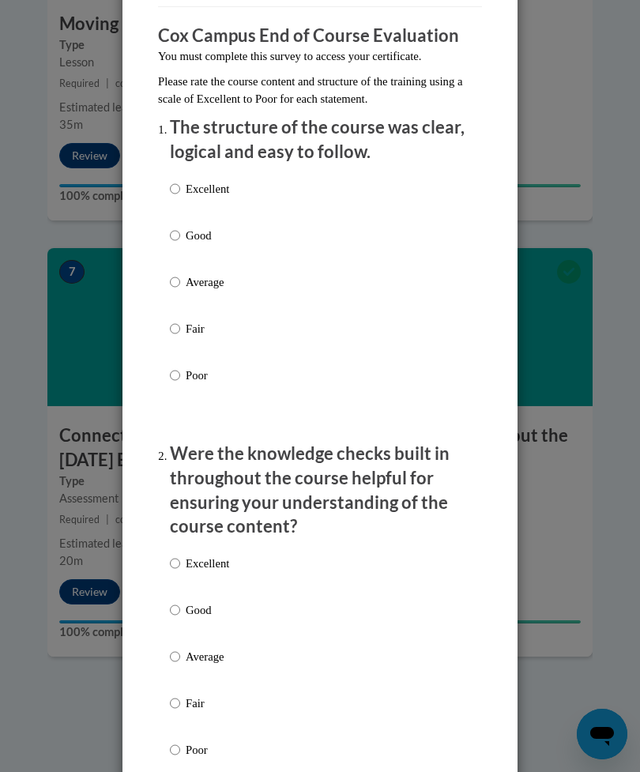
scroll to position [183, 0]
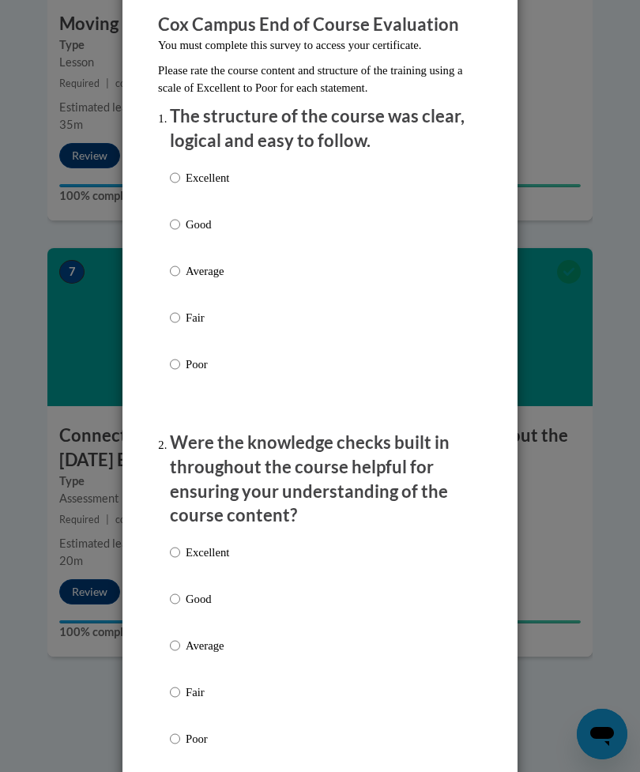
click at [180, 269] on input "Average" at bounding box center [175, 270] width 10 height 17
radio input "true"
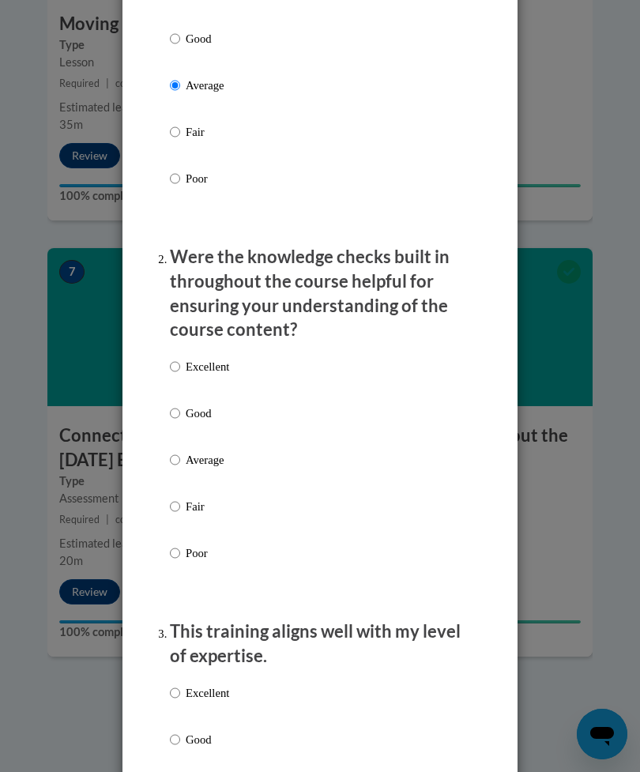
scroll to position [389, 0]
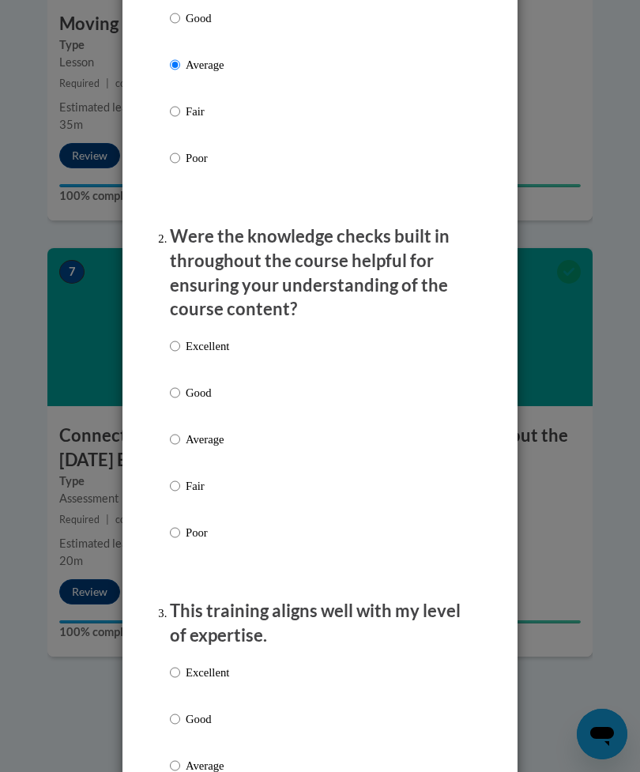
click at [179, 431] on input "Average" at bounding box center [175, 439] width 10 height 17
radio input "true"
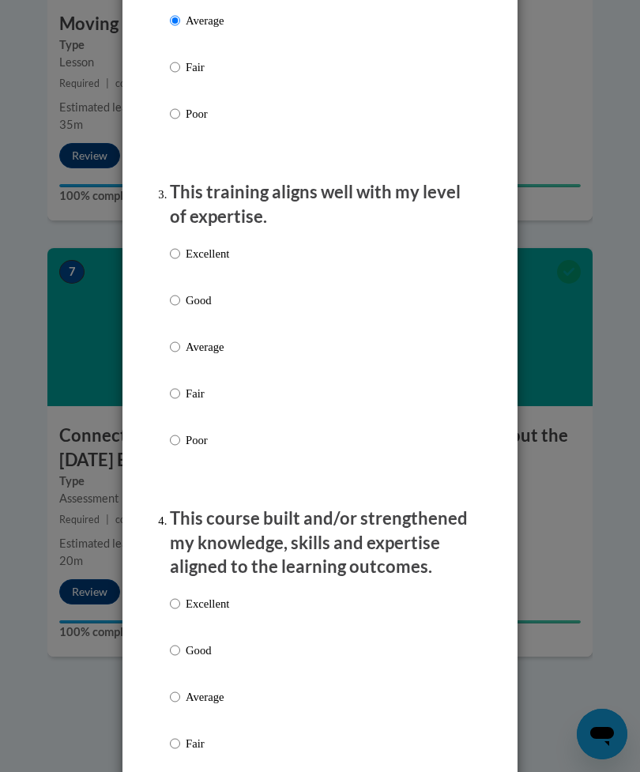
scroll to position [810, 0]
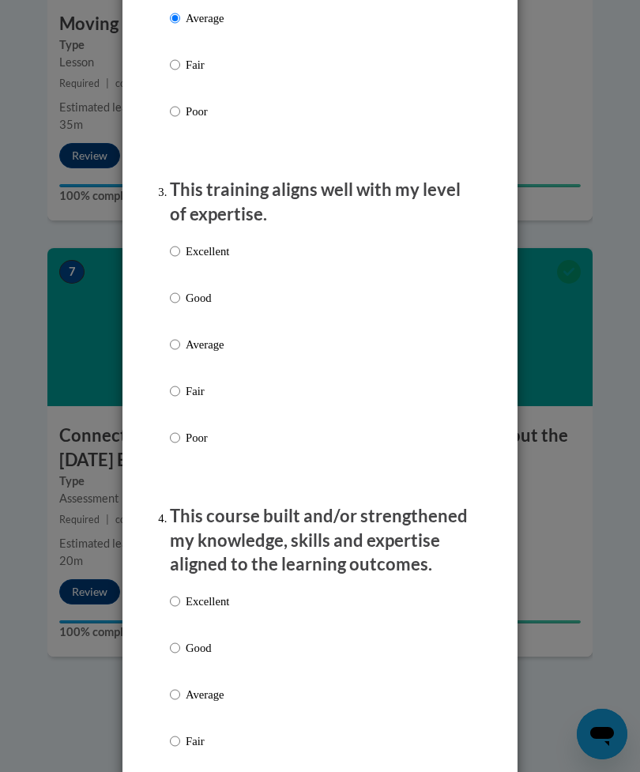
click at [180, 341] on input "Average" at bounding box center [175, 344] width 10 height 17
radio input "true"
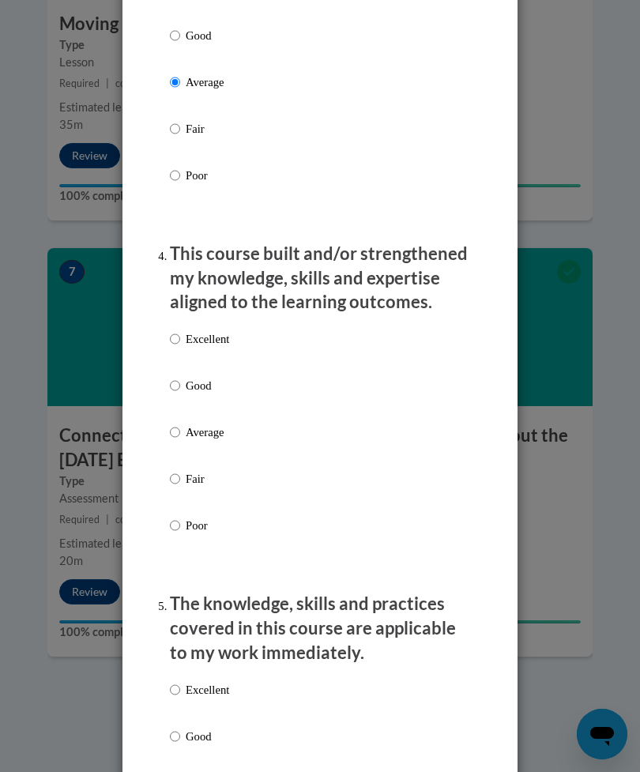
scroll to position [1076, 0]
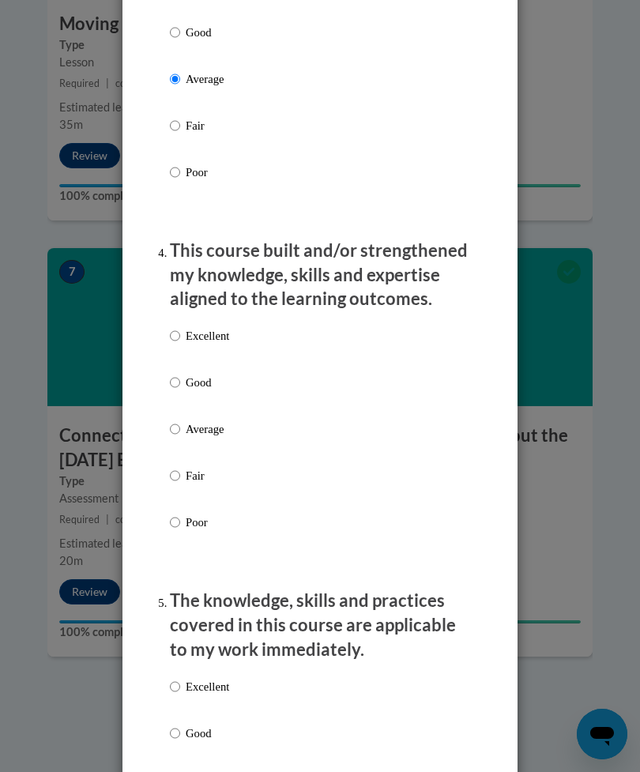
click at [180, 424] on input "Average" at bounding box center [175, 428] width 10 height 17
radio input "true"
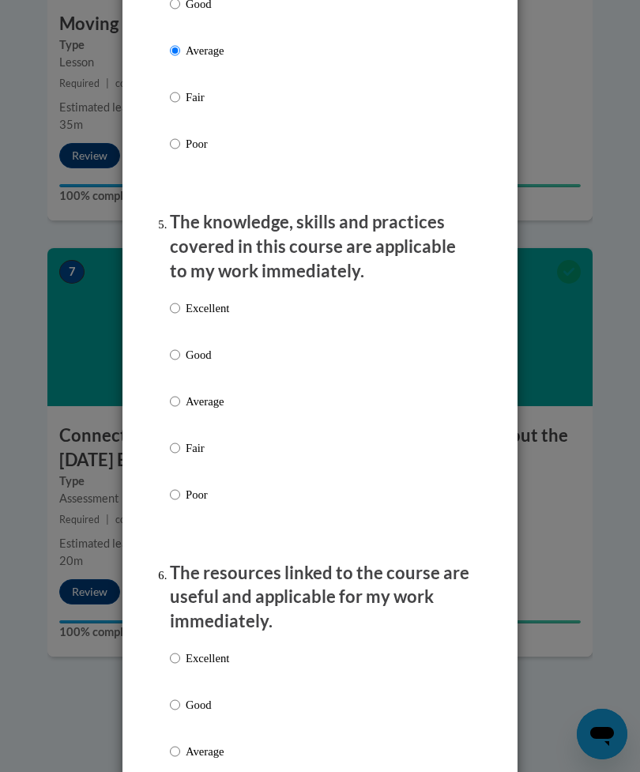
scroll to position [1456, 0]
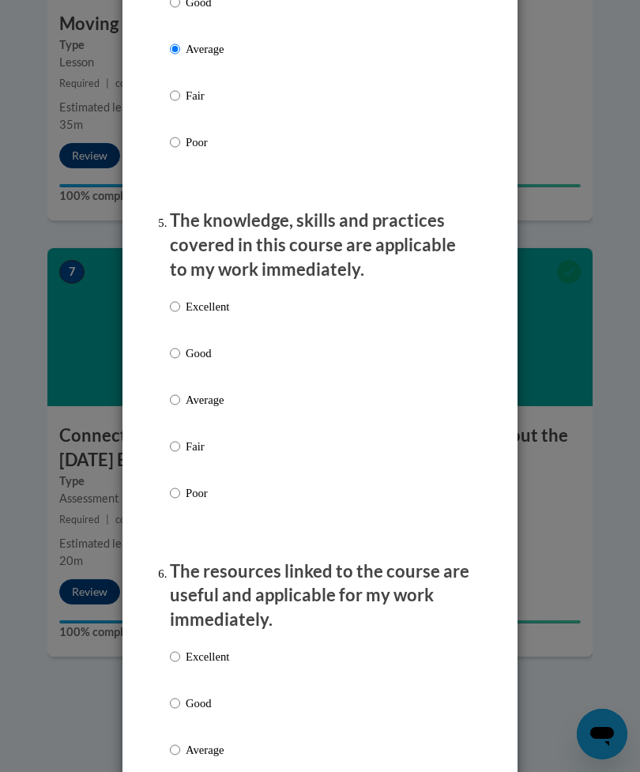
click at [171, 401] on label "Average" at bounding box center [199, 412] width 59 height 43
click at [171, 401] on input "Average" at bounding box center [175, 399] width 10 height 17
radio input "true"
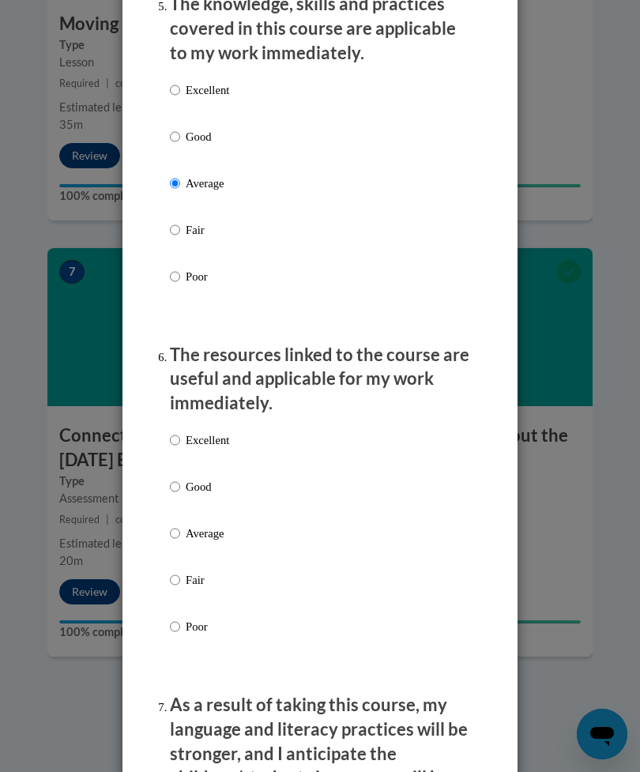
scroll to position [1708, 0]
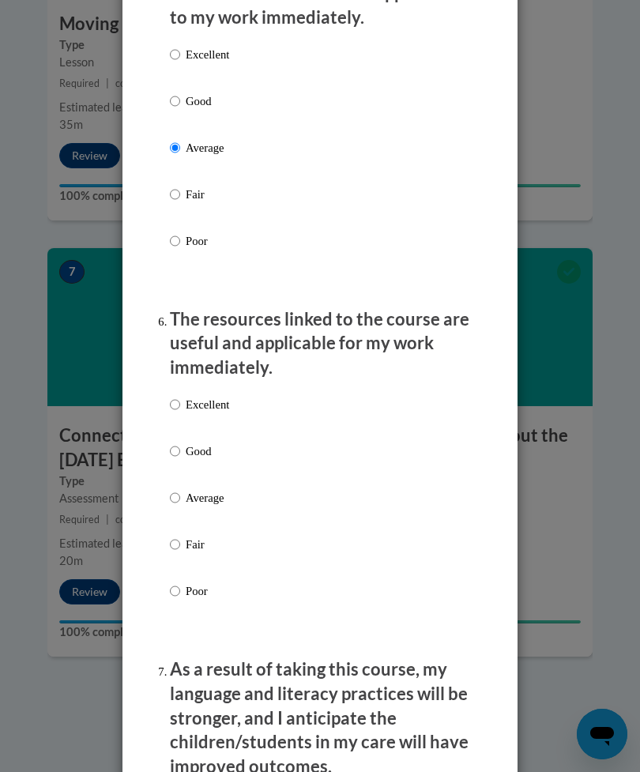
click at [180, 489] on input "Average" at bounding box center [175, 497] width 10 height 17
radio input "true"
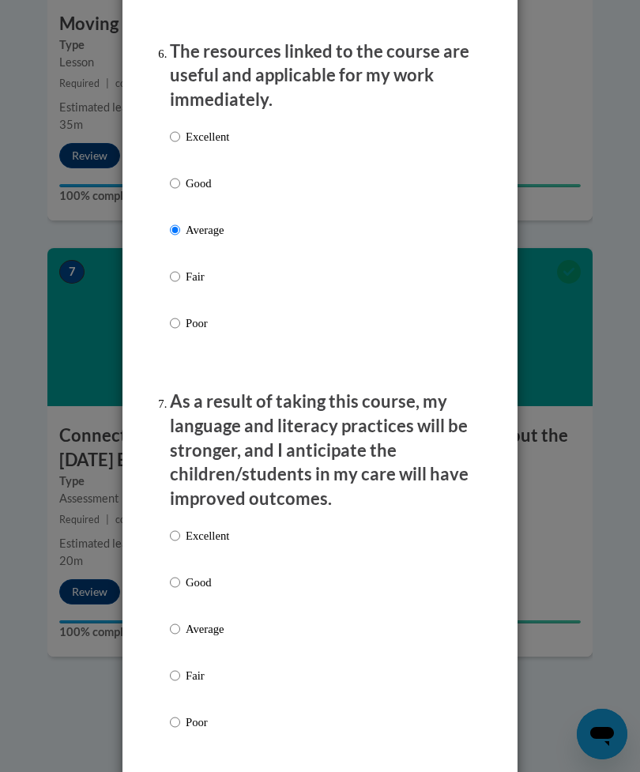
scroll to position [2023, 0]
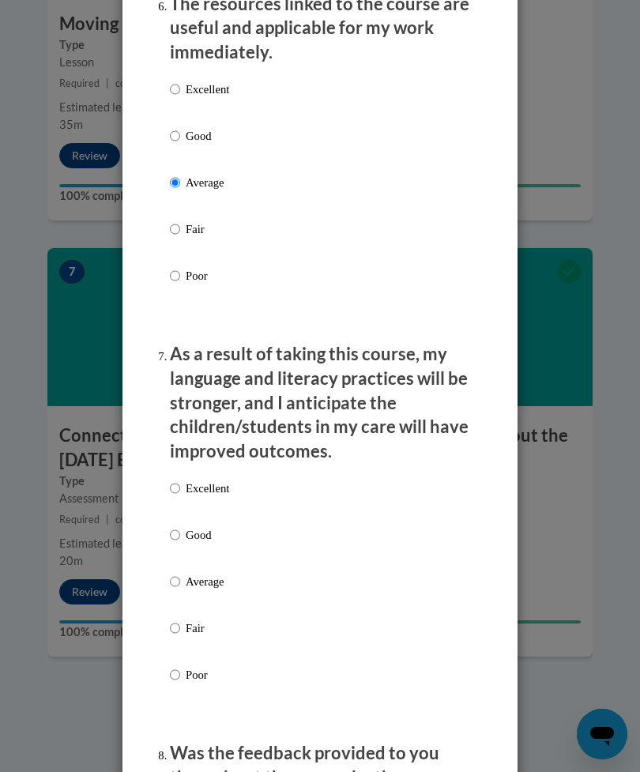
click at [176, 573] on input "Average" at bounding box center [175, 581] width 10 height 17
radio input "true"
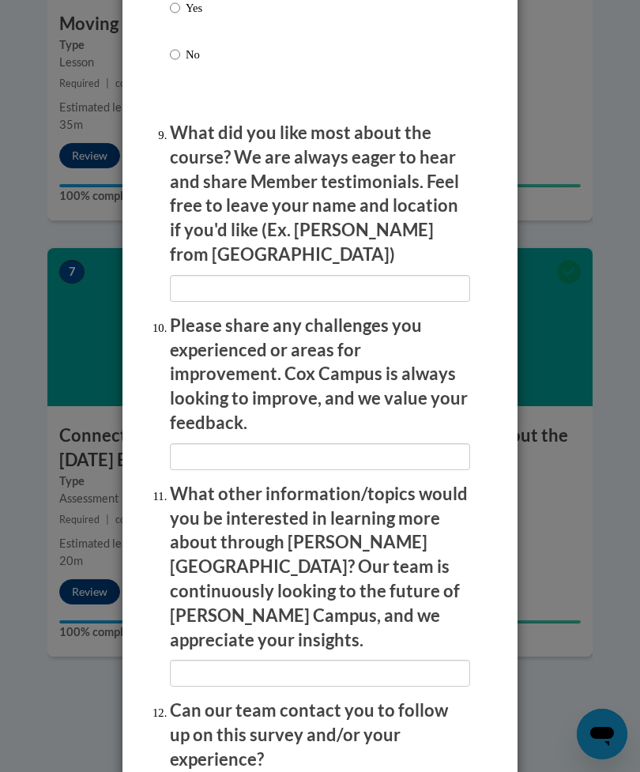
scroll to position [2903, 0]
